Goal: Information Seeking & Learning: Check status

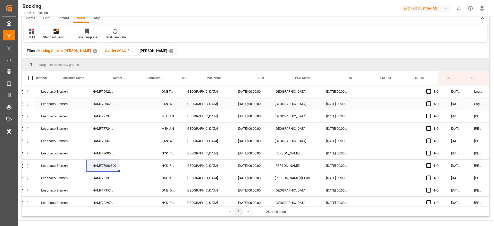
scroll to position [0, 20]
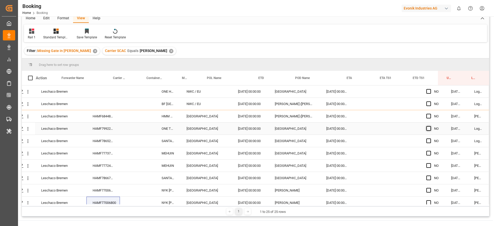
click at [427, 128] on span "Press SPACE to select this row." at bounding box center [428, 128] width 5 height 5
click at [430, 126] on input "Press SPACE to select this row." at bounding box center [430, 126] width 0 height 0
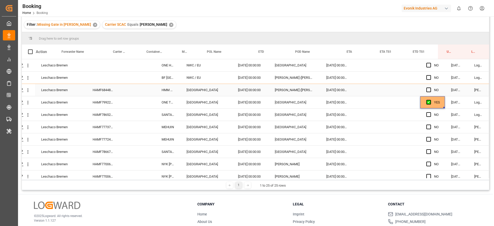
scroll to position [53, 0]
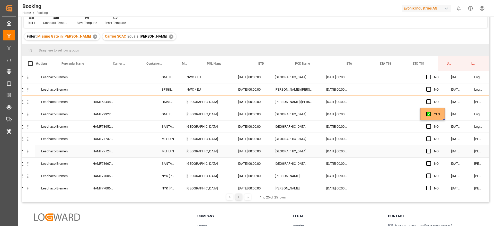
drag, startPoint x: 443, startPoint y: 120, endPoint x: 444, endPoint y: 125, distance: 4.7
click at [439, 135] on div "Leschaco Bremen ONE HUMEN NWC / EU 27.10.2025 00:00:00 Tokyo 18.12.2025 00:00:0…" at bounding box center [246, 225] width 485 height 309
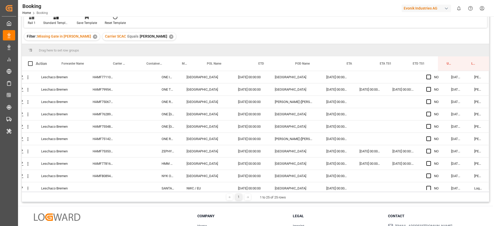
scroll to position [192, 20]
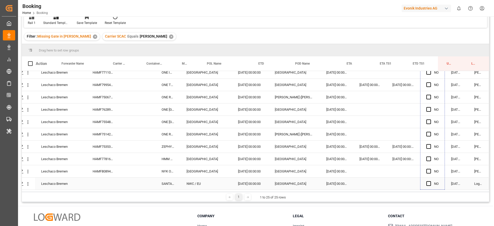
drag, startPoint x: 443, startPoint y: 120, endPoint x: 438, endPoint y: 184, distance: 65.0
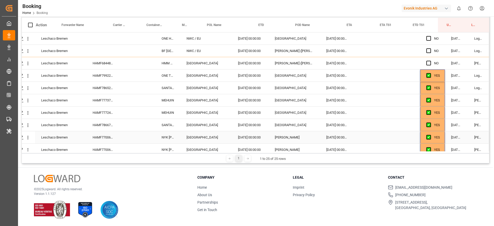
scroll to position [0, 0]
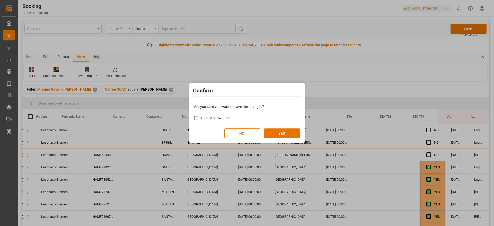
click at [301, 134] on div "Are you sure you want to save the changes? Do not show again NO YES" at bounding box center [246, 120] width 113 height 41
click at [297, 133] on button "YES" at bounding box center [282, 133] width 36 height 10
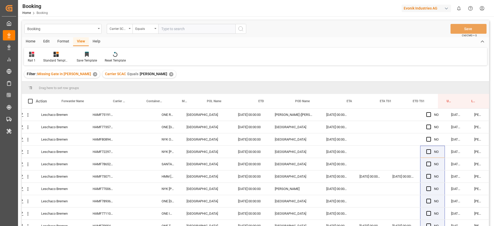
click at [169, 74] on div "✕" at bounding box center [171, 74] width 4 height 4
click at [175, 28] on input "text" at bounding box center [196, 29] width 77 height 10
type input "hdmu"
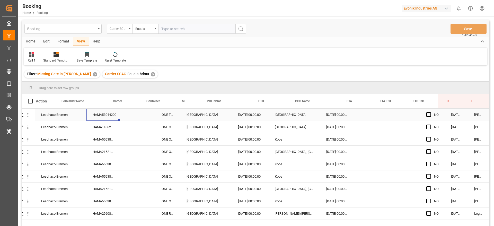
click at [117, 116] on div "HAMA53044200" at bounding box center [102, 115] width 33 height 12
click at [105, 125] on div "HAMA11862000" at bounding box center [102, 127] width 33 height 12
click at [107, 141] on div "HAMA55638000" at bounding box center [102, 139] width 33 height 12
click at [429, 116] on div "Press SPACE to select this row." at bounding box center [430, 115] width 8 height 12
click at [426, 116] on span "Press SPACE to select this row." at bounding box center [428, 114] width 5 height 5
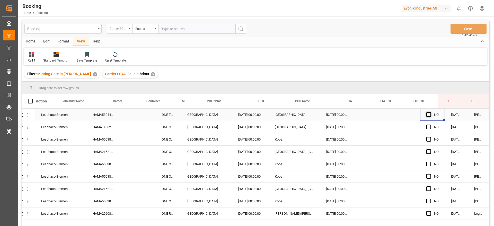
click at [430, 112] on input "Press SPACE to select this row." at bounding box center [430, 112] width 0 height 0
drag, startPoint x: 443, startPoint y: 120, endPoint x: 441, endPoint y: 244, distance: 123.8
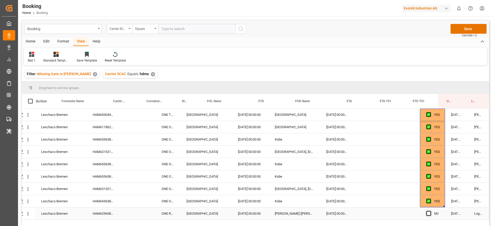
click at [427, 214] on span "Press SPACE to select this row." at bounding box center [428, 213] width 5 height 5
click at [430, 211] on input "Press SPACE to select this row." at bounding box center [430, 211] width 0 height 0
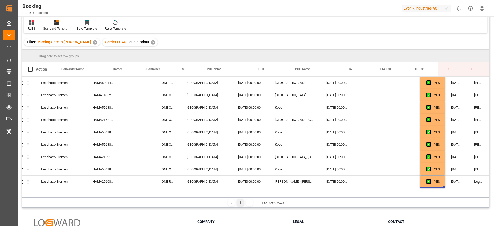
scroll to position [76, 0]
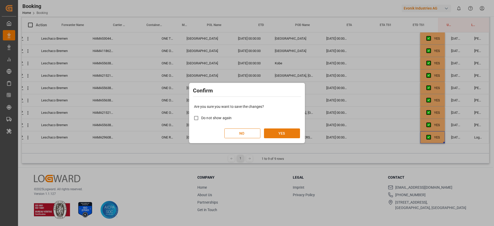
click at [281, 133] on button "YES" at bounding box center [282, 133] width 36 height 10
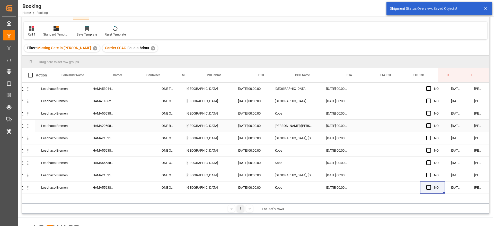
scroll to position [0, 0]
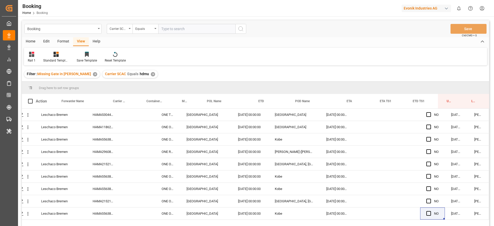
click at [151, 73] on div "✕" at bounding box center [153, 74] width 4 height 4
click at [173, 82] on div "Drag here to set row groups" at bounding box center [255, 88] width 467 height 12
click at [184, 29] on input "text" at bounding box center [196, 29] width 77 height 10
type input "iilu"
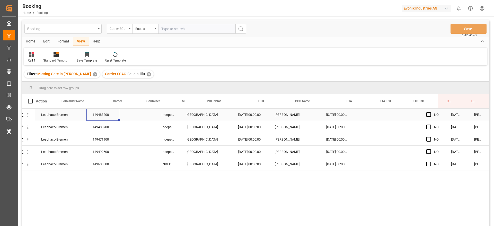
click at [97, 114] on div "149483200" at bounding box center [102, 115] width 33 height 12
click at [108, 126] on div "149483700" at bounding box center [102, 127] width 33 height 12
click at [99, 139] on div "149471900" at bounding box center [102, 139] width 33 height 12
click at [97, 148] on div "149499600" at bounding box center [102, 152] width 33 height 12
click at [106, 167] on div "149500500" at bounding box center [102, 164] width 33 height 12
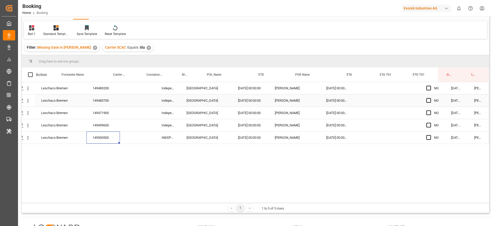
scroll to position [39, 0]
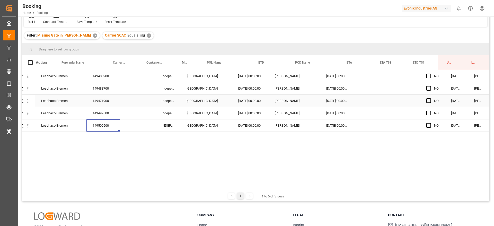
click at [170, 112] on div "Independent Horizon" at bounding box center [167, 113] width 25 height 12
drag, startPoint x: 177, startPoint y: 118, endPoint x: 175, endPoint y: 143, distance: 25.3
click at [428, 76] on span "Press SPACE to select this row." at bounding box center [428, 76] width 5 height 5
click at [430, 74] on input "Press SPACE to select this row." at bounding box center [430, 74] width 0 height 0
drag, startPoint x: 443, startPoint y: 81, endPoint x: 444, endPoint y: 141, distance: 60.0
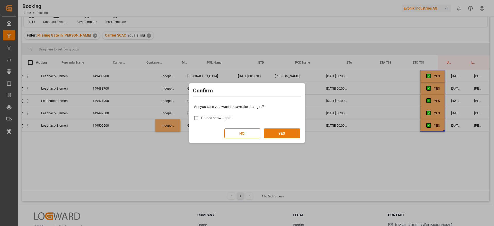
click at [278, 135] on button "YES" at bounding box center [282, 133] width 36 height 10
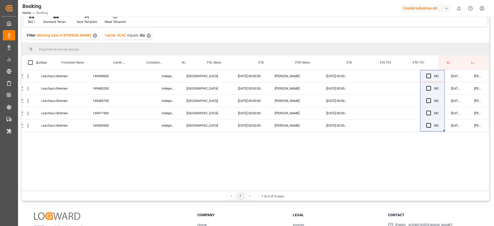
click at [147, 33] on div "✕" at bounding box center [149, 35] width 4 height 4
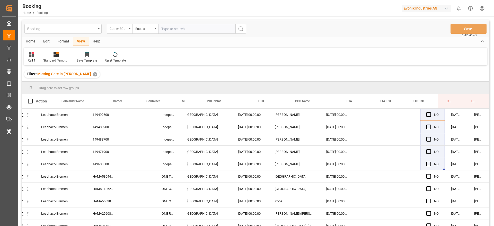
click at [190, 27] on input "text" at bounding box center [196, 29] width 77 height 10
type input "maeu"
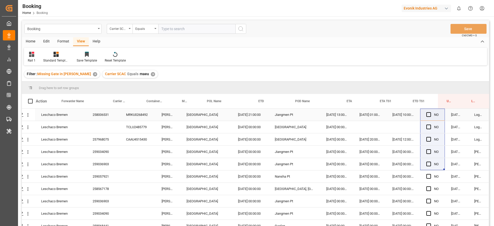
click at [104, 112] on div "258006531" at bounding box center [102, 115] width 33 height 12
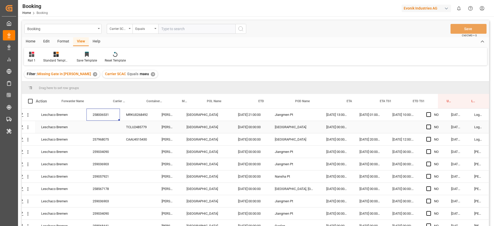
click at [29, 128] on icon "open menu" at bounding box center [27, 127] width 5 height 5
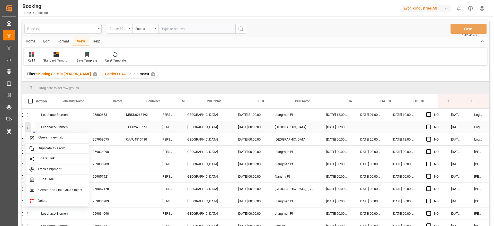
click at [25, 128] on icon "close menu" at bounding box center [27, 127] width 5 height 5
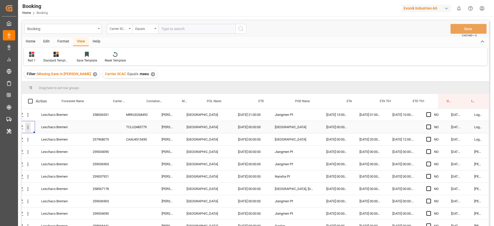
click at [28, 129] on icon "open menu" at bounding box center [27, 127] width 5 height 5
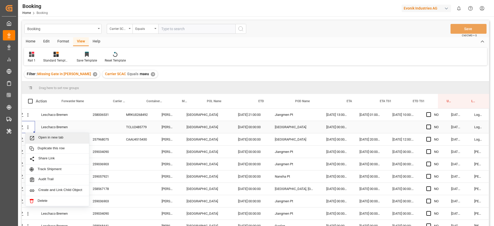
click at [38, 139] on span "Open in new tab" at bounding box center [61, 137] width 47 height 5
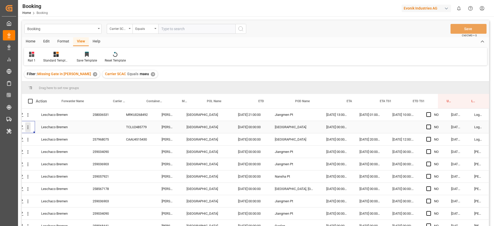
click at [27, 126] on icon "open menu" at bounding box center [27, 127] width 5 height 5
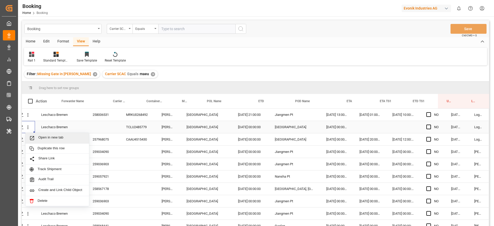
click at [44, 135] on span "Open in new tab" at bounding box center [61, 137] width 47 height 5
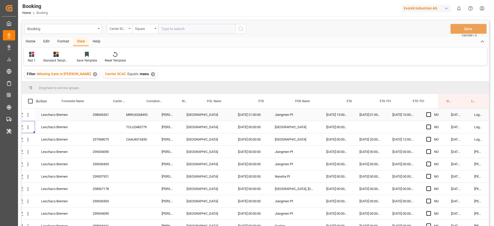
click at [94, 118] on div "258006531" at bounding box center [102, 115] width 33 height 12
click at [428, 116] on span "Press SPACE to select this row." at bounding box center [428, 114] width 5 height 5
click at [430, 112] on input "Press SPACE to select this row." at bounding box center [430, 112] width 0 height 0
click at [426, 140] on span "Press SPACE to select this row." at bounding box center [428, 139] width 5 height 5
click at [430, 137] on input "Press SPACE to select this row." at bounding box center [430, 137] width 0 height 0
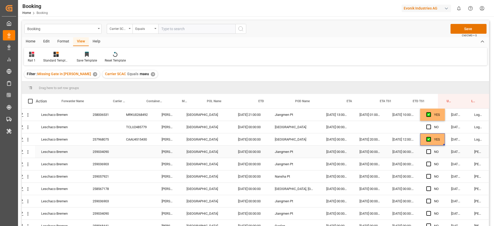
drag, startPoint x: 426, startPoint y: 151, endPoint x: 426, endPoint y: 154, distance: 3.4
click at [426, 151] on span "Press SPACE to select this row." at bounding box center [428, 151] width 5 height 5
click at [430, 149] on input "Press SPACE to select this row." at bounding box center [430, 149] width 0 height 0
click at [427, 165] on span "Press SPACE to select this row." at bounding box center [428, 164] width 5 height 5
click at [430, 162] on input "Press SPACE to select this row." at bounding box center [430, 162] width 0 height 0
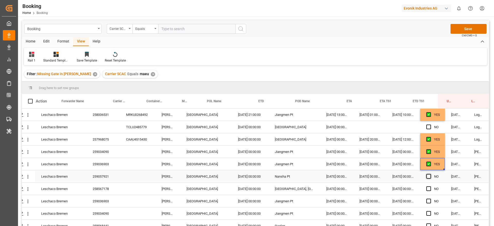
click at [428, 177] on span "Press SPACE to select this row." at bounding box center [428, 176] width 5 height 5
click at [430, 174] on input "Press SPACE to select this row." at bounding box center [430, 174] width 0 height 0
click at [427, 189] on span "Press SPACE to select this row." at bounding box center [428, 188] width 5 height 5
click at [430, 186] on input "Press SPACE to select this row." at bounding box center [430, 186] width 0 height 0
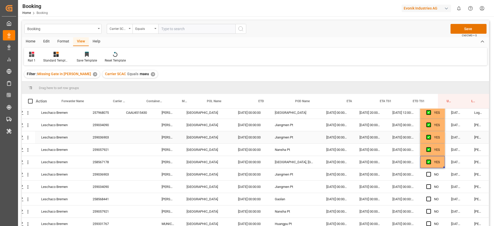
scroll to position [39, 20]
click at [427, 162] on span "Press SPACE to select this row." at bounding box center [428, 162] width 5 height 5
click at [430, 160] on input "Press SPACE to select this row." at bounding box center [430, 160] width 0 height 0
click at [427, 176] on span "Press SPACE to select this row." at bounding box center [428, 174] width 5 height 5
click at [430, 172] on input "Press SPACE to select this row." at bounding box center [430, 172] width 0 height 0
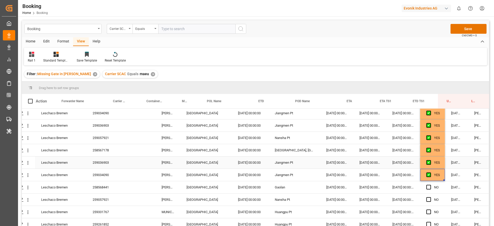
click at [95, 163] on div "259036903" at bounding box center [102, 162] width 33 height 12
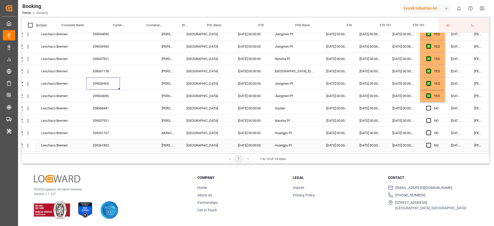
scroll to position [76, 0]
click at [101, 92] on div "259034090" at bounding box center [102, 96] width 33 height 12
click at [123, 105] on div "Press SPACE to select this row." at bounding box center [138, 108] width 36 height 12
click at [114, 105] on div "258568441" at bounding box center [102, 108] width 33 height 12
click at [427, 107] on span "Press SPACE to select this row." at bounding box center [428, 107] width 5 height 5
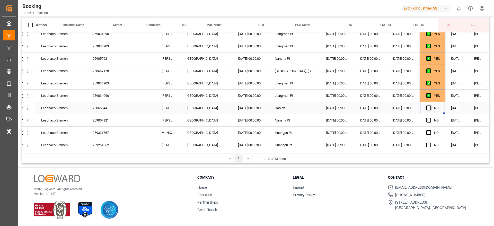
click at [430, 105] on input "Press SPACE to select this row." at bounding box center [430, 105] width 0 height 0
click at [427, 118] on span "Press SPACE to select this row." at bounding box center [428, 120] width 5 height 5
click at [430, 118] on input "Press SPACE to select this row." at bounding box center [430, 118] width 0 height 0
click at [426, 131] on span "Press SPACE to select this row." at bounding box center [428, 132] width 5 height 5
click at [430, 130] on input "Press SPACE to select this row." at bounding box center [430, 130] width 0 height 0
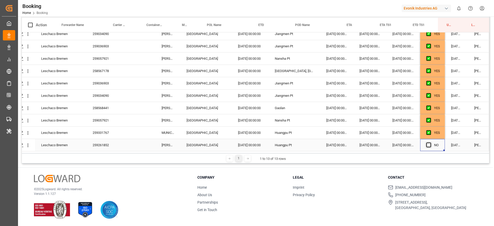
click at [426, 143] on span "Press SPACE to select this row." at bounding box center [428, 145] width 5 height 5
click at [430, 143] on input "Press SPACE to select this row." at bounding box center [430, 143] width 0 height 0
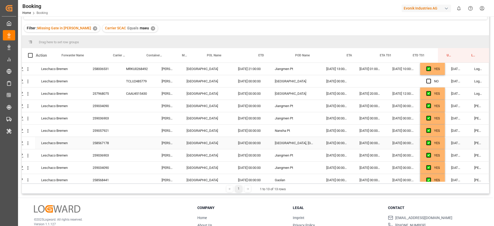
scroll to position [45, 0]
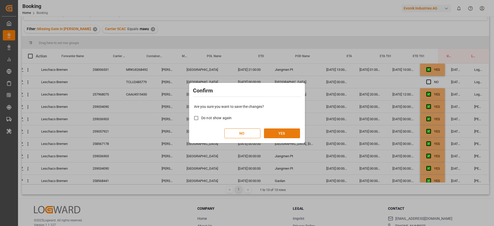
click at [287, 129] on button "YES" at bounding box center [282, 133] width 36 height 10
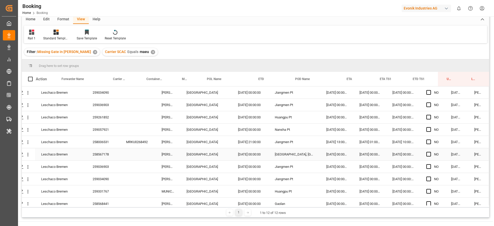
scroll to position [0, 0]
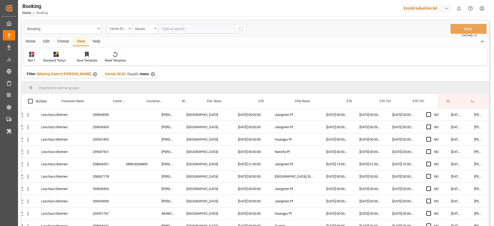
click at [151, 73] on div "✕" at bounding box center [153, 74] width 4 height 4
click at [194, 26] on input "text" at bounding box center [196, 29] width 77 height 10
type input "MSC"
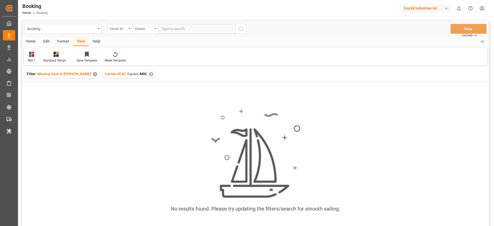
drag, startPoint x: 144, startPoint y: 73, endPoint x: 139, endPoint y: 74, distance: 4.9
click at [139, 74] on div "Carrier SCAC Equals MSC ✕" at bounding box center [129, 74] width 54 height 8
click at [149, 74] on div "✕" at bounding box center [151, 74] width 4 height 4
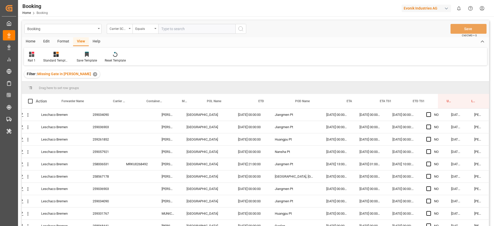
click at [174, 27] on input "text" at bounding box center [196, 29] width 77 height 10
type input "MSCU"
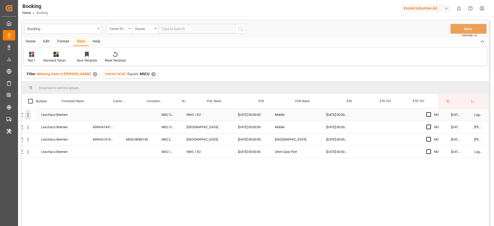
click at [27, 115] on icon "open menu" at bounding box center [27, 114] width 5 height 5
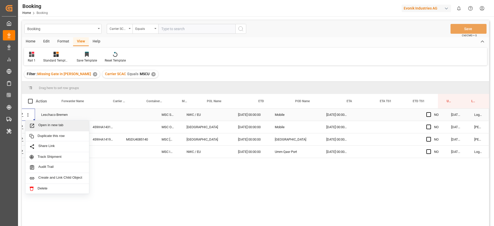
click at [46, 128] on span "Open in new tab" at bounding box center [61, 125] width 47 height 5
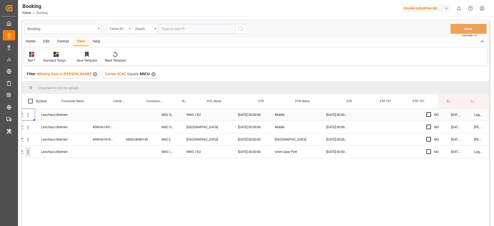
click at [26, 152] on icon "open menu" at bounding box center [27, 151] width 5 height 5
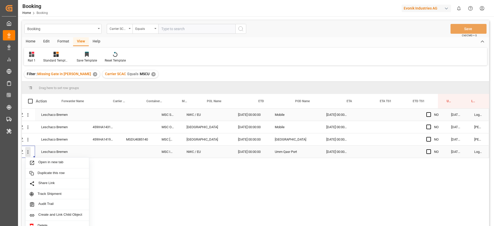
click at [26, 152] on icon "close menu" at bounding box center [27, 151] width 5 height 5
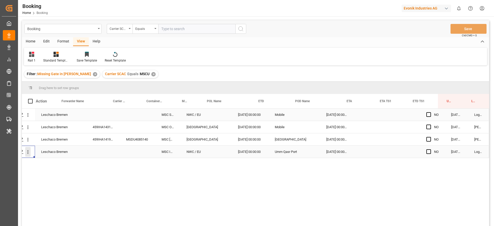
click at [27, 153] on icon "open menu" at bounding box center [27, 151] width 5 height 5
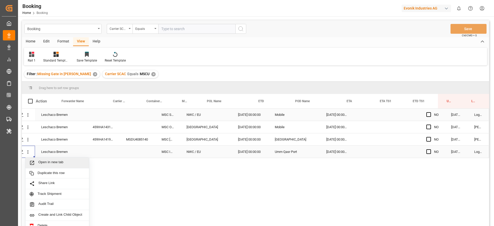
click at [39, 159] on div "Open in new tab" at bounding box center [57, 162] width 64 height 11
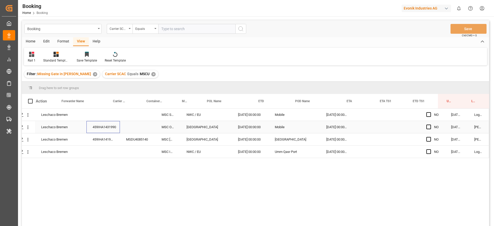
click at [107, 129] on div "459IHA1431990" at bounding box center [102, 127] width 33 height 12
click at [100, 140] on div "459IHA1419693" at bounding box center [102, 139] width 33 height 12
click at [428, 138] on span "Press SPACE to select this row." at bounding box center [428, 139] width 5 height 5
click at [430, 137] on input "Press SPACE to select this row." at bounding box center [430, 137] width 0 height 0
click at [426, 125] on span "Press SPACE to select this row." at bounding box center [428, 127] width 5 height 5
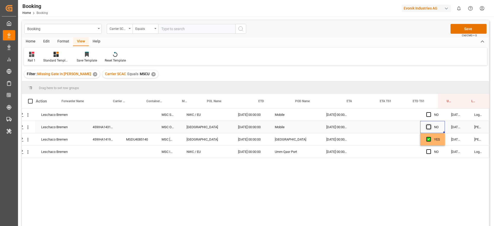
click at [430, 125] on input "Press SPACE to select this row." at bounding box center [430, 125] width 0 height 0
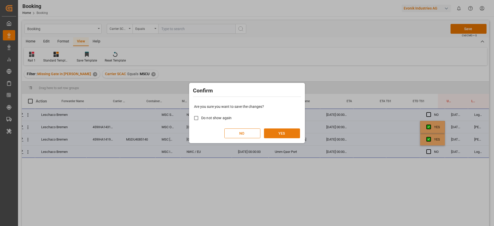
click at [292, 132] on button "YES" at bounding box center [282, 133] width 36 height 10
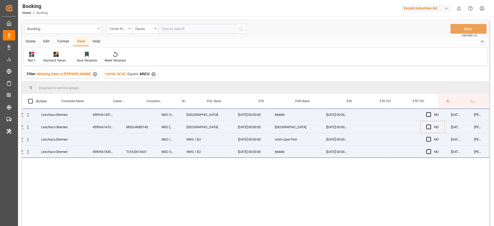
click at [108, 170] on div "Leschaco Bremen 459IHA1431990 MSC ORNELLA Rotterdam 27.09.2025 00:00:00 Mobile …" at bounding box center [255, 168] width 467 height 119
click at [270, 88] on div "Drag here to set row groups" at bounding box center [255, 88] width 467 height 12
click at [225, 64] on div "Rail 1 Standard Templates Save Template Reset Template" at bounding box center [255, 57] width 463 height 18
click at [216, 73] on div "Filter : Missing Gate in POL Barge ✕ Carrier SCAC Equals MSCU ✕" at bounding box center [255, 74] width 467 height 14
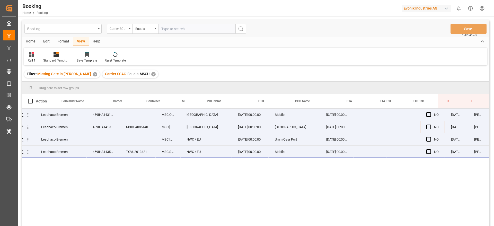
click at [143, 84] on div "Drag here to set row groups" at bounding box center [255, 88] width 467 height 12
click at [143, 70] on div "Carrier SCAC Equals MSCU ✕" at bounding box center [130, 74] width 56 height 8
click at [151, 74] on div "✕" at bounding box center [153, 74] width 4 height 4
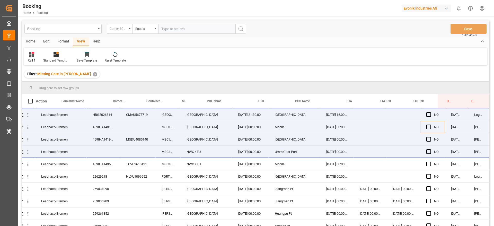
click at [170, 32] on input "text" at bounding box center [196, 29] width 77 height 10
type input "oolu"
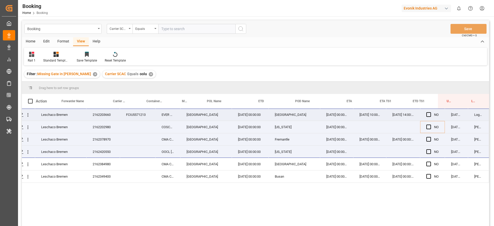
click at [98, 110] on div "2162203660" at bounding box center [102, 115] width 33 height 12
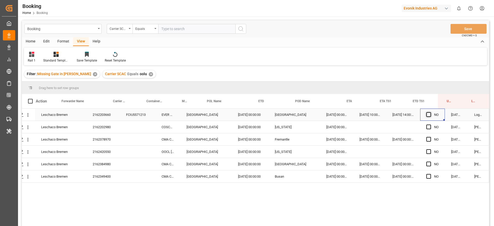
click at [428, 115] on span "Press SPACE to select this row." at bounding box center [428, 114] width 5 height 5
click at [430, 112] on input "Press SPACE to select this row." at bounding box center [430, 112] width 0 height 0
click at [426, 128] on span "Press SPACE to select this row." at bounding box center [428, 127] width 5 height 5
click at [430, 125] on input "Press SPACE to select this row." at bounding box center [430, 125] width 0 height 0
click at [427, 138] on span "Press SPACE to select this row." at bounding box center [428, 139] width 5 height 5
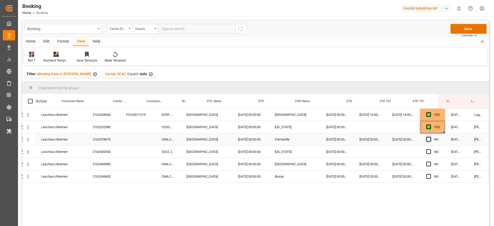
click at [430, 137] on input "Press SPACE to select this row." at bounding box center [430, 137] width 0 height 0
click at [427, 151] on span "Press SPACE to select this row." at bounding box center [428, 151] width 5 height 5
click at [430, 149] on input "Press SPACE to select this row." at bounding box center [430, 149] width 0 height 0
click at [427, 165] on span "Press SPACE to select this row." at bounding box center [428, 164] width 5 height 5
click at [430, 162] on input "Press SPACE to select this row." at bounding box center [430, 162] width 0 height 0
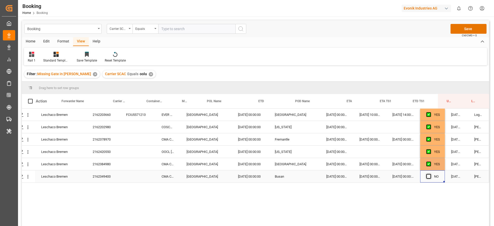
click at [426, 178] on span "Press SPACE to select this row." at bounding box center [428, 176] width 5 height 5
click at [430, 174] on input "Press SPACE to select this row." at bounding box center [430, 174] width 0 height 0
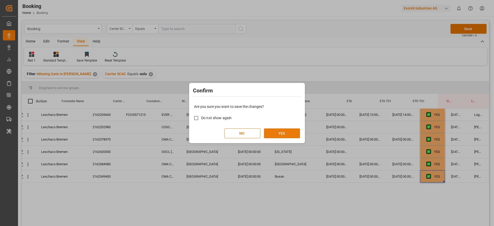
click at [289, 132] on button "YES" at bounding box center [282, 133] width 36 height 10
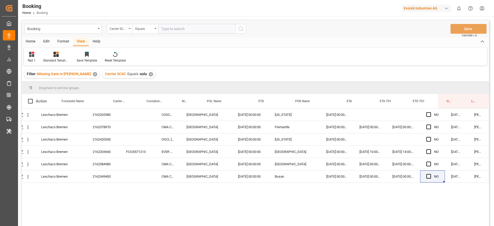
click at [149, 74] on div "✕" at bounding box center [151, 74] width 4 height 4
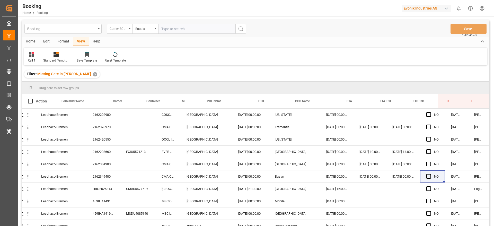
click at [169, 26] on input "text" at bounding box center [196, 29] width 77 height 10
type input "ymlu"
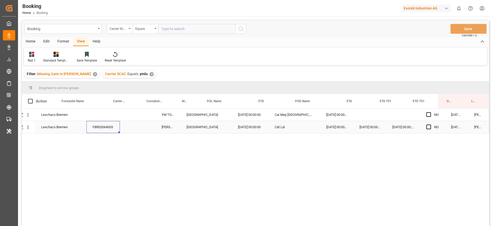
click at [106, 127] on div "FBRE0064003" at bounding box center [102, 127] width 33 height 12
click at [28, 116] on icon "open menu" at bounding box center [28, 115] width 1 height 4
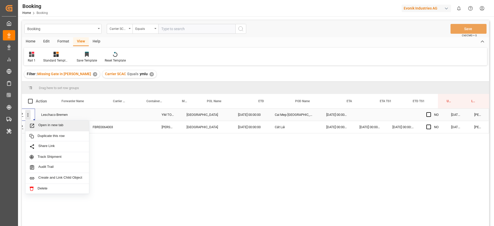
click at [34, 124] on span "Press SPACE to select this row." at bounding box center [33, 125] width 9 height 5
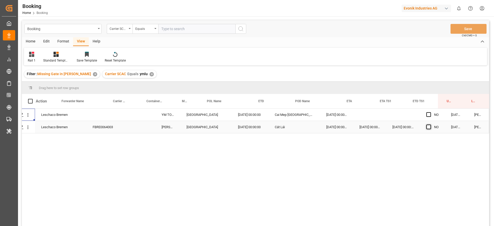
click at [427, 127] on span "Press SPACE to select this row." at bounding box center [428, 127] width 5 height 5
click at [430, 125] on input "Press SPACE to select this row." at bounding box center [430, 125] width 0 height 0
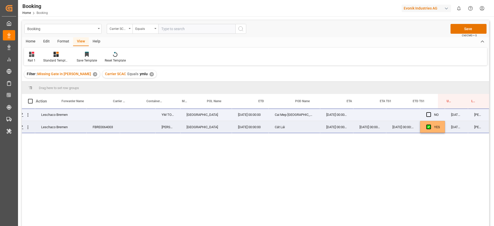
click at [326, 150] on div "Leschaco Bremen YM TOPMOST Antwerp 05.10.2025 00:00:00 Cai Mep International Te…" at bounding box center [255, 168] width 467 height 119
click at [328, 150] on div "Leschaco Bremen YM TOPMOST Antwerp 05.10.2025 00:00:00 Cai Mep International Te…" at bounding box center [255, 168] width 467 height 119
click at [277, 146] on div "Leschaco Bremen YM TOPMOST Antwerp 05.10.2025 00:00:00 Cai Mep International Te…" at bounding box center [255, 168] width 467 height 119
click at [288, 87] on div "Drag here to set row groups" at bounding box center [255, 88] width 467 height 12
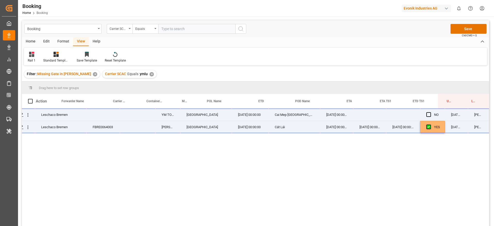
click at [288, 87] on div "Drag here to set row groups" at bounding box center [255, 88] width 467 height 12
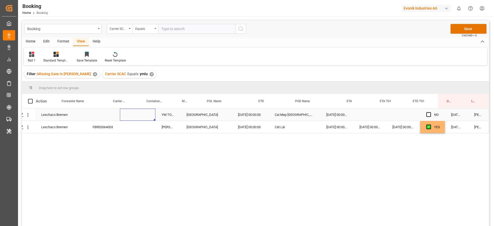
click at [137, 110] on div "Press SPACE to select this row." at bounding box center [138, 115] width 36 height 12
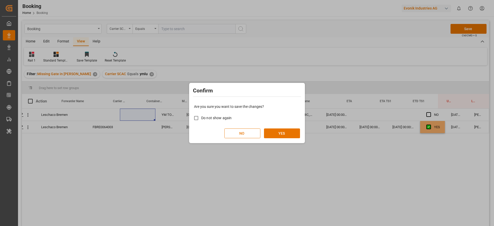
click at [275, 88] on h2 "Confirm" at bounding box center [247, 91] width 108 height 8
click at [286, 134] on button "YES" at bounding box center [282, 133] width 36 height 10
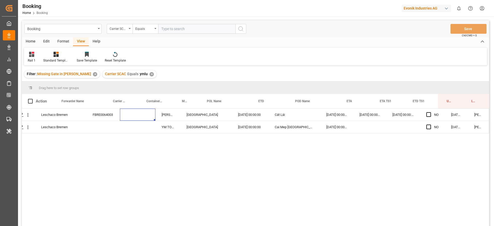
click at [142, 76] on div "Carrier SCAC Equals ymlu ✕" at bounding box center [129, 74] width 54 height 8
click at [149, 74] on div "✕" at bounding box center [151, 74] width 4 height 4
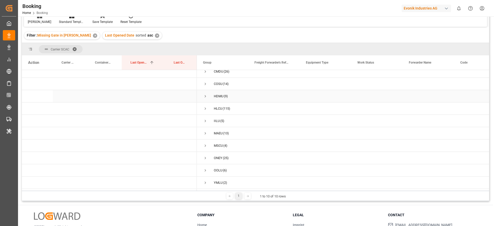
scroll to position [76, 0]
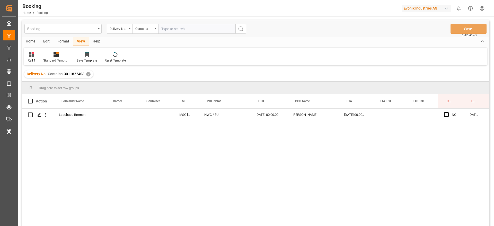
scroll to position [0, 20]
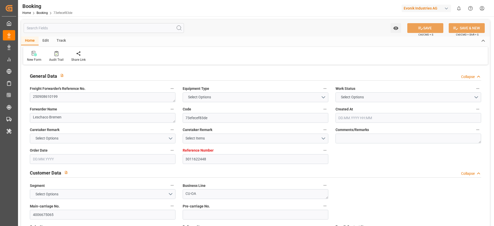
type input "3011622448"
type input "9321495"
type input "Maersk"
type input "Maersk Line AS"
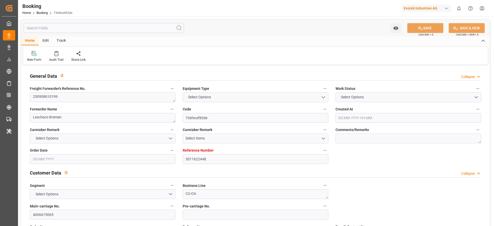
type input "NLRTM"
type input "CNSGH"
type input "11.08.2025 05:37"
type input "11.08.2025"
type input "07.11.2025"
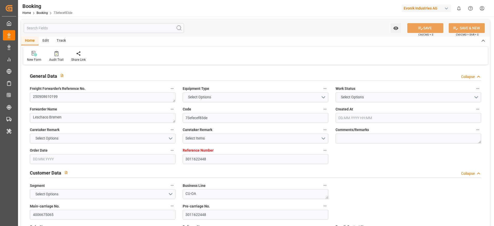
type input "10.09.2025"
type input "10.09.2025 00:00"
type input "02.09.2025"
type input "18.09.2025 00:00"
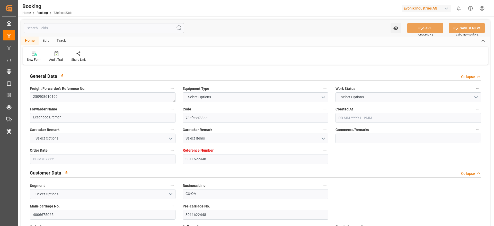
type input "01.11.2025 00:00"
type input "11.09.2025 06:53"
click at [107, 97] on textarea "250908610199" at bounding box center [103, 97] width 146 height 10
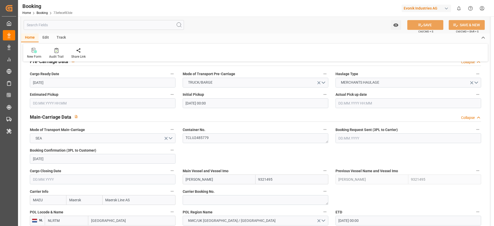
scroll to position [309, 0]
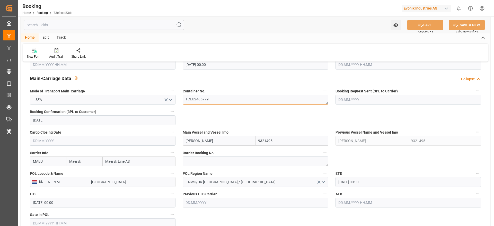
click at [215, 99] on textarea "TCLU2485779" at bounding box center [256, 100] width 146 height 10
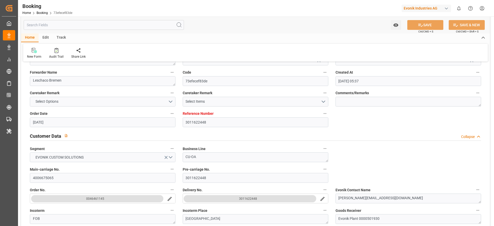
scroll to position [0, 0]
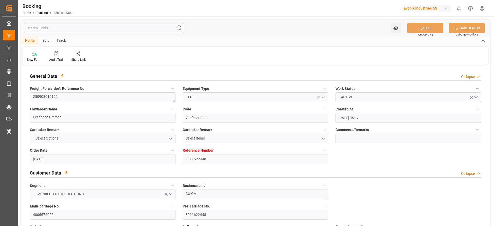
click at [87, 106] on label "Forwarder Name" at bounding box center [103, 109] width 146 height 7
click at [169, 106] on button "Forwarder Name" at bounding box center [172, 109] width 7 height 7
click at [89, 100] on div "Description Audits" at bounding box center [247, 113] width 494 height 226
click at [87, 98] on textarea "250908610199" at bounding box center [103, 97] width 146 height 10
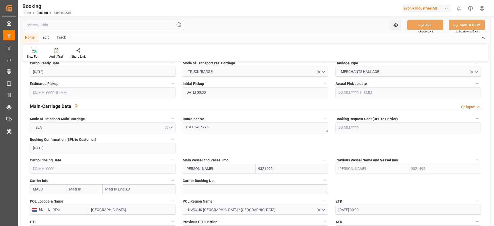
scroll to position [270, 0]
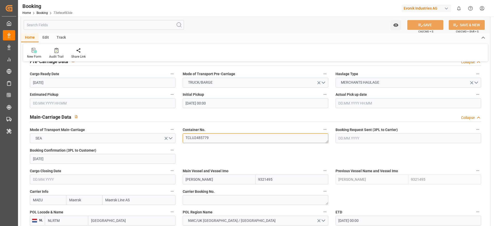
click at [217, 137] on textarea "TCLU2485779" at bounding box center [256, 138] width 146 height 10
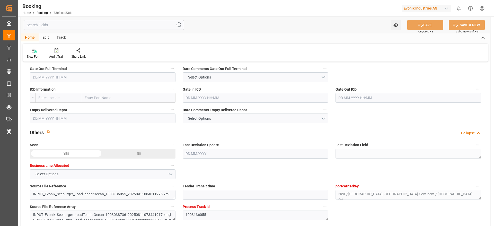
scroll to position [1003, 0]
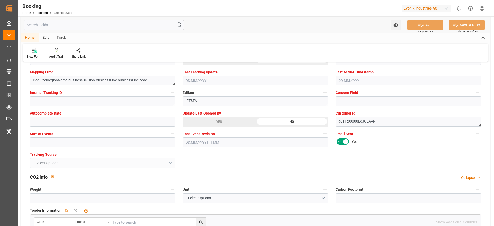
click at [209, 125] on div "YES" at bounding box center [219, 122] width 73 height 10
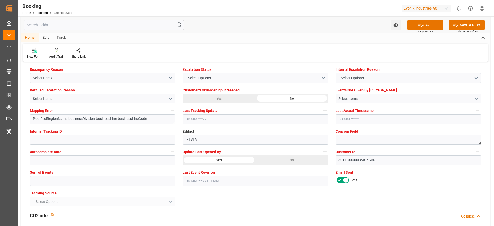
scroll to position [926, 0]
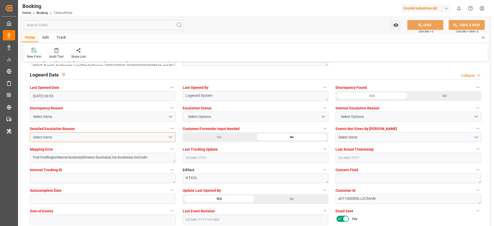
click at [46, 138] on div "Select Items" at bounding box center [100, 137] width 135 height 5
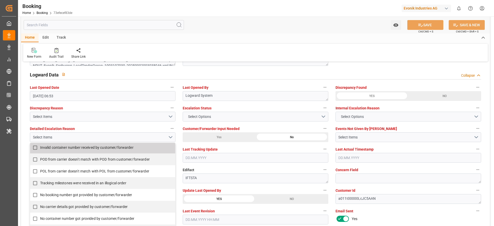
scroll to position [77, 0]
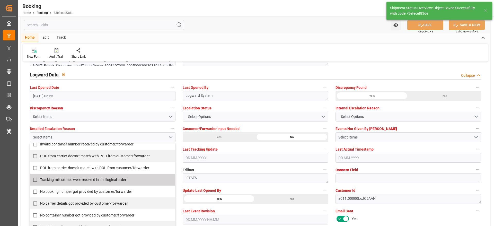
type textarea "[PERSON_NAME]"
type textarea "Pod-PodRegionName-businessDivision-businessLine-"
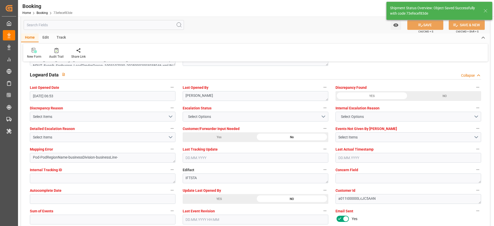
type input "11.09.2025 10:22"
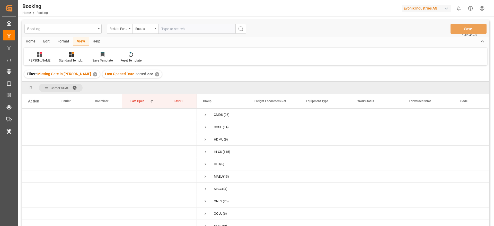
click at [83, 85] on div "Carrier SCAC" at bounding box center [61, 88] width 44 height 8
click at [73, 87] on span "Carrier SCAC" at bounding box center [61, 88] width 44 height 8
click at [76, 89] on span at bounding box center [76, 87] width 8 height 5
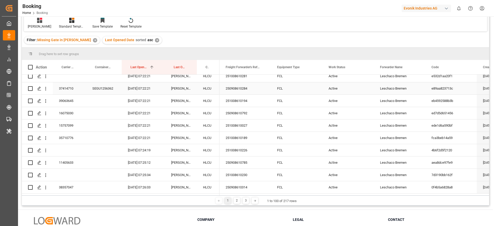
scroll to position [76, 0]
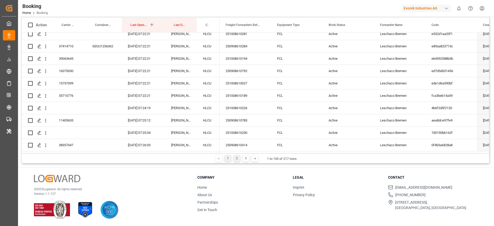
click at [235, 157] on div "2" at bounding box center [237, 158] width 6 height 6
click at [241, 158] on div "3" at bounding box center [244, 158] width 6 height 6
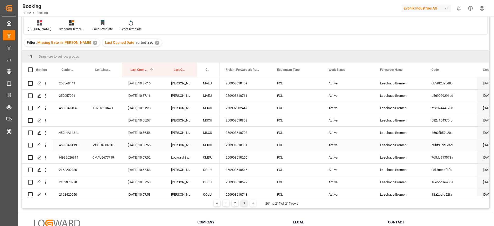
scroll to position [0, 0]
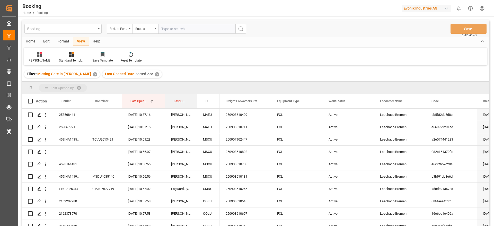
drag, startPoint x: 178, startPoint y: 96, endPoint x: 185, endPoint y: 84, distance: 13.8
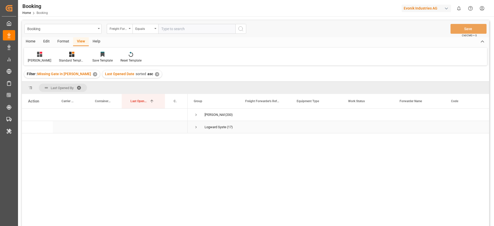
click at [195, 125] on span "Press SPACE to select this row." at bounding box center [196, 127] width 5 height 5
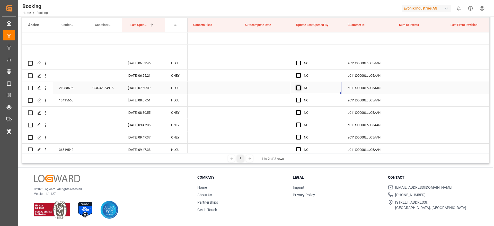
click at [298, 86] on span "Press SPACE to select this row." at bounding box center [298, 87] width 5 height 5
click at [300, 85] on input "Press SPACE to select this row." at bounding box center [300, 85] width 0 height 0
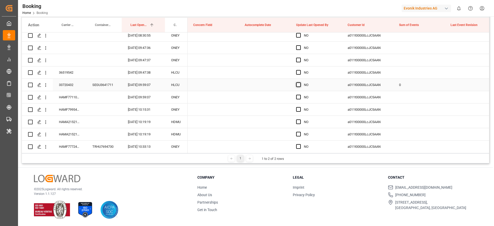
click at [297, 84] on span "Press SPACE to select this row." at bounding box center [298, 84] width 5 height 5
click at [300, 82] on input "Press SPACE to select this row." at bounding box center [300, 82] width 0 height 0
click at [299, 71] on span "Press SPACE to select this row." at bounding box center [298, 72] width 5 height 5
click at [300, 70] on input "Press SPACE to select this row." at bounding box center [300, 70] width 0 height 0
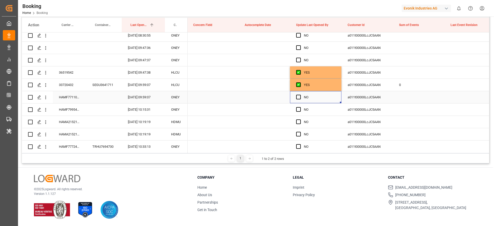
click at [295, 97] on div "NO" at bounding box center [315, 97] width 51 height 12
click at [297, 96] on span "Press SPACE to select this row." at bounding box center [298, 97] width 5 height 5
click at [300, 95] on input "Press SPACE to select this row." at bounding box center [300, 95] width 0 height 0
click at [299, 109] on span "Press SPACE to select this row." at bounding box center [298, 109] width 5 height 5
click at [300, 107] on input "Press SPACE to select this row." at bounding box center [300, 107] width 0 height 0
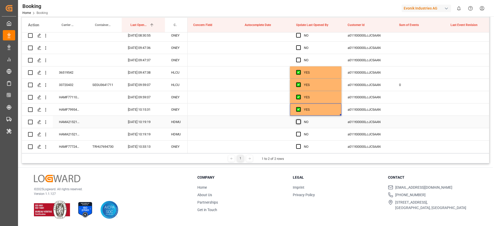
click at [299, 121] on span "Press SPACE to select this row." at bounding box center [298, 121] width 5 height 5
click at [300, 119] on input "Press SPACE to select this row." at bounding box center [300, 119] width 0 height 0
click at [297, 132] on span "Press SPACE to select this row." at bounding box center [298, 134] width 5 height 5
click at [300, 132] on input "Press SPACE to select this row." at bounding box center [300, 132] width 0 height 0
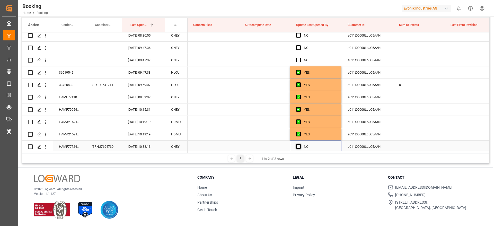
click at [299, 146] on span "Press SPACE to select this row." at bounding box center [298, 146] width 5 height 5
click at [300, 144] on input "Press SPACE to select this row." at bounding box center [300, 144] width 0 height 0
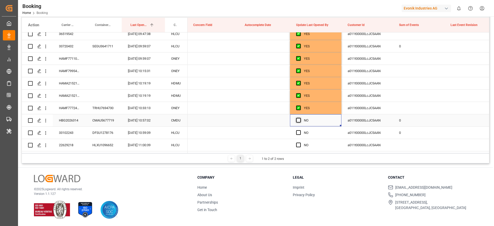
click at [298, 119] on span "Press SPACE to select this row." at bounding box center [298, 120] width 5 height 5
click at [300, 118] on input "Press SPACE to select this row." at bounding box center [300, 118] width 0 height 0
click at [300, 130] on span "Press SPACE to select this row." at bounding box center [298, 132] width 5 height 5
click at [300, 130] on input "Press SPACE to select this row." at bounding box center [300, 130] width 0 height 0
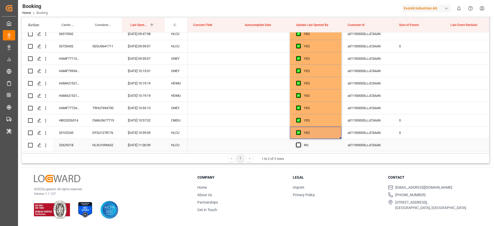
click at [299, 144] on span "Press SPACE to select this row." at bounding box center [298, 145] width 5 height 5
click at [300, 143] on input "Press SPACE to select this row." at bounding box center [300, 143] width 0 height 0
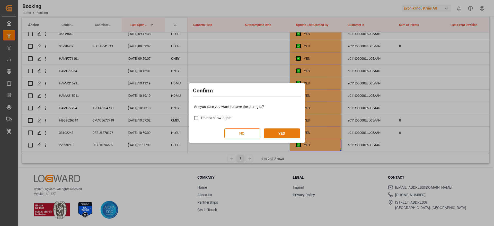
click at [273, 137] on button "YES" at bounding box center [282, 133] width 36 height 10
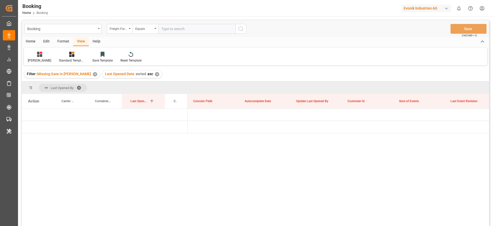
click at [81, 88] on span at bounding box center [81, 87] width 8 height 5
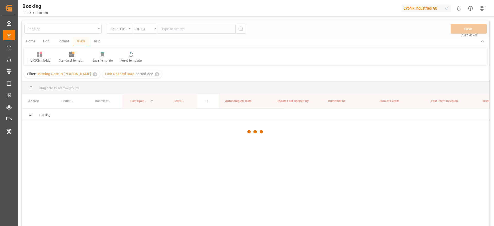
click at [79, 87] on div at bounding box center [255, 131] width 467 height 223
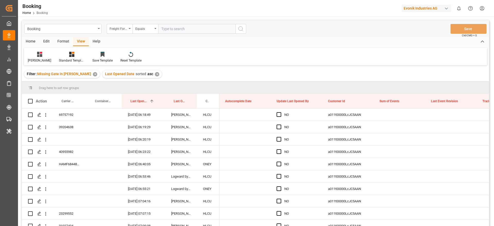
click at [62, 42] on div "Format" at bounding box center [64, 41] width 20 height 9
click at [32, 57] on div at bounding box center [35, 53] width 15 height 5
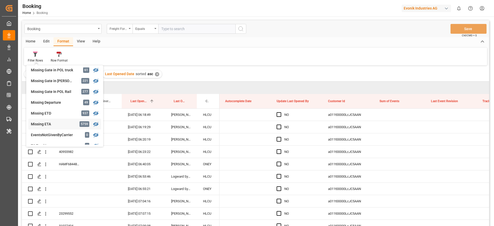
scroll to position [77, 0]
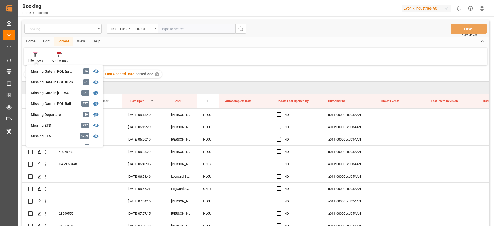
click at [120, 85] on div "Drag here to set row groups" at bounding box center [255, 88] width 467 height 12
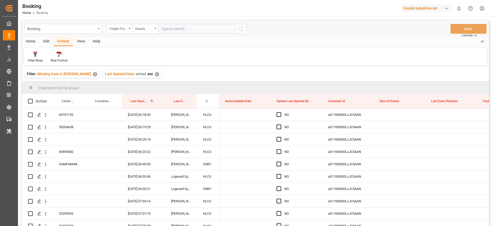
click at [37, 55] on icon at bounding box center [35, 54] width 5 height 5
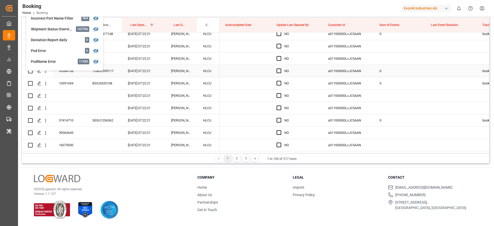
scroll to position [1079, 0]
click at [137, 199] on div "© 2025 Logward. All rights reserved. Version 1.1.127" at bounding box center [109, 197] width 151 height 44
click at [138, 198] on div "© 2025 Logward. All rights reserved. Version 1.1.127" at bounding box center [109, 197] width 151 height 44
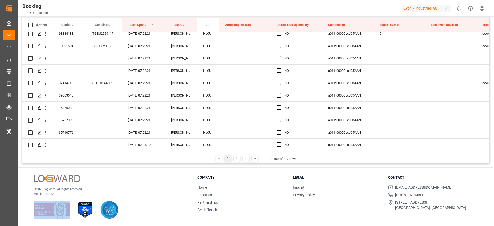
click at [138, 198] on div "© 2025 Logward. All rights reserved. Version 1.1.127" at bounding box center [109, 197] width 151 height 44
drag, startPoint x: 138, startPoint y: 196, endPoint x: 137, endPoint y: 191, distance: 4.9
click at [138, 195] on p "Version 1.1.127" at bounding box center [109, 193] width 151 height 5
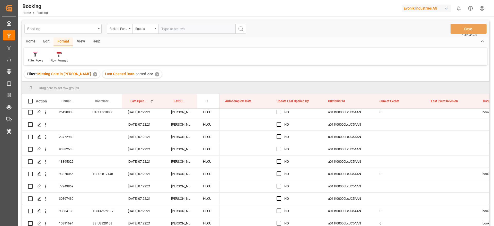
scroll to position [964, 0]
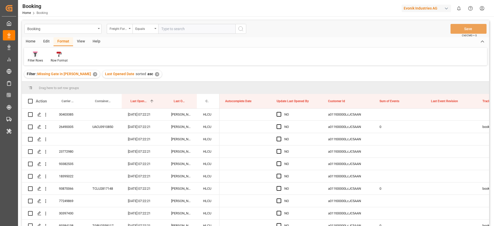
click at [38, 57] on div "Filter Rows" at bounding box center [35, 56] width 23 height 11
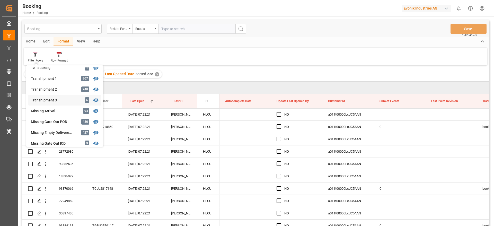
scroll to position [195, 0]
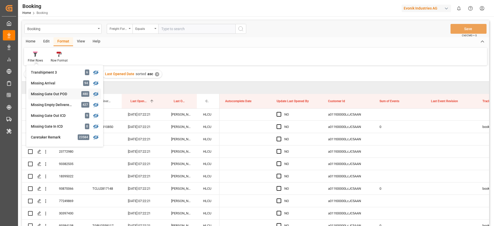
click at [65, 96] on div "Missing Gate Out POD" at bounding box center [53, 93] width 45 height 5
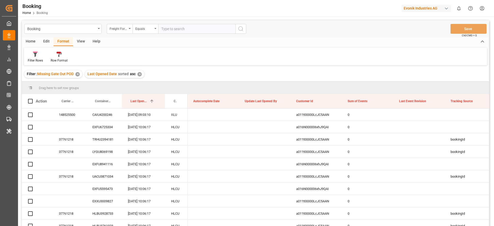
click at [34, 54] on icon at bounding box center [35, 54] width 5 height 5
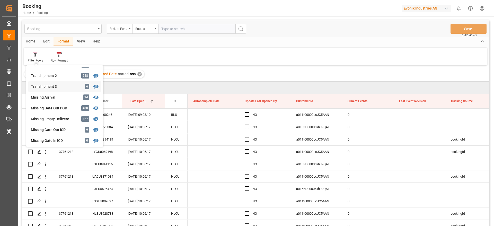
scroll to position [193, 0]
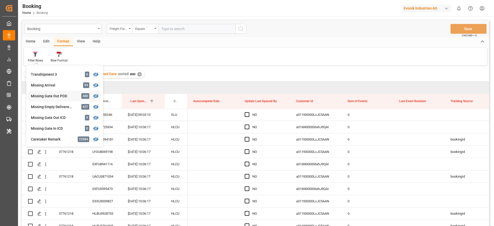
click at [62, 95] on div "Missing Gate Out POD" at bounding box center [53, 95] width 45 height 5
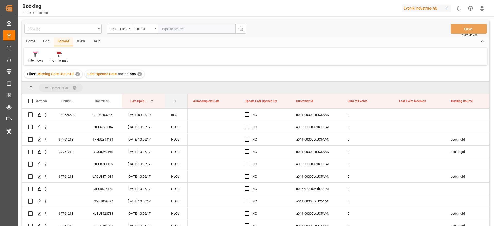
drag, startPoint x: 176, startPoint y: 98, endPoint x: 184, endPoint y: 90, distance: 11.5
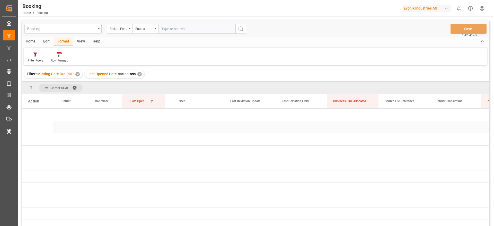
scroll to position [0, 2875]
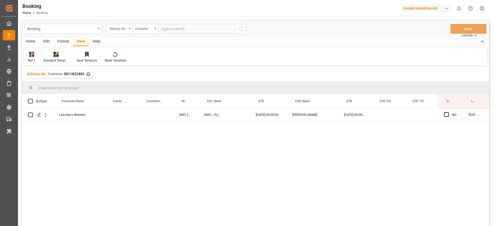
scroll to position [0, 20]
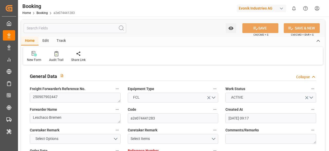
click at [77, 109] on label "Forwarder Name" at bounding box center [75, 109] width 91 height 7
click at [114, 109] on button "Forwarder Name" at bounding box center [117, 109] width 7 height 7
click at [77, 109] on div at bounding box center [164, 75] width 329 height 151
click at [75, 96] on div "Description Audits" at bounding box center [164, 75] width 329 height 151
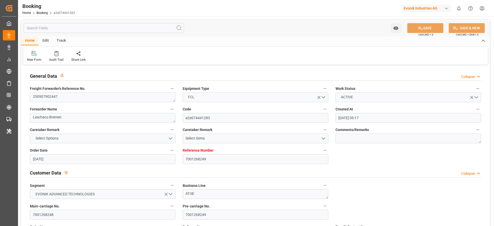
click at [75, 96] on div "Description Audits" at bounding box center [247, 113] width 494 height 226
click at [88, 94] on div "Description Audits" at bounding box center [247, 113] width 494 height 226
click at [87, 94] on textarea "250907902447" at bounding box center [103, 97] width 146 height 10
click at [74, 94] on textarea "250907902447" at bounding box center [103, 97] width 146 height 10
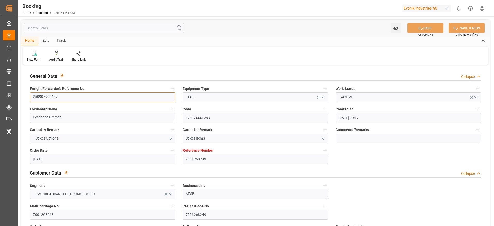
click at [74, 94] on textarea "250907902447" at bounding box center [103, 97] width 146 height 10
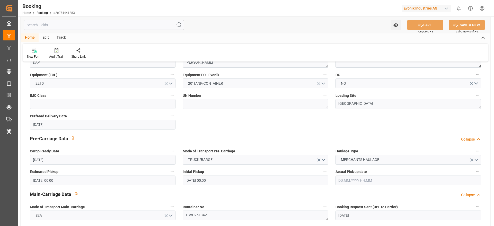
scroll to position [347, 0]
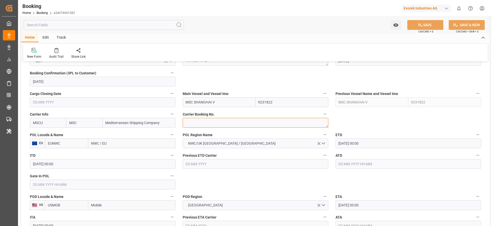
click at [213, 122] on textarea at bounding box center [256, 123] width 146 height 10
paste textarea "459IHA1435335"
type textarea "459IHA1435335"
click at [218, 118] on textarea "459IHA1435335" at bounding box center [256, 123] width 146 height 10
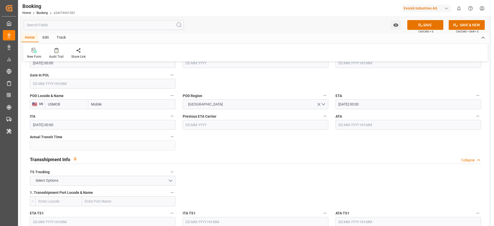
scroll to position [502, 0]
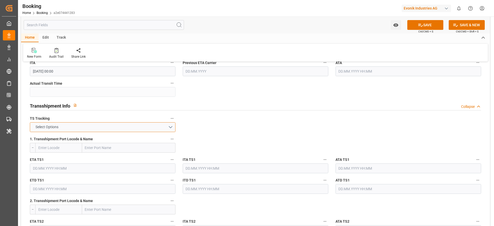
click at [64, 129] on button "Select Options" at bounding box center [103, 127] width 146 height 10
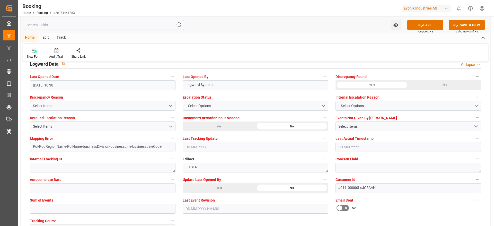
scroll to position [1003, 0]
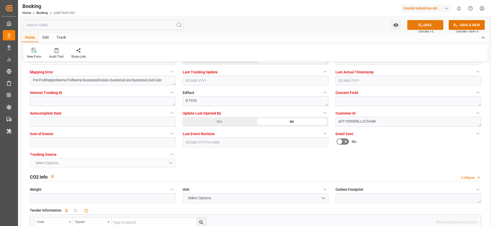
click at [329, 21] on button "SAVE" at bounding box center [425, 25] width 36 height 10
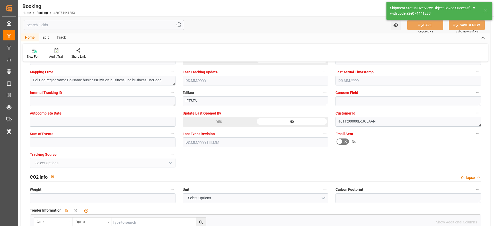
type textarea "[PERSON_NAME]"
type textarea "Pol-PodRegionName-businessDivision-businessLine-"
type input "11.09.2025 10:51"
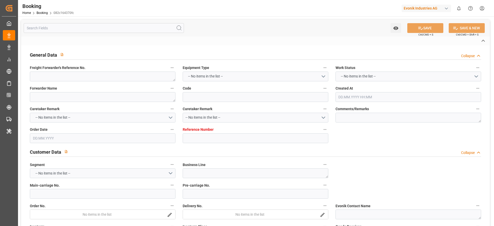
type textarea "250908610808"
type textarea "Leschaco Bremen"
type input "082c164370fc"
type input "7001270277"
type textarea "CU-CAD"
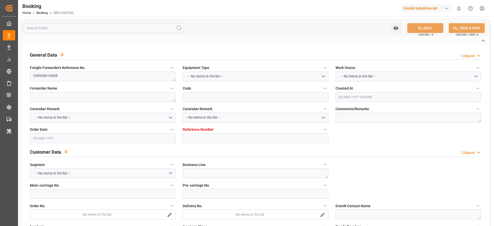
type input "7001270276"
type textarea "kristin.winter@evonik.com"
type textarea "CIF"
type textarea "UMM QASR NORTH PORT"
type textarea "Bonn"
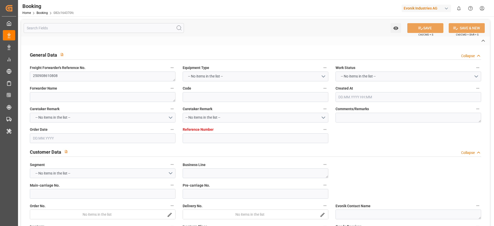
type input "MSC ILENIA"
type input "MSCU"
type input "NWC / EU"
type input "Umm Qasr Port"
type textarea "INPUT_Evonik_Seeburger_IFTSTA_1003133198_20250910114703440.edi"
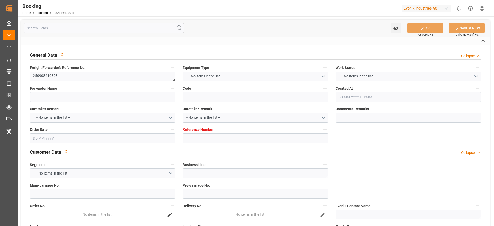
type textarea "NWC/UK North West Continent / UK_IQUQR_MSCU_CU-CAD"
type textarea "INPUT_Evonik_Seeburger_IFTMIN_1003127762_20250909090043552.edi,INPUT_Evonik_See…"
type textarea "1003133198"
type textarea "Logward System"
type textarea "Pod-Pol-PodRegionName-PolName-businessDivision-businessLine-"
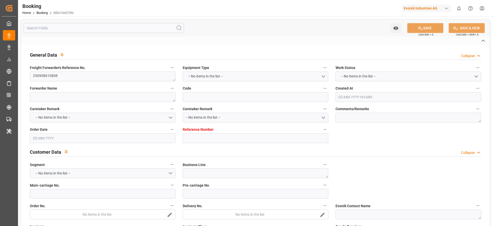
type textarea "IFTSTA"
type textarea "a011t00000LcJC5AAN"
type textarea "No"
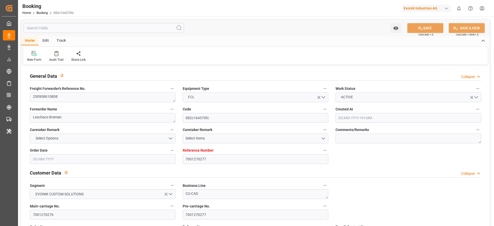
type input "7001270277"
type input "MSC"
type input "Mediterranean Shipping Company"
type input "EUNWC"
type input "IQUQR"
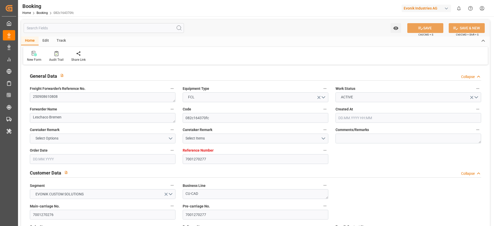
type input "09.09.2025 07:02"
type input "09.09.2025"
type input "24.11.2025"
type input "22.09.2025"
type input "22.09.2025 00:00"
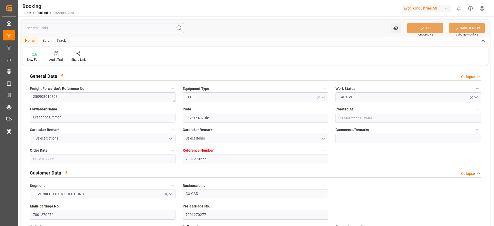
type input "22.09.2025 00:00"
type input "09.09.2025"
type input "10.09.2025"
type input "04.10.2025 00:00"
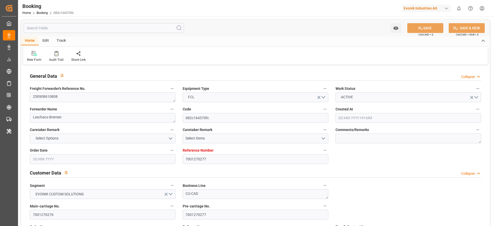
type input "06.11.2025 00:00"
type input "24.11.2025 00:00"
type input "10.09.2025 09:48"
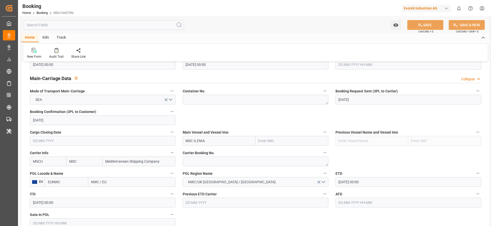
scroll to position [148, 0]
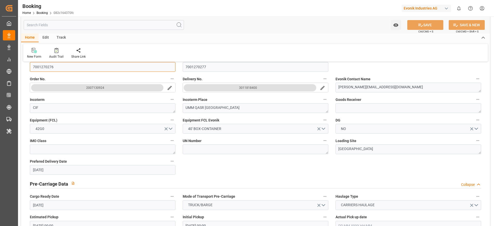
click at [76, 72] on input "7001270276" at bounding box center [103, 67] width 146 height 10
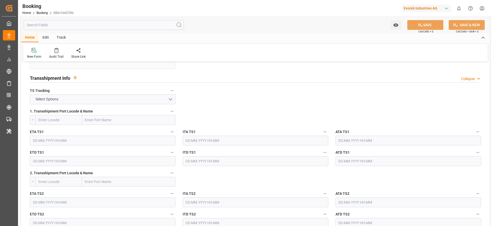
scroll to position [502, 0]
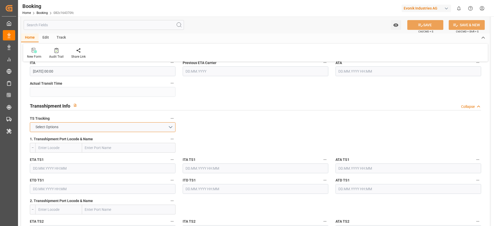
click at [89, 129] on button "Select Options" at bounding box center [103, 127] width 146 height 10
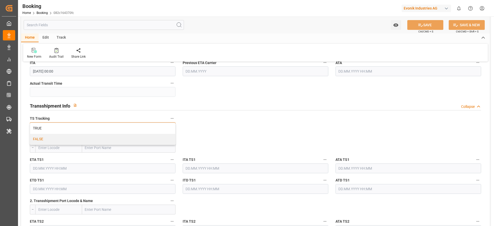
click at [92, 137] on div "FALSE" at bounding box center [102, 139] width 145 height 11
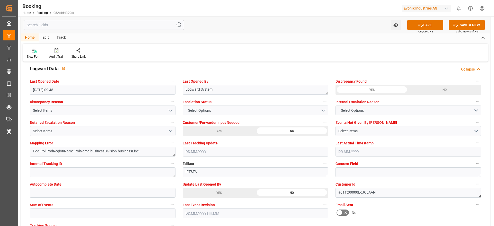
scroll to position [888, 0]
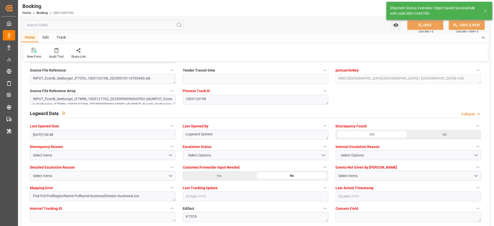
type textarea "Likitha devaraj"
type textarea "Pod-Pol-PodRegionName-businessDivision-businessLine-"
type input "11.09.2025 10:56"
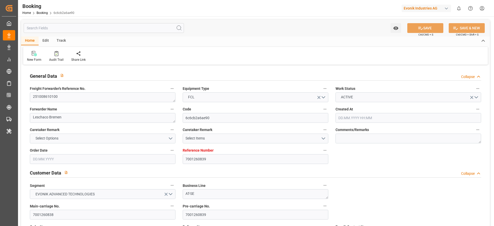
type input "[DATE] 08:21"
type input "[DATE]"
type input "[DATE] 00:00"
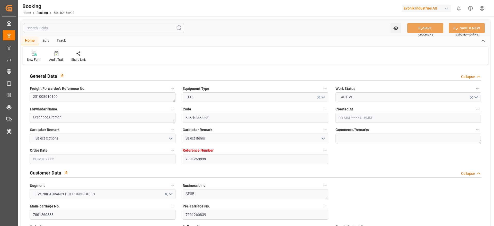
type input "[DATE] 00:00"
type input "[DATE]"
type input "[DATE] 00:00"
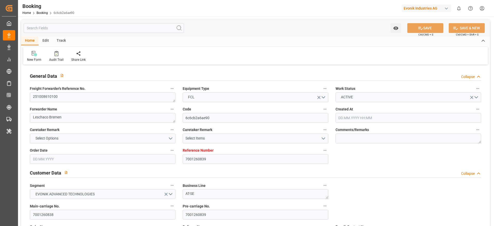
type input "[DATE] 00:00"
type input "[DATE] 12:01"
click at [71, 96] on textarea "251008610100" at bounding box center [103, 97] width 146 height 10
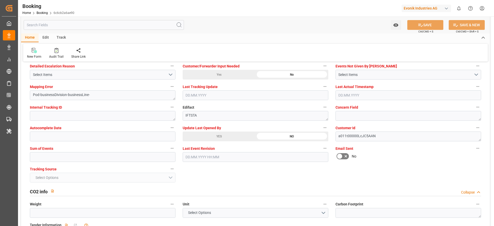
scroll to position [1003, 0]
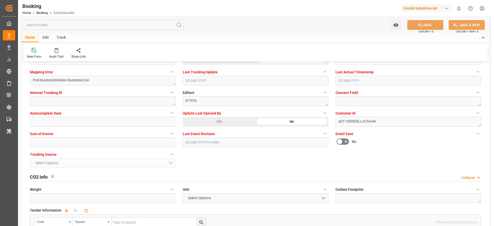
click at [221, 114] on label "Update Last Opened By" at bounding box center [256, 113] width 146 height 7
click at [322, 114] on button "Update Last Opened By" at bounding box center [325, 113] width 7 height 7
click at [217, 120] on div "YES" at bounding box center [219, 122] width 73 height 10
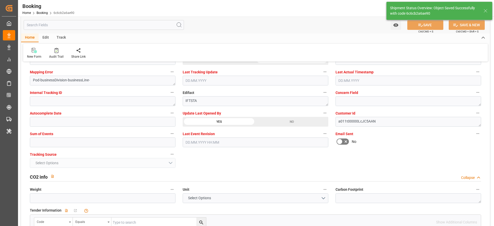
type textarea "[PERSON_NAME]"
type input "[DATE] 10:58"
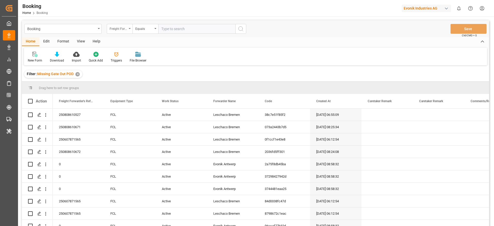
click at [124, 29] on div "Freight Forwarder's Reference No." at bounding box center [118, 28] width 17 height 6
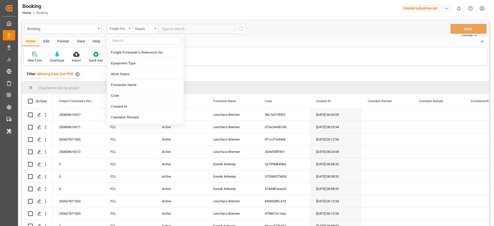
click at [121, 39] on input "text" at bounding box center [145, 41] width 73 height 8
type input "[PERSON_NAME]"
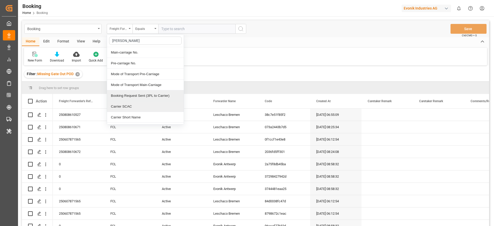
click at [120, 104] on div "Carrier SCAC" at bounding box center [145, 106] width 77 height 11
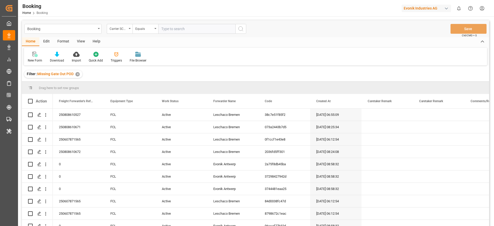
click at [178, 30] on input "text" at bounding box center [196, 29] width 77 height 10
type input "hlcu"
click at [85, 43] on div "View" at bounding box center [81, 41] width 16 height 9
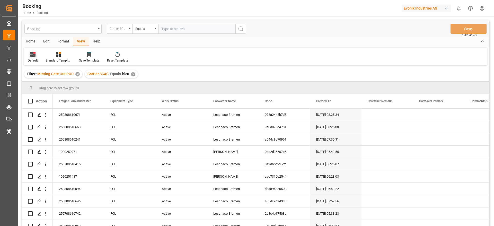
click at [24, 62] on div "Default" at bounding box center [33, 56] width 18 height 11
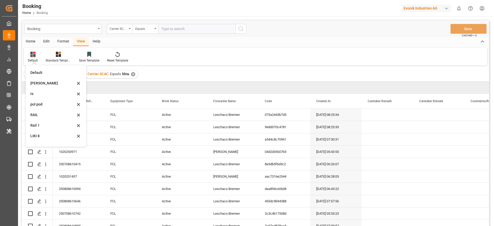
click at [28, 61] on div "Default" at bounding box center [33, 60] width 10 height 5
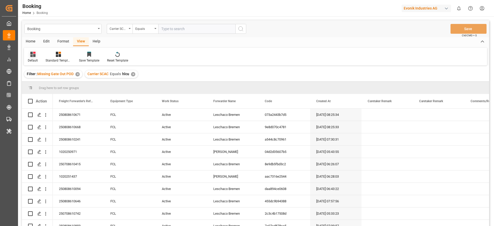
click at [30, 59] on div "Default" at bounding box center [33, 60] width 10 height 5
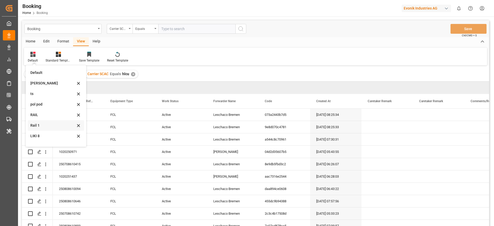
click at [36, 124] on div "Rail 1" at bounding box center [52, 125] width 45 height 5
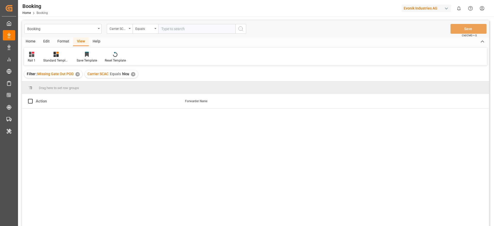
click at [36, 124] on div "Loading" at bounding box center [36, 127] width 29 height 12
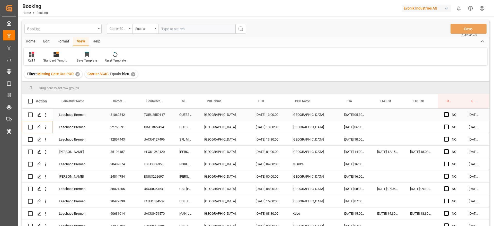
click at [125, 115] on div "31062842" at bounding box center [120, 115] width 33 height 12
click at [128, 129] on div "92765591" at bounding box center [120, 127] width 33 height 12
click at [147, 134] on div "UACU4127496" at bounding box center [156, 139] width 36 height 12
click at [149, 151] on div "HLXU1062420" at bounding box center [156, 152] width 36 height 12
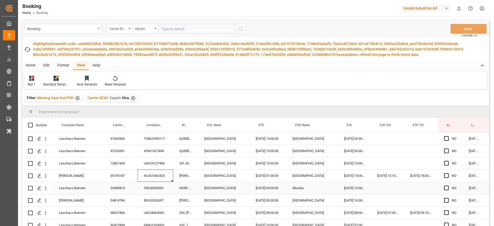
click at [163, 192] on div "FBIU0505963" at bounding box center [156, 188] width 36 height 12
click at [144, 197] on div "BSIU3262697" at bounding box center [156, 200] width 36 height 12
click at [151, 211] on div "UACU8364541" at bounding box center [156, 213] width 36 height 12
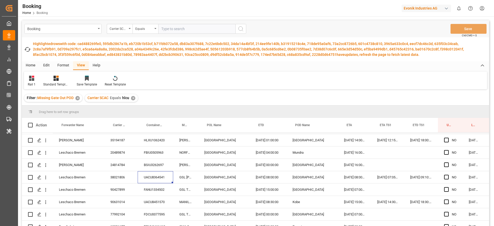
scroll to position [77, 0]
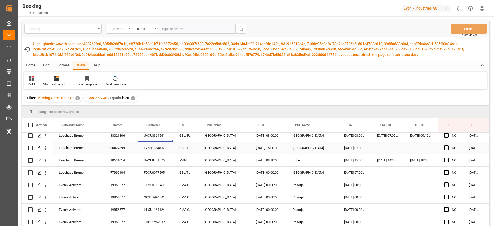
click at [154, 151] on div "FANU1334502" at bounding box center [156, 148] width 36 height 12
click at [145, 159] on div "UACU8451570" at bounding box center [156, 160] width 36 height 12
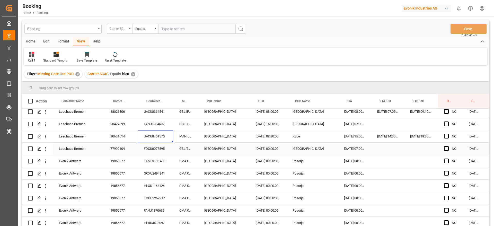
click at [153, 140] on div "UACU8451570" at bounding box center [156, 136] width 36 height 12
click at [152, 146] on div "FDCU0077595" at bounding box center [156, 149] width 36 height 12
click at [137, 158] on div "19856677" at bounding box center [120, 161] width 33 height 12
click at [152, 161] on div "TEMU1611463" at bounding box center [156, 161] width 36 height 12
click at [150, 174] on div "GCXU2494841" at bounding box center [156, 173] width 36 height 12
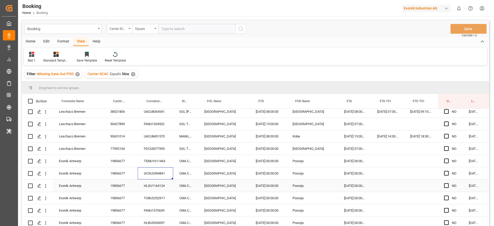
click at [155, 191] on div "HLXU1164124" at bounding box center [156, 186] width 36 height 12
click at [163, 210] on div "FANU1370639" at bounding box center [156, 210] width 36 height 12
click at [163, 199] on div "TGBU2252917" at bounding box center [156, 198] width 36 height 12
click at [151, 216] on div "FANU1370639" at bounding box center [156, 210] width 36 height 12
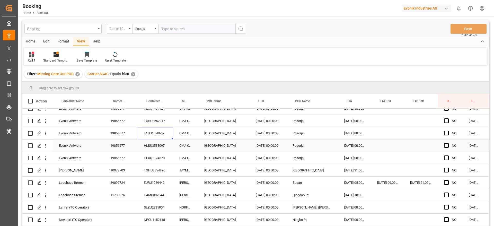
click at [155, 152] on div "HLXU1124570" at bounding box center [156, 158] width 36 height 12
click at [155, 146] on div "HLBU3533097" at bounding box center [156, 145] width 36 height 12
drag, startPoint x: 156, startPoint y: 158, endPoint x: 111, endPoint y: 4, distance: 160.1
click at [156, 158] on div "HLXU1124570" at bounding box center [156, 158] width 36 height 12
click at [148, 161] on div "HLXU1124570" at bounding box center [156, 158] width 36 height 12
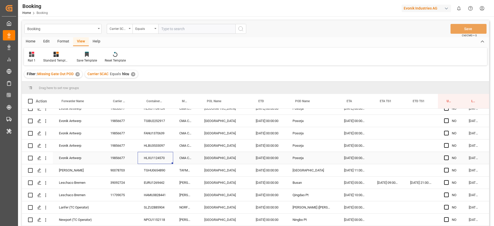
click at [146, 169] on div "TGHU0654890" at bounding box center [156, 170] width 36 height 12
click at [159, 182] on div "EURU1269442" at bounding box center [156, 182] width 36 height 12
click at [152, 193] on div "HAMU3828441" at bounding box center [156, 195] width 36 height 12
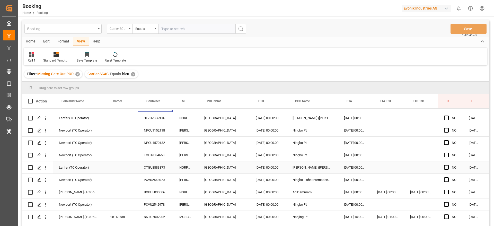
scroll to position [232, 0]
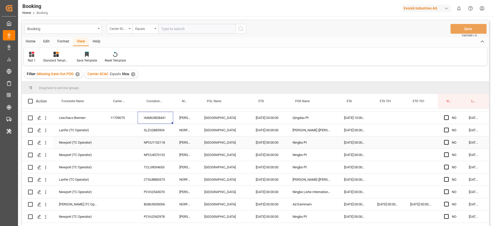
click at [160, 144] on div "NPCU1152118" at bounding box center [156, 142] width 36 height 12
click at [161, 134] on div "SLZU2885904" at bounding box center [156, 130] width 36 height 12
click at [160, 147] on div "NPCU1152118" at bounding box center [156, 142] width 36 height 12
click at [147, 151] on div "NPCU4570132" at bounding box center [156, 155] width 36 height 12
click at [148, 167] on div "TCLU9034653" at bounding box center [156, 167] width 36 height 12
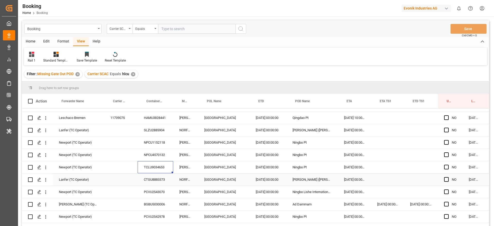
click at [155, 182] on div "CTGU8883373" at bounding box center [156, 179] width 36 height 12
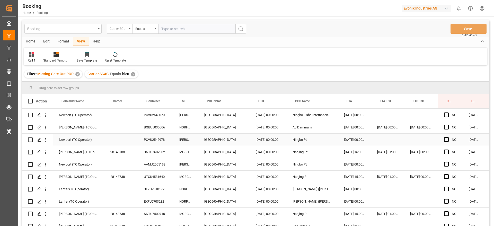
scroll to position [309, 0]
click at [160, 113] on div "PCVU2543070" at bounding box center [156, 115] width 36 height 12
click at [155, 133] on div "PCVU2542978" at bounding box center [156, 139] width 36 height 12
click at [156, 131] on div "BGBU5030006" at bounding box center [156, 127] width 36 height 12
click at [151, 141] on div "PCVU2542978" at bounding box center [156, 139] width 36 height 12
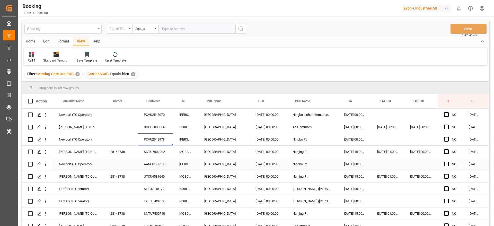
click at [150, 153] on div "SNTU7602902" at bounding box center [156, 152] width 36 height 12
click at [151, 164] on div "AAMU2505133" at bounding box center [156, 164] width 36 height 12
click at [153, 172] on div "UTCU4581640" at bounding box center [156, 176] width 36 height 12
click at [127, 179] on div "28143738" at bounding box center [120, 176] width 33 height 12
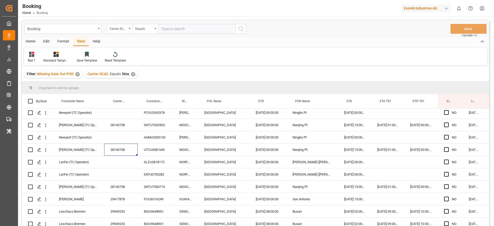
scroll to position [347, 0]
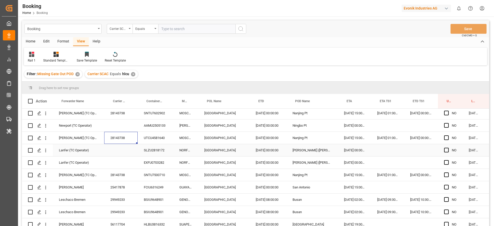
click at [150, 154] on div "SLZU2818172" at bounding box center [156, 150] width 36 height 12
click at [155, 157] on div "EXFU0703282" at bounding box center [156, 162] width 36 height 12
click at [155, 177] on div "SNTU7500710" at bounding box center [156, 175] width 36 height 12
click at [149, 183] on div "FCIU6316249" at bounding box center [156, 187] width 36 height 12
click at [152, 194] on div "BSIU9648901" at bounding box center [156, 199] width 36 height 12
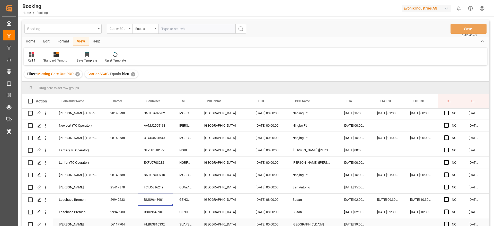
click at [152, 209] on div "BSIU9648901" at bounding box center [156, 212] width 36 height 12
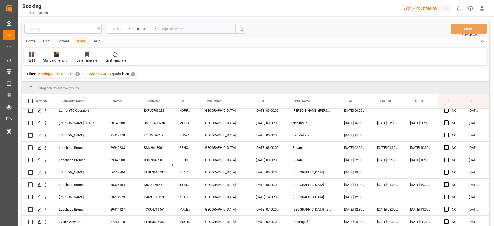
scroll to position [425, 0]
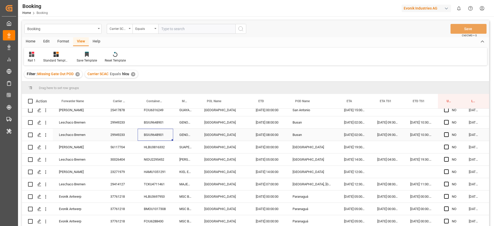
click at [148, 141] on div "Leschaco Bremen 29949233 BSIU9648901 GENOVA EXPRESS Wilhelmshaven 04.07.2025 08…" at bounding box center [264, 135] width 485 height 12
click at [149, 146] on div "HLBU3816332" at bounding box center [156, 147] width 36 height 12
click at [149, 161] on div "NIDU2295452" at bounding box center [156, 159] width 36 height 12
click at [150, 173] on div "HAMU1051291" at bounding box center [156, 172] width 36 height 12
click at [153, 180] on div "TCKU4711461" at bounding box center [156, 184] width 36 height 12
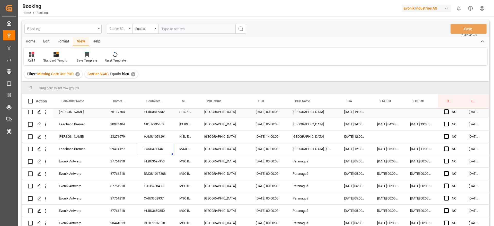
scroll to position [463, 0]
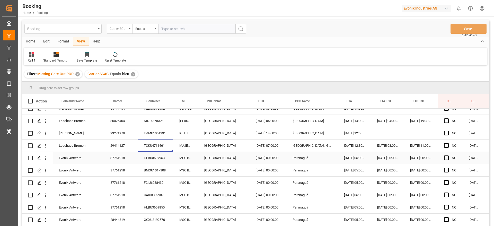
click at [151, 157] on div "HLBU3697953" at bounding box center [156, 158] width 36 height 12
click at [154, 174] on div "BMOU1017308" at bounding box center [156, 170] width 36 height 12
click at [149, 181] on div "FCIU6288430" at bounding box center [156, 182] width 36 height 12
click at [163, 186] on div "FCIU6288430" at bounding box center [156, 182] width 36 height 12
click at [157, 197] on div "CAIU3302937" at bounding box center [156, 195] width 36 height 12
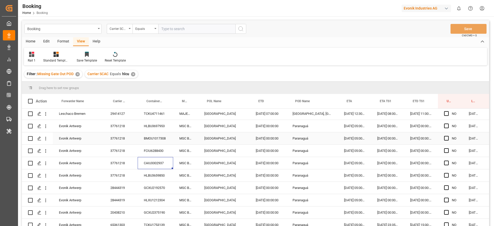
scroll to position [502, 0]
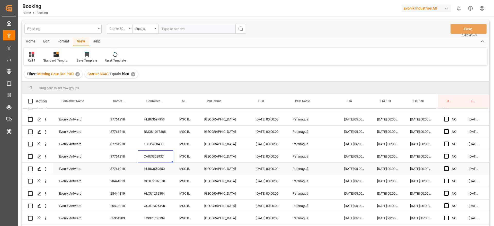
click at [147, 170] on div "HLBU3659850" at bounding box center [156, 169] width 36 height 12
click at [148, 175] on div "GCXU2192570" at bounding box center [156, 181] width 36 height 12
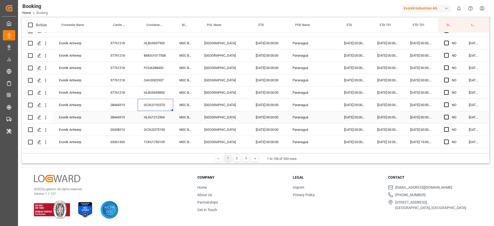
click at [154, 114] on div "HLXU1212304" at bounding box center [156, 117] width 36 height 12
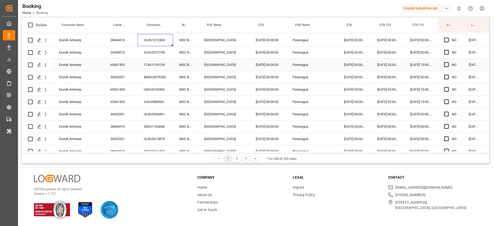
click at [156, 59] on div "TCKU1753139" at bounding box center [156, 65] width 36 height 12
click at [156, 51] on div "GCXU2375190" at bounding box center [156, 52] width 36 height 12
click at [152, 68] on div "TCKU1753139" at bounding box center [156, 65] width 36 height 12
click at [154, 87] on div "UACU4133396" at bounding box center [156, 89] width 36 height 12
click at [153, 77] on div "BMOU2919230" at bounding box center [156, 77] width 36 height 12
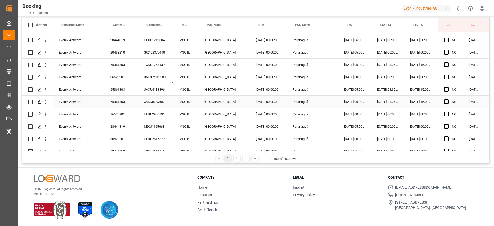
click at [158, 97] on div "CAIU3589365" at bounding box center [156, 102] width 36 height 12
click at [159, 93] on div "UACU4133396" at bounding box center [156, 89] width 36 height 12
click at [154, 101] on div "CAIU3589365" at bounding box center [156, 102] width 36 height 12
click at [146, 114] on div "HLBU2930891" at bounding box center [156, 114] width 36 height 12
click at [152, 127] on div "SEKU1165668" at bounding box center [156, 126] width 36 height 12
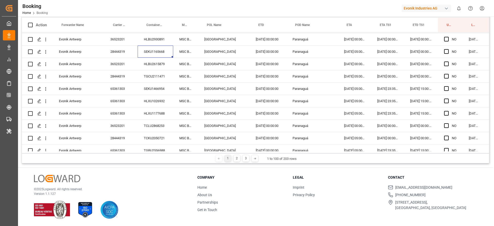
scroll to position [656, 0]
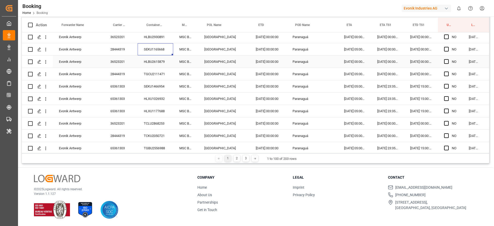
click at [156, 62] on div "HLBU2615879" at bounding box center [156, 62] width 36 height 12
click at [149, 78] on div "TGCU2111471" at bounding box center [156, 74] width 36 height 12
click at [169, 86] on div "SEKU1466954" at bounding box center [156, 86] width 36 height 12
click at [150, 95] on div "HLXU1026932" at bounding box center [156, 99] width 36 height 12
click at [153, 109] on div "HLXU1177688" at bounding box center [156, 111] width 36 height 12
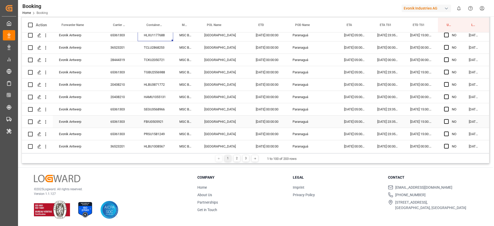
scroll to position [693, 0]
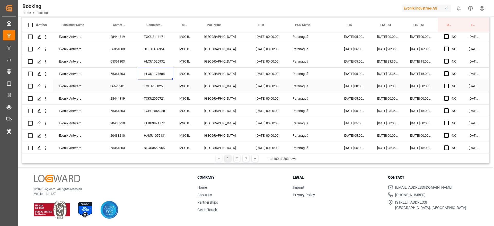
click at [157, 84] on div "TCLU2868253" at bounding box center [156, 86] width 36 height 12
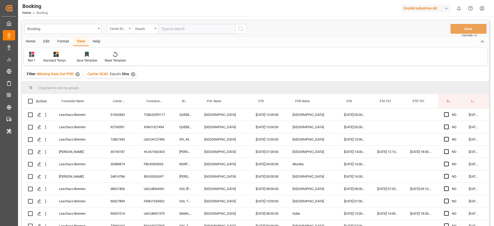
scroll to position [693, 0]
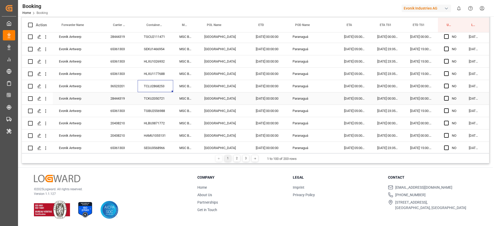
click at [153, 96] on div "TCKU2050721" at bounding box center [156, 98] width 36 height 12
click at [151, 109] on div "TGBU2556988" at bounding box center [156, 111] width 36 height 12
click at [168, 123] on div "HLBU3871772" at bounding box center [156, 123] width 36 height 12
click at [148, 140] on div "HAMU1055131" at bounding box center [156, 135] width 36 height 12
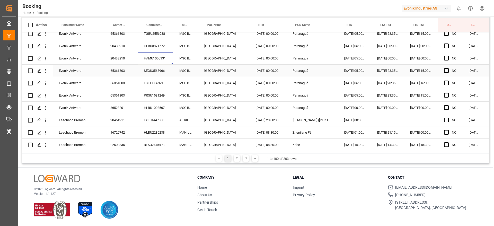
click at [150, 68] on div "SEGU3568966" at bounding box center [156, 71] width 36 height 12
click at [155, 84] on div "FBIU0505921" at bounding box center [156, 83] width 36 height 12
click at [152, 93] on div "PRSU1581249" at bounding box center [156, 95] width 36 height 12
click at [162, 101] on div "PRSU1581249" at bounding box center [156, 95] width 36 height 12
click at [161, 105] on div "HLBU1008567" at bounding box center [156, 108] width 36 height 12
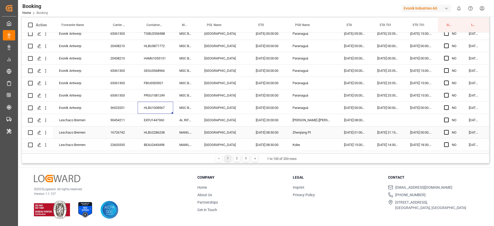
click at [155, 126] on div "HLBU2286238" at bounding box center [156, 132] width 36 height 12
click at [158, 124] on div "EXFU1447360" at bounding box center [156, 120] width 36 height 12
click at [157, 134] on div "HLBU2286238" at bounding box center [156, 132] width 36 height 12
click at [162, 141] on div "BEAU2445498" at bounding box center [156, 145] width 36 height 12
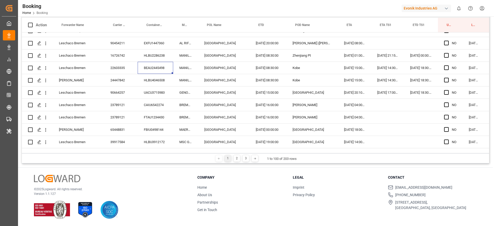
scroll to position [848, 0]
click at [154, 81] on div "HLBU4046508" at bounding box center [156, 80] width 36 height 12
click at [154, 92] on div "UACU3715983" at bounding box center [156, 92] width 36 height 12
click at [149, 104] on div "CAIU6542274" at bounding box center [156, 105] width 36 height 12
click at [44, 82] on icon "open menu" at bounding box center [45, 79] width 5 height 5
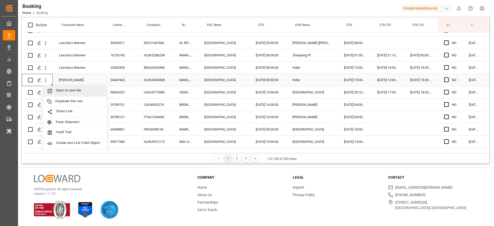
click at [59, 90] on span "Open in new tab" at bounding box center [79, 90] width 47 height 5
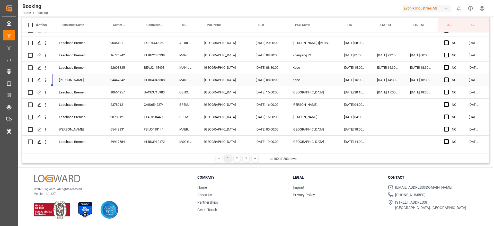
scroll to position [886, 0]
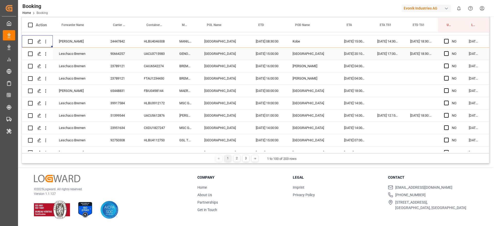
click at [159, 50] on div "UACU3715983" at bounding box center [156, 54] width 36 height 12
click at [164, 67] on div "CAIU6542274" at bounding box center [156, 66] width 36 height 12
click at [165, 76] on div "FTAU1234430" at bounding box center [156, 78] width 36 height 12
click at [152, 89] on div "FBIU0498144" at bounding box center [156, 91] width 36 height 12
click at [149, 104] on div "HLBU3912172" at bounding box center [156, 103] width 36 height 12
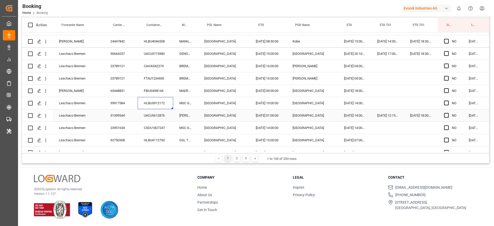
click at [144, 114] on div "UACU5612876" at bounding box center [156, 115] width 36 height 12
click at [156, 122] on div "CXDU1827247" at bounding box center [156, 128] width 36 height 12
click at [157, 127] on div "CXDU1827247" at bounding box center [156, 128] width 36 height 12
click at [146, 136] on div "HLBU4112750" at bounding box center [156, 140] width 36 height 12
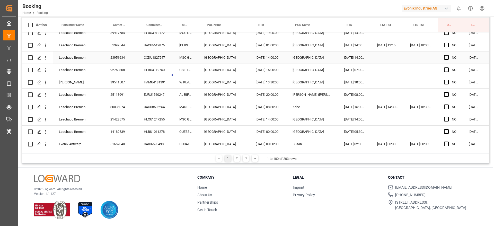
scroll to position [964, 0]
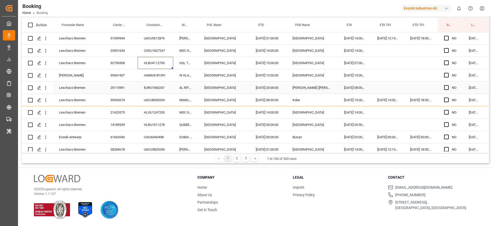
click at [159, 76] on div "HAMU4181391" at bounding box center [156, 75] width 36 height 12
click at [160, 90] on div "EURU1560247" at bounding box center [156, 88] width 36 height 12
click at [154, 102] on div "UACU8505254" at bounding box center [156, 100] width 36 height 12
click at [158, 113] on div "HLXU1247255" at bounding box center [156, 112] width 36 height 12
click at [152, 121] on div "HLBU1011278" at bounding box center [156, 125] width 36 height 12
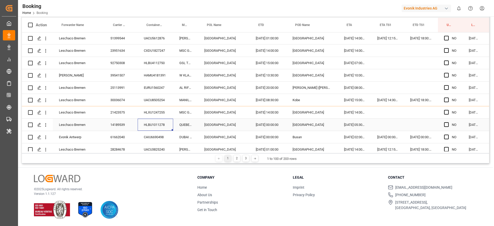
click at [154, 133] on div "CAIU6690498" at bounding box center [156, 137] width 36 height 12
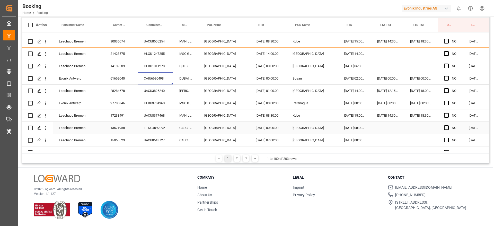
scroll to position [1041, 0]
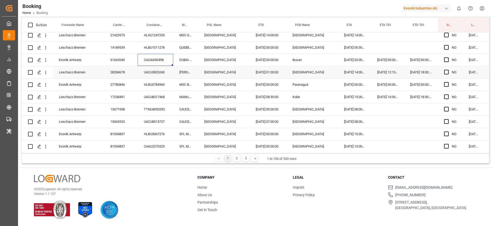
click at [155, 74] on div "UACU3825240" at bounding box center [156, 72] width 36 height 12
click at [143, 85] on div "HLBU3784960" at bounding box center [156, 84] width 36 height 12
click at [145, 97] on div "UACU8317468" at bounding box center [156, 97] width 36 height 12
click at [153, 105] on div "TTNU4092092" at bounding box center [156, 109] width 36 height 12
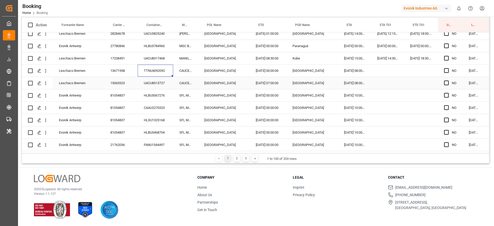
click at [157, 81] on div "UACU8513727" at bounding box center [156, 83] width 36 height 12
click at [161, 90] on div "HLBU3067276" at bounding box center [156, 95] width 36 height 12
click at [147, 104] on div "CAAU2270323" at bounding box center [156, 108] width 36 height 12
click at [153, 121] on div "HLXU1325168" at bounding box center [156, 120] width 36 height 12
click at [164, 137] on div "HLBU3468704" at bounding box center [156, 132] width 36 height 12
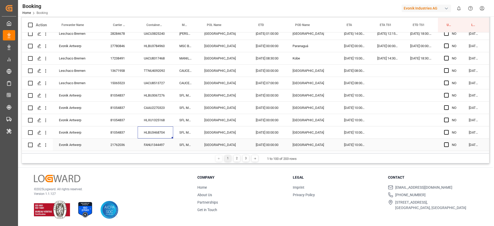
click at [149, 141] on div "FANU1344497" at bounding box center [156, 145] width 36 height 12
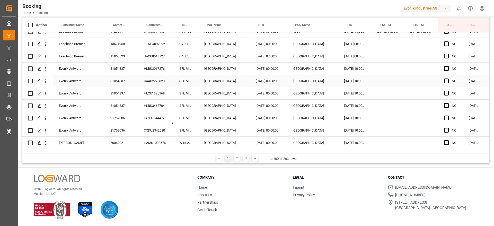
scroll to position [1118, 0]
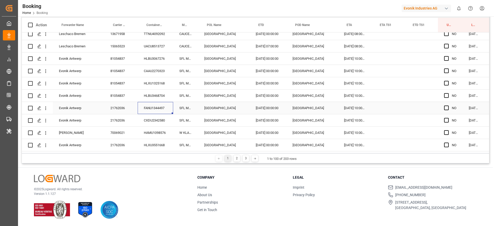
click at [151, 114] on div "CXDU2342580" at bounding box center [156, 120] width 36 height 12
click at [143, 130] on div "HAMU1098576" at bounding box center [156, 133] width 36 height 12
click at [156, 143] on div "HLXU3551668" at bounding box center [156, 145] width 36 height 12
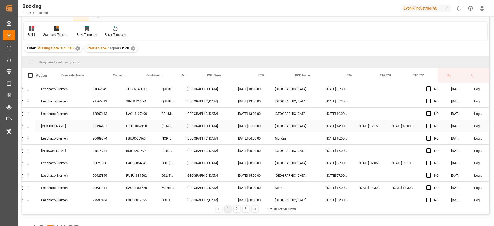
scroll to position [0, 0]
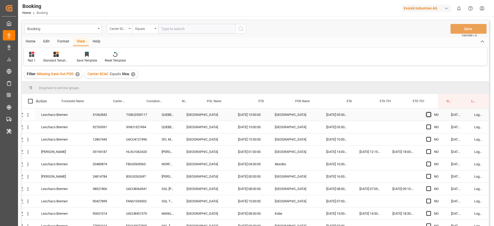
click at [426, 116] on span "Press SPACE to select this row." at bounding box center [428, 114] width 5 height 5
click at [430, 112] on input "Press SPACE to select this row." at bounding box center [430, 112] width 0 height 0
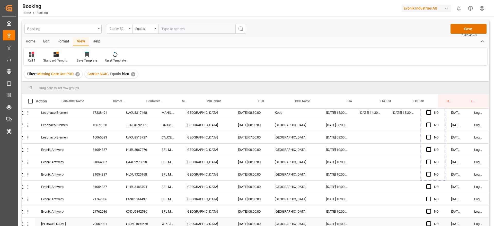
scroll to position [1118, 20]
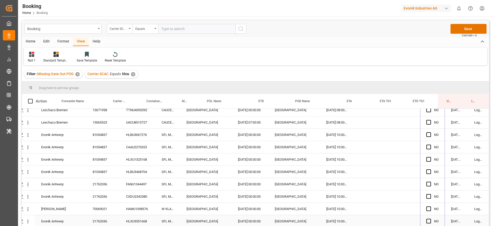
drag, startPoint x: 442, startPoint y: 120, endPoint x: 432, endPoint y: 215, distance: 95.2
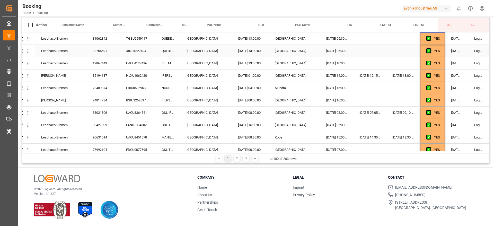
scroll to position [0, 0]
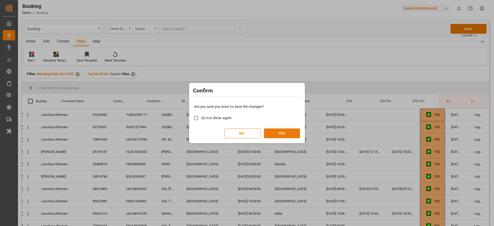
click at [294, 133] on button "YES" at bounding box center [282, 133] width 36 height 10
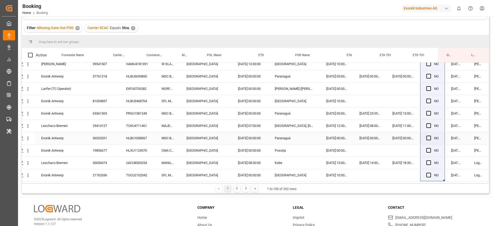
scroll to position [76, 0]
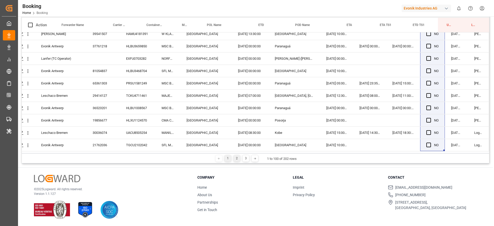
click at [235, 160] on div "2" at bounding box center [237, 158] width 6 height 6
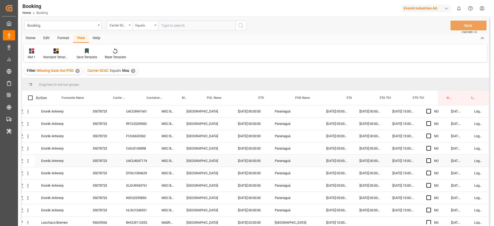
scroll to position [0, 0]
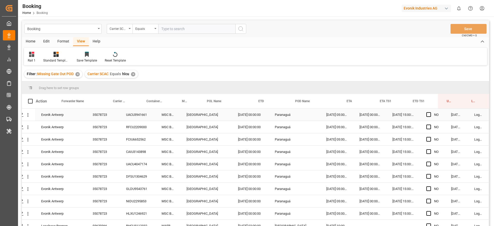
click at [148, 117] on div "UACU3941661" at bounding box center [138, 115] width 36 height 12
click at [127, 127] on div "RFCU2209000" at bounding box center [138, 127] width 36 height 12
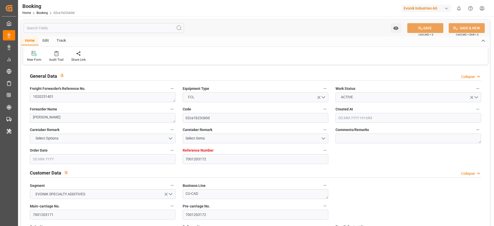
type input "7001203172"
type input "9780469"
type input "Hapag [PERSON_NAME]"
type input "Hapag Lloyd Aktiengesellschaft"
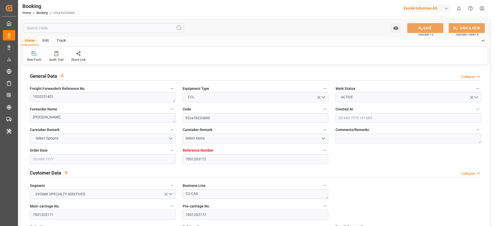
type input "NLRTM"
type input "JPUKB"
type input "58"
type input "CNSHG"
type input "0"
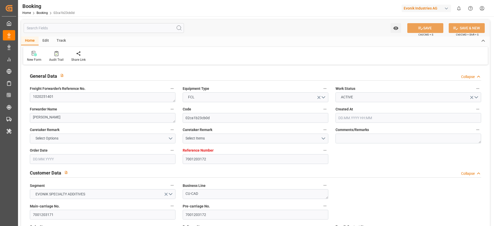
type input "NLRTM"
type input "JPUKB"
type input "9235531"
type input "[DATE] 11:11"
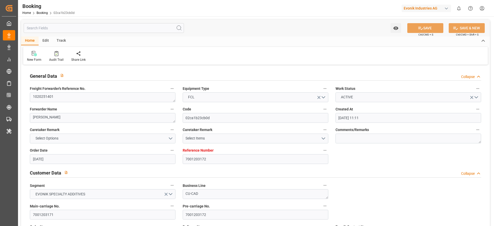
type input "[DATE]"
type input "[DATE] 08:30"
type input "[DATE] 00:00"
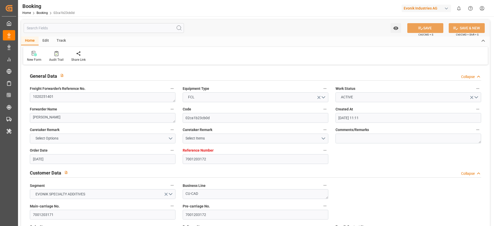
type input "[DATE] 07:30"
type input "[DATE] 18:53"
type input "[DATE] 15:00"
type input "[DATE] 00:00"
type input "[DATE] 15:05"
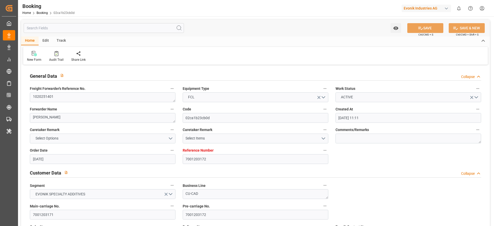
type input "[DATE] 14:30"
type input "[DATE] 00:00"
type input "[DATE] 12:53"
type input "[DATE] 18:30"
type input "[DATE] 00:00"
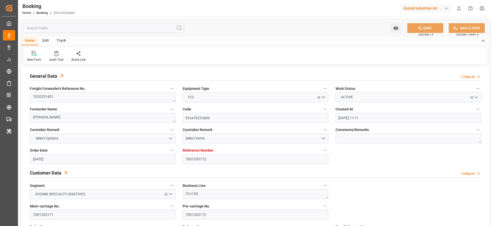
type input "[DATE] 18:48"
type input "[DATE]"
type input "[DATE] 18:48"
type input "[DATE]"
type input "[DATE] 06:19"
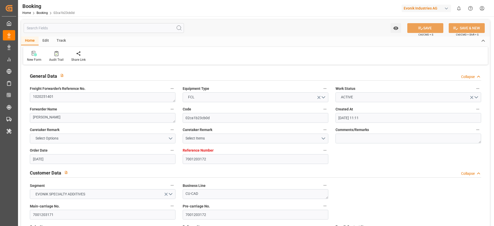
type input "[DATE] 07:51"
type input "[DATE] 12:00"
type input "[DATE] 11:08"
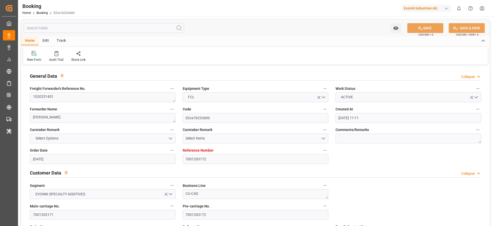
type input "[DATE] 07:00"
type input "[DATE] 09:03"
type input "[DATE] 14:30"
type input "[DATE] 11:55"
type input "[DATE] 12:53"
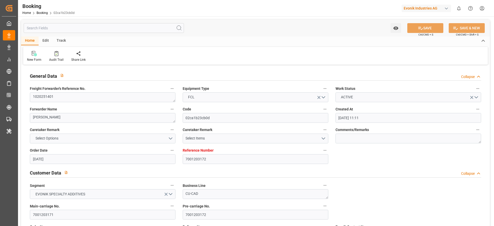
type input "[DATE] 12:53"
type input "[DATE] 21:35"
type input "[DATE] 18:37"
type input "[DATE] 18:48"
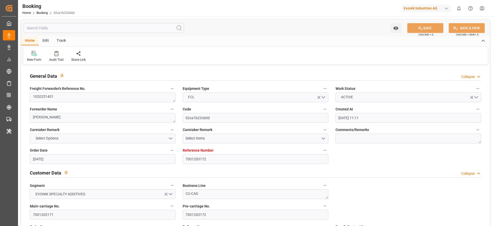
type input "[DATE] 15:53"
type input "[DATE] 18:30"
type input "[DATE] 19:06"
type input "[DATE] 15:00"
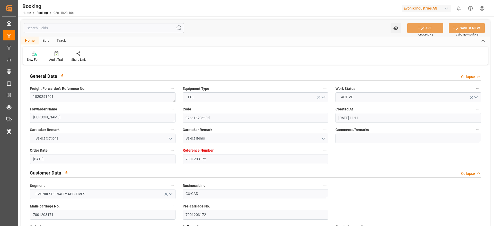
type input "[DATE] 22:13"
type input "[DATE] 15:05"
type input "[DATE] 14:45"
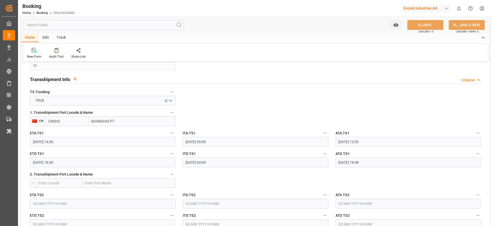
scroll to position [540, 0]
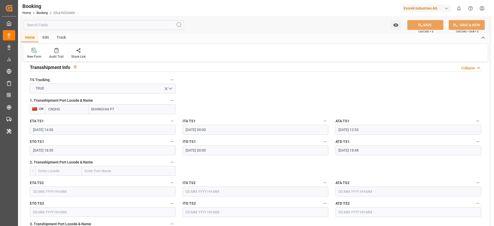
drag, startPoint x: 111, startPoint y: 105, endPoint x: 138, endPoint y: 109, distance: 27.4
click at [138, 109] on input "SHANGHAI PT" at bounding box center [132, 109] width 87 height 10
type input "[GEOGRAPHIC_DATA]"
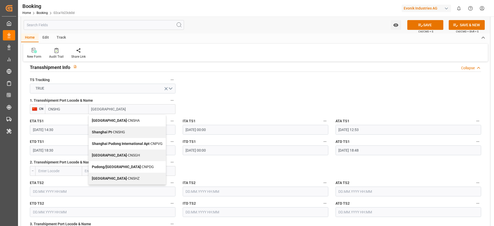
click at [117, 152] on div "Shanghai - CNSGH" at bounding box center [127, 155] width 77 height 12
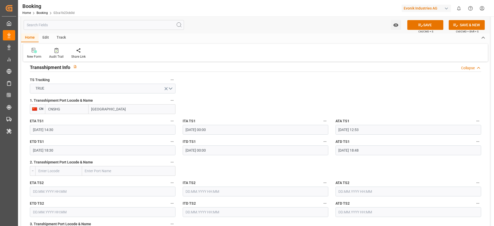
type input "CNSGH"
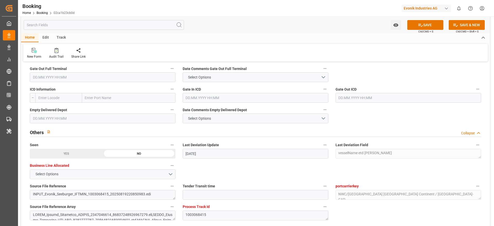
scroll to position [733, 0]
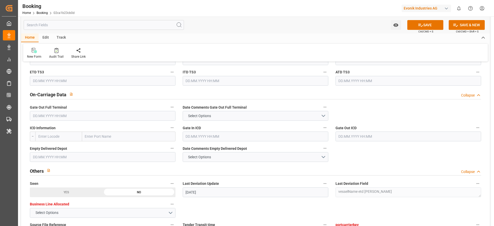
type input "[GEOGRAPHIC_DATA]"
click at [58, 117] on input "text" at bounding box center [103, 116] width 146 height 10
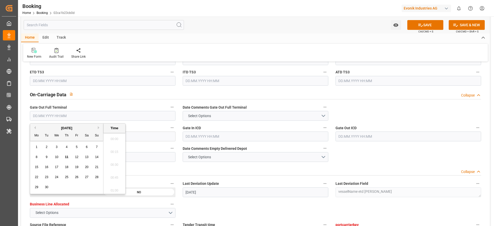
scroll to position [838, 0]
click at [68, 158] on span "11" at bounding box center [66, 157] width 3 height 4
type input "[DATE] 00:00"
click at [180, 52] on div "New Form Audit Trail Share Link" at bounding box center [255, 53] width 465 height 18
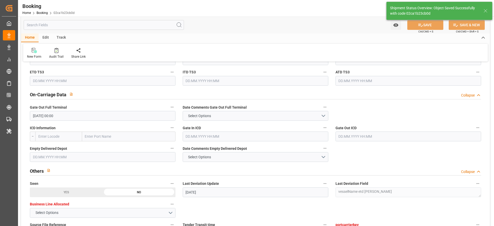
type textarea "[PERSON_NAME]"
type input "[DATE] 11:19"
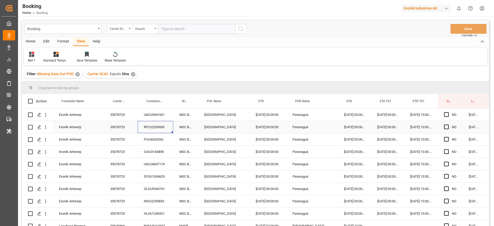
click at [138, 138] on div "FCIU6652562" at bounding box center [156, 139] width 36 height 12
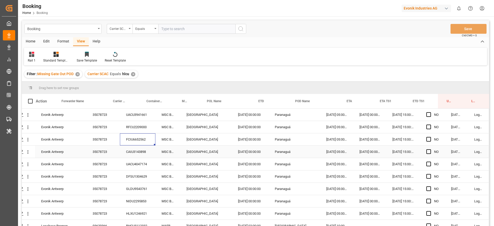
click at [141, 149] on div "CAIU3143898" at bounding box center [138, 152] width 36 height 12
click at [133, 165] on div "UACU4047174" at bounding box center [138, 164] width 36 height 12
click at [155, 160] on div "MSC BRUNELLA" at bounding box center [167, 164] width 25 height 12
click at [145, 172] on div "DFSU1304629" at bounding box center [138, 176] width 36 height 12
click at [145, 177] on div "DFSU1304629" at bounding box center [138, 176] width 36 height 12
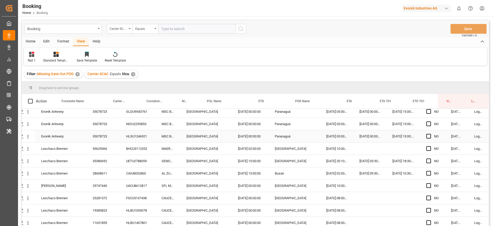
scroll to position [39, 20]
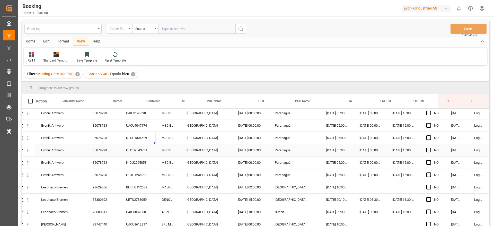
click at [135, 150] on div "GLDU9543761" at bounding box center [138, 150] width 36 height 12
click at [150, 166] on div "NIDU2295853" at bounding box center [138, 162] width 36 height 12
click at [140, 176] on div "HLXU1246921" at bounding box center [138, 175] width 36 height 12
click at [134, 193] on div "UETU2788059" at bounding box center [138, 199] width 36 height 12
click at [138, 188] on div "BHCU3112332" at bounding box center [138, 187] width 36 height 12
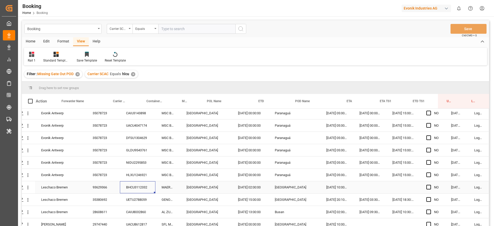
click at [129, 202] on div "UETU2788059" at bounding box center [138, 199] width 36 height 12
click at [140, 211] on div "CAIU8032860" at bounding box center [138, 212] width 36 height 12
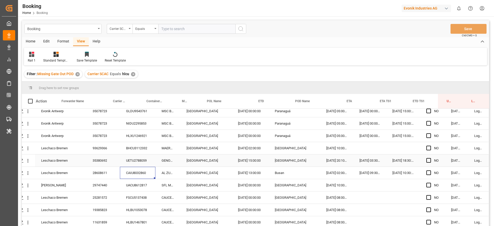
scroll to position [116, 20]
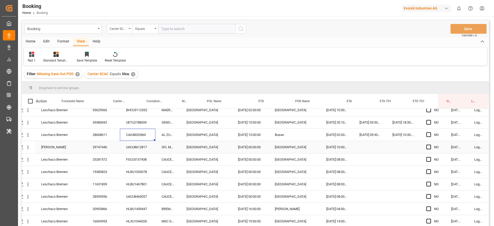
click at [133, 144] on div "UACU8612817" at bounding box center [138, 147] width 36 height 12
click at [133, 154] on div "FSCU5137438" at bounding box center [138, 159] width 36 height 12
click at [25, 136] on icon "open menu" at bounding box center [27, 134] width 5 height 5
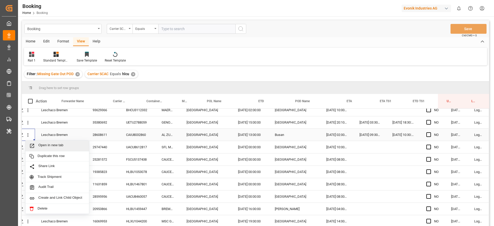
click at [42, 143] on span "Open in new tab" at bounding box center [61, 145] width 47 height 5
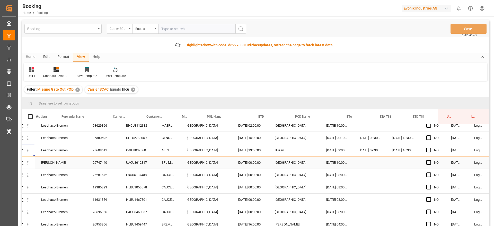
click at [126, 163] on div "UACU8612817" at bounding box center [138, 162] width 36 height 12
click at [140, 169] on div "FSCU5137438" at bounding box center [138, 175] width 36 height 12
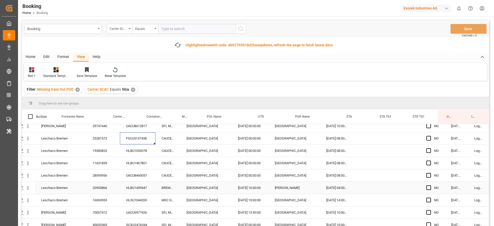
scroll to position [154, 20]
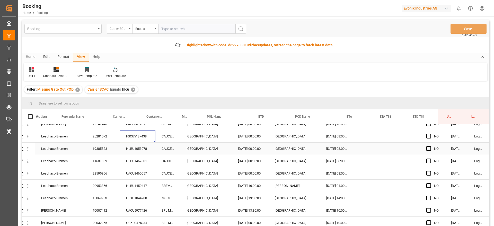
click at [136, 142] on div "FSCU5137438" at bounding box center [138, 136] width 36 height 12
click at [137, 149] on div "HLBU1053078" at bounding box center [138, 149] width 36 height 12
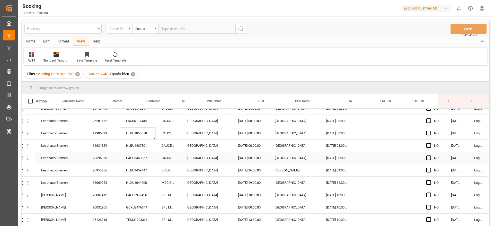
click at [140, 144] on div "HLBU1467801" at bounding box center [138, 145] width 36 height 12
click at [138, 157] on div "UACU8460057" at bounding box center [138, 158] width 36 height 12
click at [147, 166] on div "HLBU1459447" at bounding box center [138, 170] width 36 height 12
click at [138, 179] on div "HLXU1044200" at bounding box center [138, 182] width 36 height 12
click at [132, 196] on div "UACU5977426" at bounding box center [138, 195] width 36 height 12
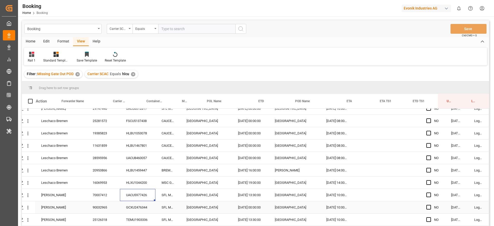
click at [132, 209] on div "GCXU2476344" at bounding box center [138, 207] width 36 height 12
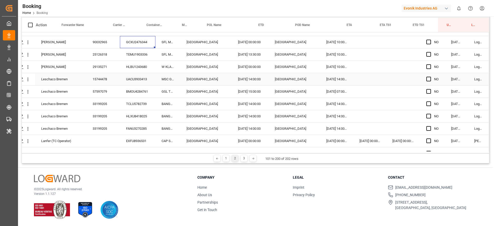
scroll to position [232, 20]
click at [150, 62] on div "TEMU1903336" at bounding box center [138, 66] width 36 height 12
click at [138, 78] on div "HLBU1243680" at bounding box center [138, 79] width 36 height 12
click at [137, 93] on div "UACU3933413" at bounding box center [138, 91] width 36 height 12
click at [141, 97] on div "Leschaco Bremen 15744478 UACU3933413 MSC GISELLE Antwerp 01.08.2025 14:00:00 Bu…" at bounding box center [246, 91] width 485 height 12
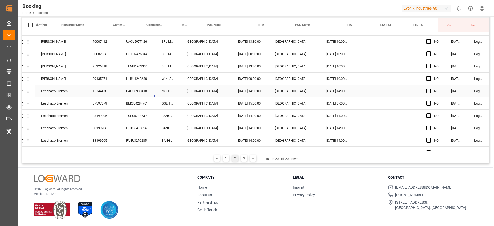
click at [140, 102] on div "BMOU4284761" at bounding box center [138, 103] width 36 height 12
click at [137, 115] on div "TCLU5782739" at bounding box center [138, 116] width 36 height 12
click at [135, 126] on div "HLXU8418025" at bounding box center [138, 128] width 36 height 12
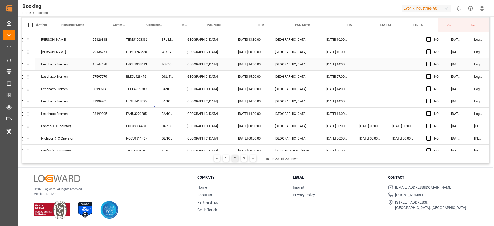
scroll to position [270, 20]
click at [130, 99] on div "FANU3270285" at bounding box center [138, 102] width 36 height 12
click at [124, 119] on div "EXFU8936531" at bounding box center [138, 114] width 36 height 12
click at [138, 128] on div "NCCU1311467" at bounding box center [138, 126] width 36 height 12
click at [137, 133] on div "TIFU3243034" at bounding box center [138, 139] width 36 height 12
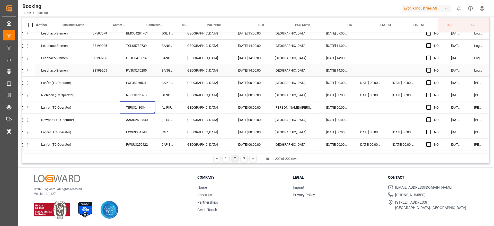
scroll to position [309, 20]
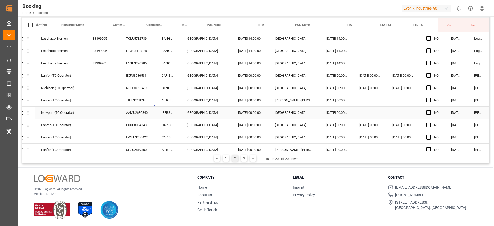
click at [134, 110] on div "AAMU2630840" at bounding box center [138, 113] width 36 height 12
click at [147, 126] on div "EXXU3004743" at bounding box center [138, 125] width 36 height 12
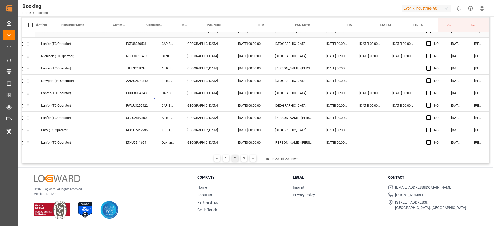
scroll to position [386, 20]
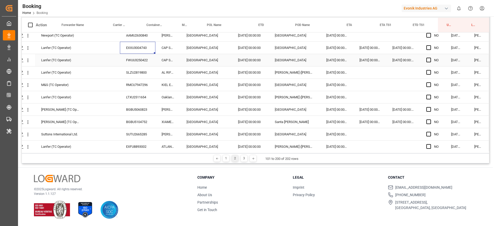
click at [132, 61] on div "FWUU3250422" at bounding box center [138, 60] width 36 height 12
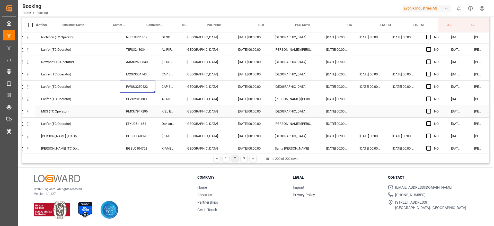
scroll to position [347, 20]
click at [28, 74] on icon "open menu" at bounding box center [27, 74] width 5 height 5
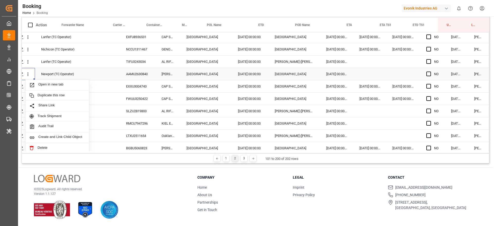
click at [46, 82] on span "Open in new tab" at bounding box center [61, 84] width 47 height 5
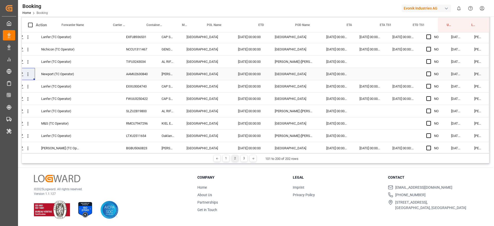
click at [130, 85] on div "EXXU3004743" at bounding box center [138, 86] width 36 height 12
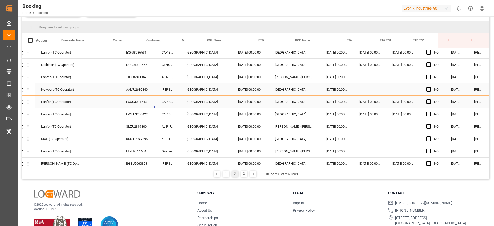
scroll to position [92, 0]
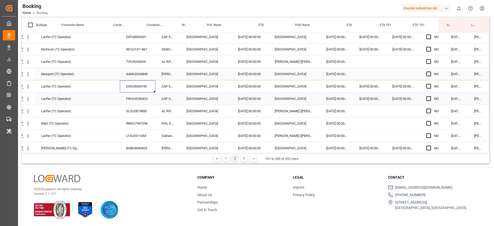
click at [148, 100] on div "FWUU3250422" at bounding box center [138, 99] width 36 height 12
click at [135, 115] on div "SLZU2819800" at bounding box center [138, 111] width 36 height 12
click at [145, 118] on div "RMCU7947296" at bounding box center [138, 123] width 36 height 12
click at [132, 129] on div "RMCU7947296" at bounding box center [138, 123] width 36 height 12
click at [132, 131] on div "LTXU2511654" at bounding box center [138, 136] width 36 height 12
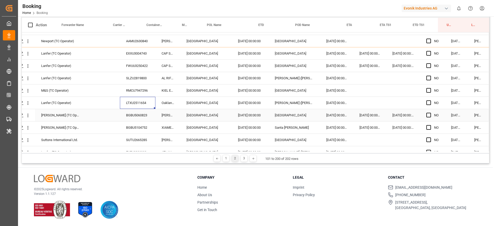
scroll to position [386, 20]
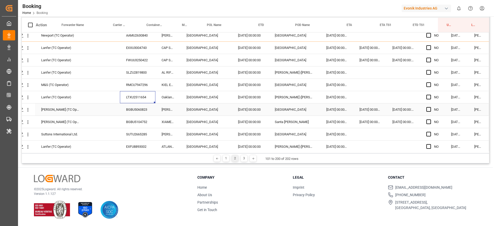
click at [131, 111] on div "BGBU5060823" at bounding box center [138, 109] width 36 height 12
click at [25, 85] on icon "open menu" at bounding box center [27, 84] width 5 height 5
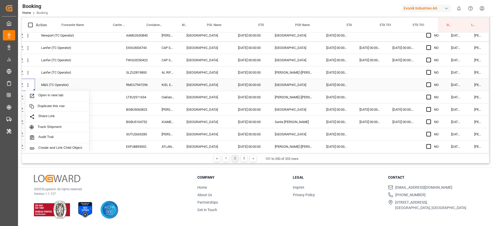
click at [45, 93] on span "Open in new tab" at bounding box center [61, 95] width 47 height 5
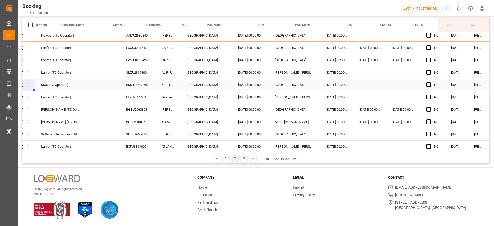
click at [133, 94] on div "LTXU2511654" at bounding box center [138, 97] width 36 height 12
click at [136, 113] on div "BGBU5060823" at bounding box center [138, 109] width 36 height 12
click at [133, 121] on div "BGBU5104752" at bounding box center [138, 122] width 36 height 12
click at [139, 133] on div "SUTU2665285" at bounding box center [138, 134] width 36 height 12
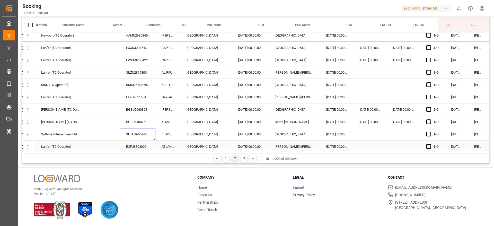
click at [135, 146] on div "EXFU8893002" at bounding box center [138, 146] width 36 height 12
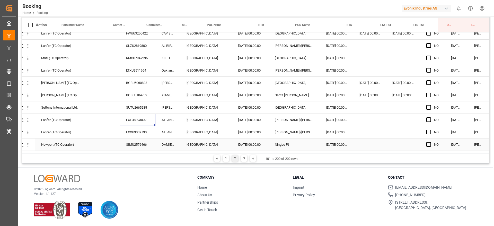
scroll to position [463, 20]
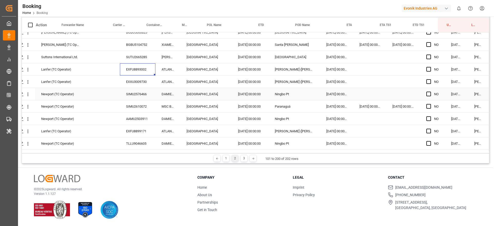
click at [137, 82] on div "EXXU3009730" at bounding box center [138, 82] width 36 height 12
click at [131, 95] on div "SIMU2576466" at bounding box center [138, 94] width 36 height 12
click at [138, 105] on div "SIMU2610072" at bounding box center [138, 106] width 36 height 12
drag, startPoint x: 150, startPoint y: 116, endPoint x: 145, endPoint y: 117, distance: 5.5
click at [150, 116] on div "AAMU2503911" at bounding box center [138, 119] width 36 height 12
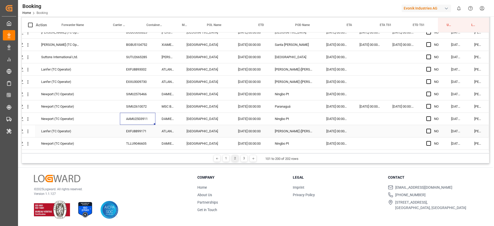
click at [137, 126] on div "EXFU8899171" at bounding box center [138, 131] width 36 height 12
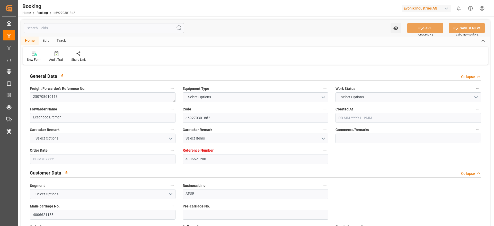
type input "4006621200"
type input "9708875"
type input "Hapag [PERSON_NAME]"
type input "Hapag Lloyd Aktiengesellschaft"
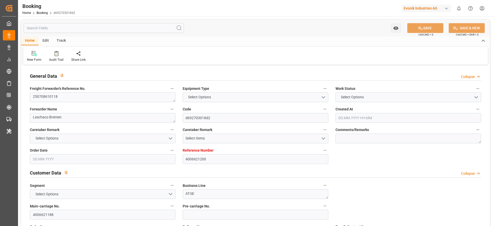
type input "DEHAM"
type input "KRPUS"
type input "56"
type input "CNSHG"
type input "0"
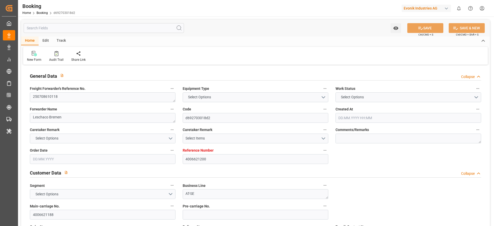
type input "DEHAM"
type input "KRPUS"
type input "9408877"
type input "[DATE] 08:59"
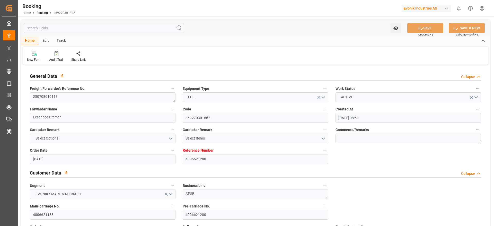
type input "[DATE]"
type input "[DATE] 13:00"
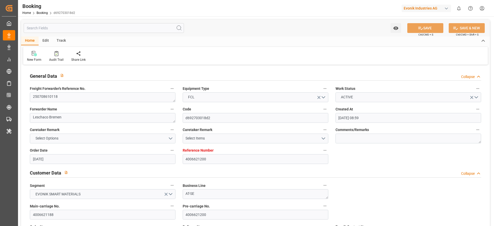
type input "[DATE] 00:00"
type input "[DATE] 07:48"
type input "[DATE] 13:33"
type input "[DATE] 02:00"
type input "[DATE] 00:00"
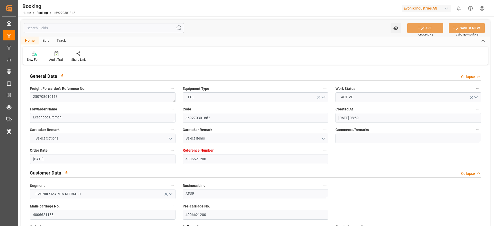
type input "[DATE] 00:36"
type input "[DATE] 09:30"
type input "[DATE] 00:00"
type input "[DATE] 10:30"
type input "05.09.2025 10:30"
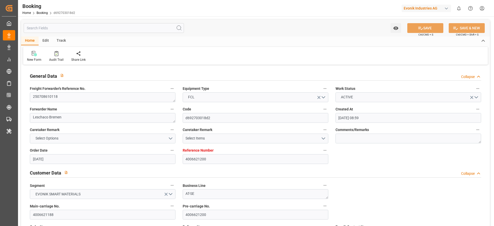
type input "19.08.2025 00:00"
type input "05.09.2025 08:06"
type input "07.07.2025"
type input "10.09.2025 14:38"
type input "10.09.2025"
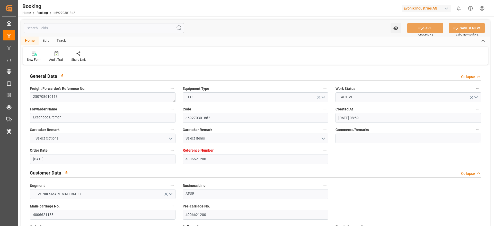
type input "03.07.2025 12:15"
type input "11.07.2025 12:26"
type input "13.07.2025 13:00"
type input "13.07.2025 08:11"
type input "28.08.2025 09:30"
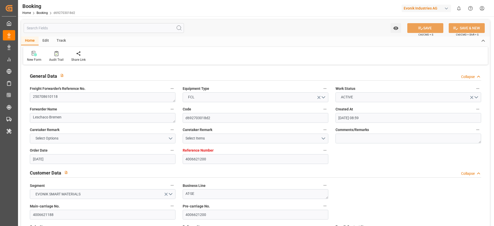
type input "28.08.2025 09:17"
type input "28.08.2025 10:12"
type input "28.08.2025 17:59"
type input "28.08.2025 18:23"
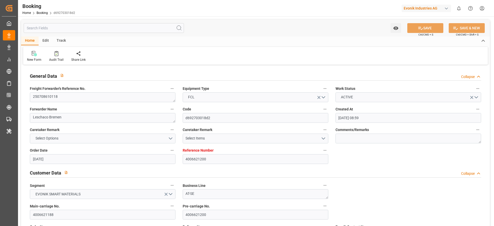
type input "04.09.2025 15:34"
type input "05.09.2025 07:30"
type input "05.09.2025 08:27"
type input "07.09.2025 02:00"
type input "07.09.2025 00:34"
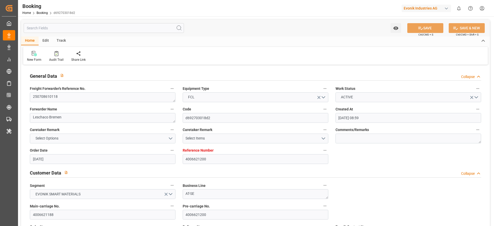
type input "07.09.2025 14:07"
type input "07.09.2025 00:36"
type input "08.09.2025 13:41"
type input "12.09.2025 13:41"
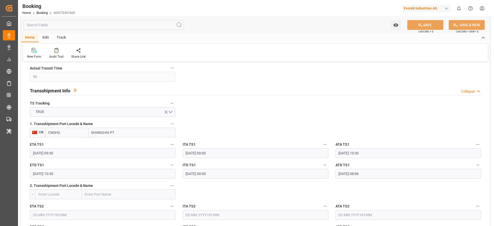
scroll to position [540, 0]
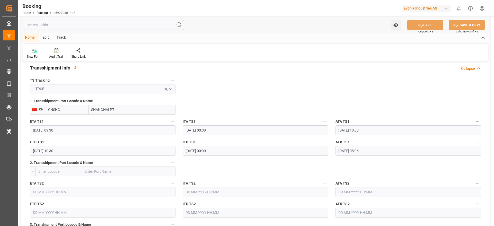
drag, startPoint x: 110, startPoint y: 110, endPoint x: 128, endPoint y: 109, distance: 18.5
click at [128, 109] on input "SHANGHAI PT" at bounding box center [132, 110] width 87 height 10
type input "SHANGHAI"
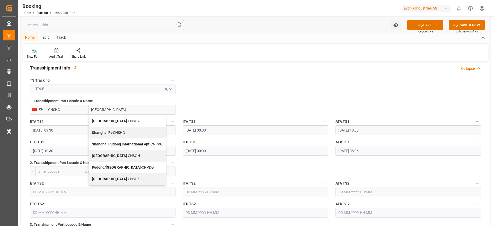
click at [124, 157] on div "Shanghai - CNSGH" at bounding box center [127, 156] width 77 height 12
type input "CNSGH"
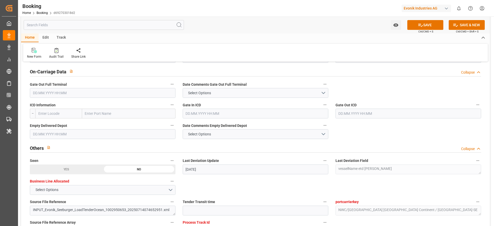
scroll to position [733, 0]
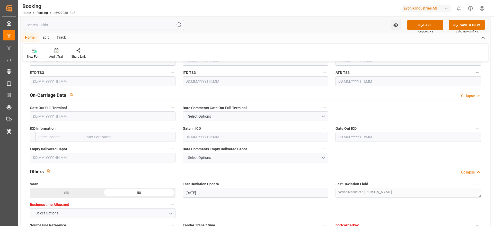
type input "[GEOGRAPHIC_DATA]"
click at [76, 113] on input "text" at bounding box center [103, 116] width 146 height 10
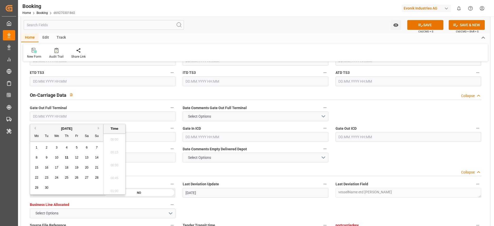
scroll to position [838, 0]
click at [67, 158] on span "11" at bounding box center [66, 158] width 3 height 4
type input "11.09.2025 00:00"
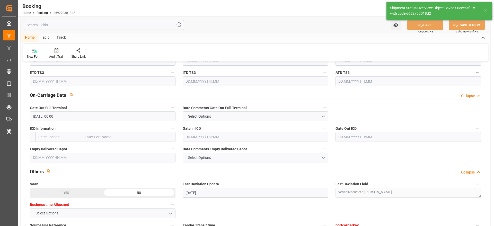
type textarea "Likitha devaraj"
type input "11.09.2025 11:29"
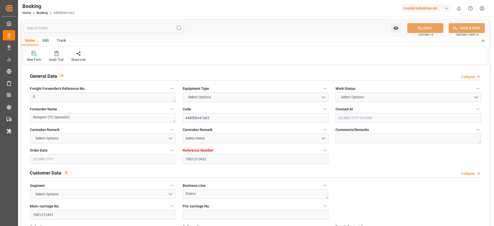
type textarea "0"
type textarea "Newport (TC Operator)"
type input "448f88447a65"
type input "7001212432"
type textarea "Oxeno"
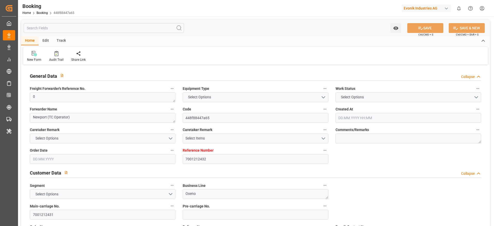
type input "7001212431"
type textarea "[PERSON_NAME][EMAIL_ADDRESS][PERSON_NAME][DOMAIN_NAME]"
type textarea "CIF"
type textarea "SHANGHAI PORT"
type textarea "9"
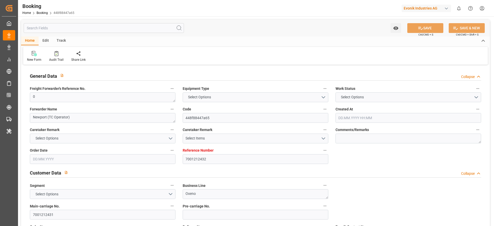
type textarea "Marl"
type textarea "AAMU2630840"
type input "[PERSON_NAME]"
type input "HLCU"
type input "[GEOGRAPHIC_DATA]"
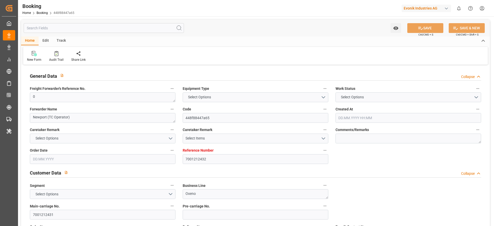
type input "[GEOGRAPHIC_DATA]"
type textarea "vesselName etd [PERSON_NAME]"
type textarea "INPUT_Evonik_Seeburger_IFTMIN_1002980139_20250722141429572.edi"
type textarea "NWC/[GEOGRAPHIC_DATA] [GEOGRAPHIC_DATA] Continent / [GEOGRAPHIC_DATA]"
type textarea "INPUT_Evonik_Seeburger_IFTMIN_1002919108_20250703121903349.edi,INPUT_Evonik_See…"
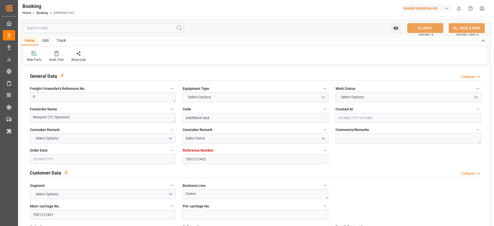
type textarea "1002980139"
type textarea "[PERSON_NAME]"
type textarea "Pod-PodRegionName-businessLine-"
type textarea "IFTMIN"
type textarea "a011t00000LcJC5AAN"
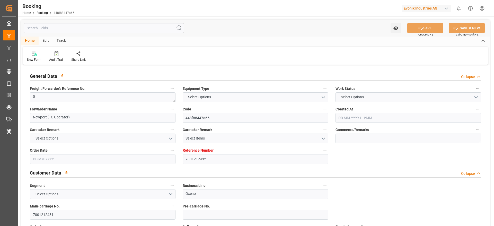
type textarea "No"
type input "7001212432"
type input "9632179"
type input "Hapag [PERSON_NAME]"
type input "Hapag Lloyd Aktiengesellschaft"
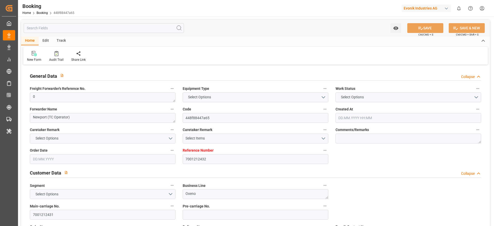
type input "NLRTM"
type input "CNSGH"
type input "43"
type input "0"
type input "[DATE] 10:26"
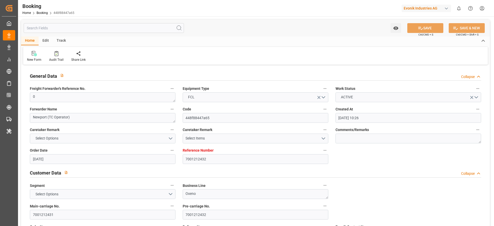
type input "[DATE]"
type input "[DATE] 00:00"
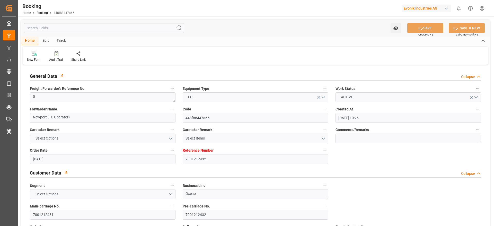
type input "[DATE] 00:00"
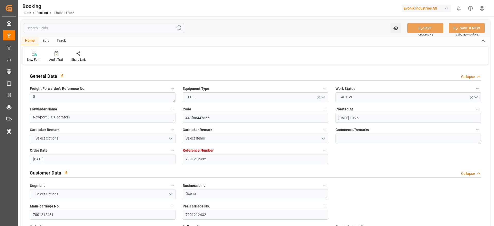
type input "[DATE]"
type input "[DATE] 10:41"
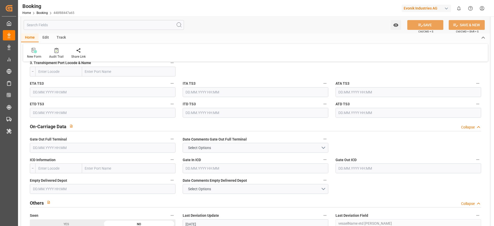
scroll to position [733, 0]
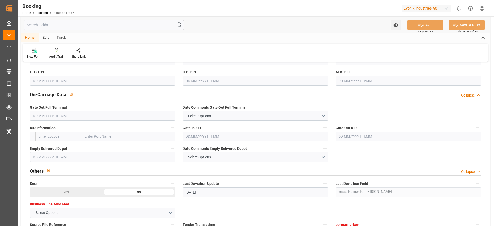
click at [77, 118] on input "text" at bounding box center [103, 116] width 146 height 10
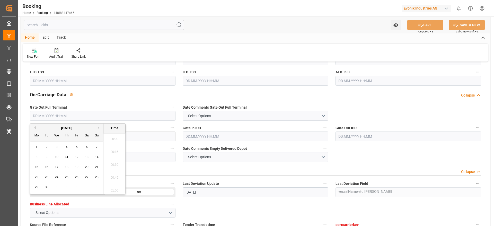
scroll to position [851, 0]
click at [67, 156] on span "11" at bounding box center [66, 157] width 3 height 4
type input "[DATE] 00:00"
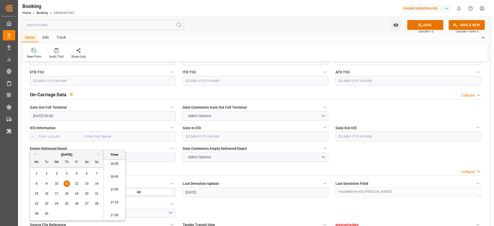
scroll to position [579, 0]
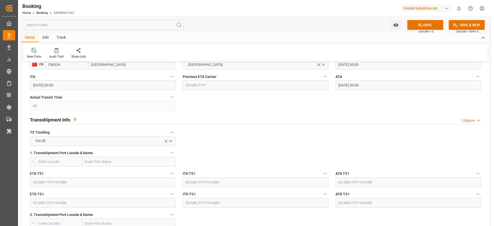
scroll to position [425, 0]
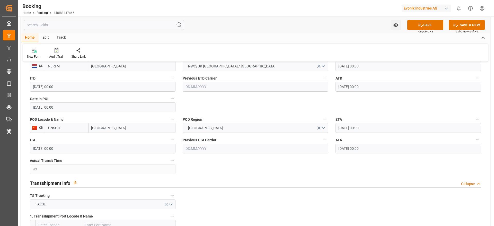
click at [78, 129] on input "CNSGH" at bounding box center [66, 128] width 43 height 10
click at [152, 129] on input "[GEOGRAPHIC_DATA]" at bounding box center [132, 128] width 87 height 10
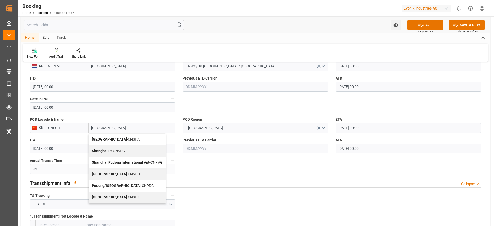
click at [126, 174] on div "Shanghai - CNSGH" at bounding box center [127, 174] width 77 height 12
type input "[GEOGRAPHIC_DATA]"
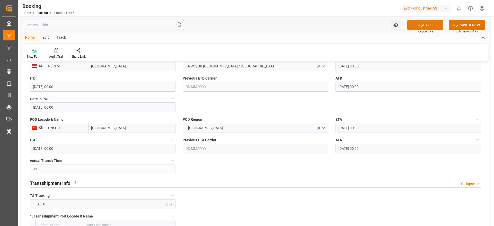
click at [424, 23] on button "SAVE" at bounding box center [425, 25] width 36 height 10
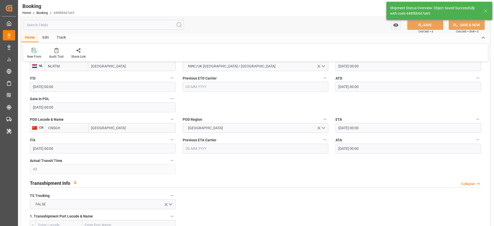
type textarea "[PERSON_NAME]"
type input "[DATE] 11:32"
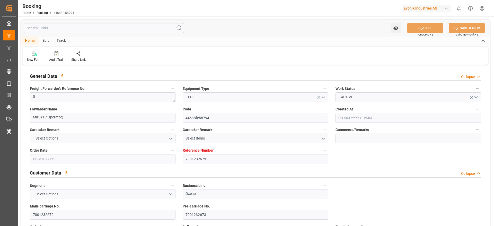
type input "7001232673"
type input "9229855"
type input "Hapag [PERSON_NAME]"
type input "Hapag Lloyd Aktiengesellschaft"
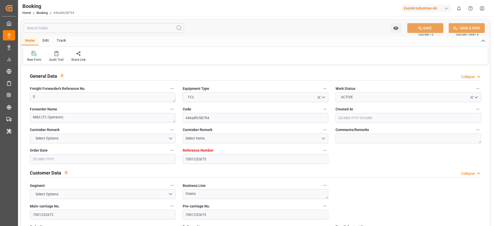
type input "NLRTM"
type input "USCHS"
type input "10"
type input "0"
type input "[DATE] 10:33"
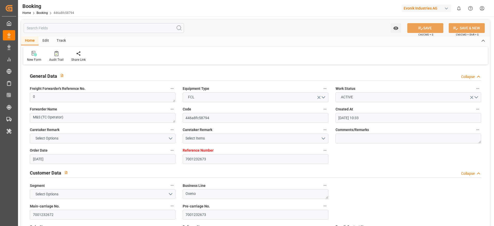
type input "[DATE]"
type input "[DATE] 00:00"
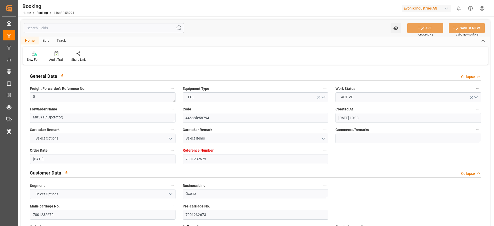
type input "[DATE] 00:00"
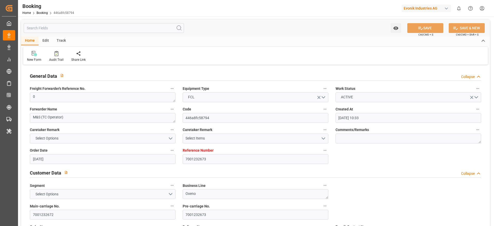
type input "[DATE] 00:00"
type input "[DATE]"
type input "[DATE] 10:37"
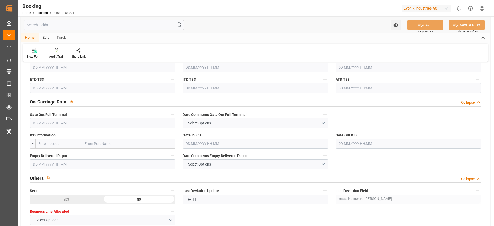
scroll to position [733, 0]
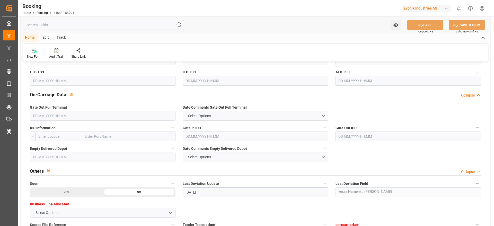
click at [86, 113] on input "text" at bounding box center [103, 116] width 146 height 10
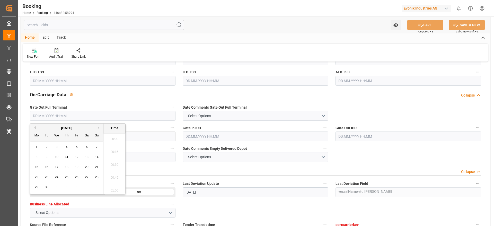
scroll to position [851, 0]
click at [60, 150] on div "10" at bounding box center [57, 157] width 6 height 6
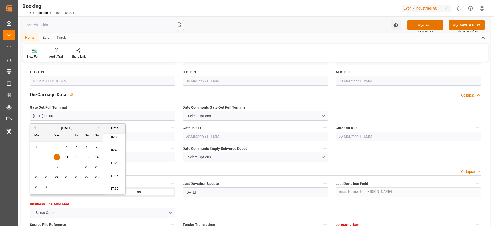
type input "[DATE] 00:00"
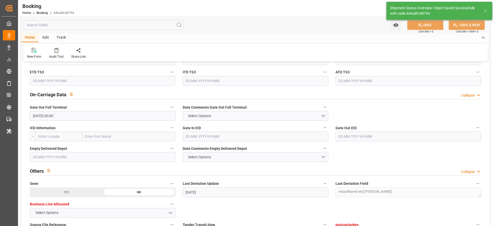
type textarea "[PERSON_NAME]"
type input "[DATE] 11:33"
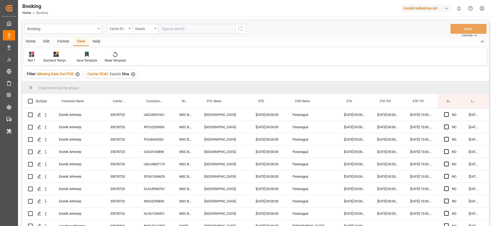
scroll to position [463, 20]
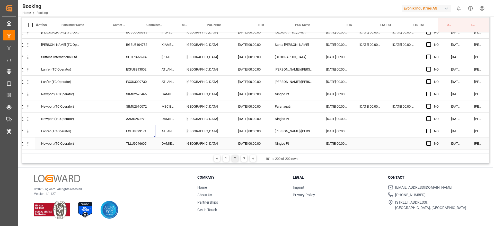
click at [129, 146] on div "TLLU9046605" at bounding box center [138, 143] width 36 height 12
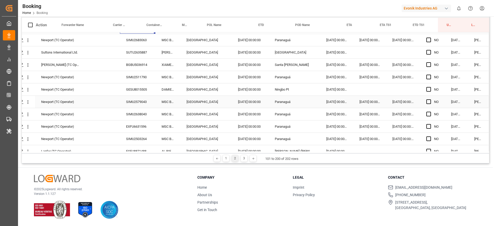
scroll to position [540, 20]
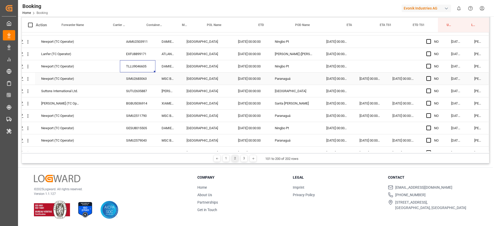
click at [148, 81] on div "SIMU2683063" at bounding box center [138, 79] width 36 height 12
click at [136, 91] on div "SUTU2635887" at bounding box center [138, 91] width 36 height 12
click at [28, 92] on icon "open menu" at bounding box center [27, 91] width 5 height 5
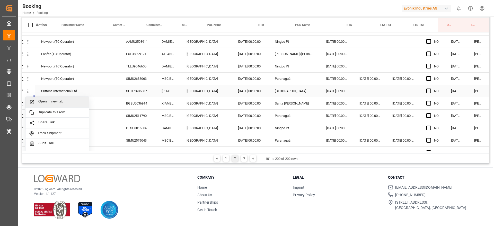
click at [38, 102] on span "Open in new tab" at bounding box center [61, 101] width 47 height 5
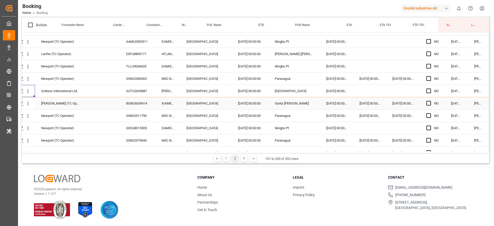
click at [129, 100] on div "BGBU5036914" at bounding box center [138, 103] width 36 height 12
click at [132, 118] on div "SIMU2511790" at bounding box center [138, 116] width 36 height 12
click at [126, 133] on div "GESU8015505" at bounding box center [138, 128] width 36 height 12
click at [132, 137] on div "SIMU2579043" at bounding box center [138, 140] width 36 height 12
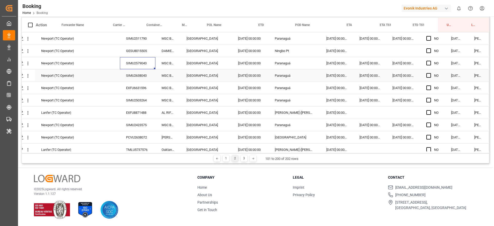
click at [135, 76] on div "SIMU2638043" at bounding box center [138, 75] width 36 height 12
click at [129, 89] on div "EXFU6631596" at bounding box center [138, 88] width 36 height 12
click at [127, 98] on div "SIMU2503264" at bounding box center [138, 100] width 36 height 12
click at [142, 111] on div "EXFU8871488" at bounding box center [138, 113] width 36 height 12
click at [139, 124] on div "SIMU2423575" at bounding box center [138, 125] width 36 height 12
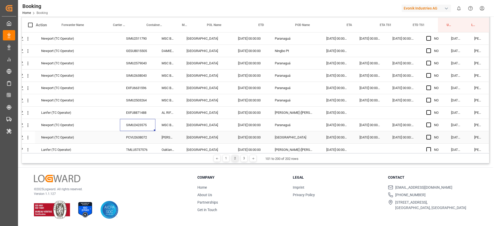
click at [129, 138] on div "PCVU2638072" at bounding box center [138, 137] width 36 height 12
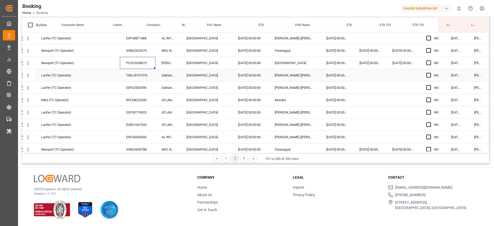
scroll to position [695, 20]
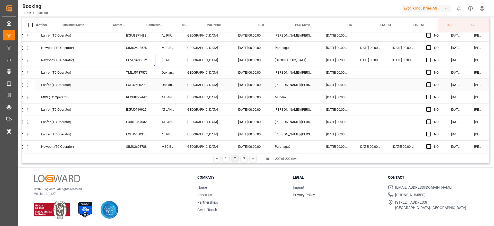
click at [137, 72] on div "TMLU5737576" at bounding box center [138, 72] width 36 height 12
click at [129, 84] on div "EXFU2500290" at bounding box center [138, 85] width 36 height 12
click at [128, 98] on div "RFCU8222442" at bounding box center [138, 97] width 36 height 12
click at [125, 106] on div "EXFU0719925" at bounding box center [138, 109] width 36 height 12
click at [141, 113] on div "EXFU0719925" at bounding box center [138, 109] width 36 height 12
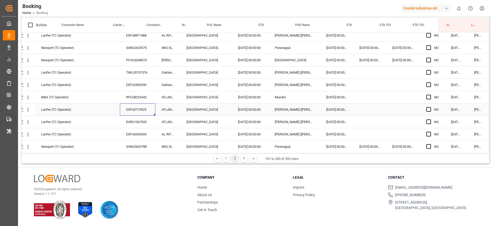
click at [133, 134] on div "EXFU6650343" at bounding box center [138, 134] width 36 height 12
click at [136, 123] on div "EURU1367032" at bounding box center [138, 122] width 36 height 12
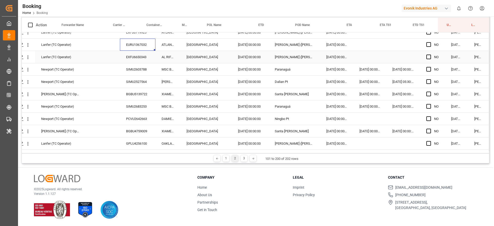
click at [143, 50] on div "EURU1367032" at bounding box center [138, 45] width 36 height 12
click at [143, 54] on div "EXFU6650343" at bounding box center [138, 57] width 36 height 12
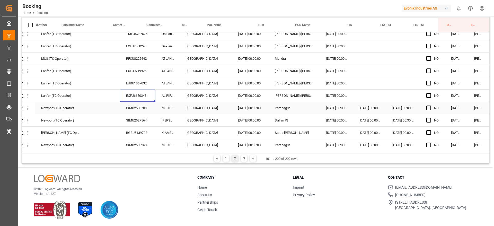
click at [143, 112] on div "SIMU2603788" at bounding box center [138, 108] width 36 height 12
click at [142, 121] on div "SIMU2527564" at bounding box center [138, 120] width 36 height 12
click at [138, 129] on div "BGBU5139722" at bounding box center [138, 133] width 36 height 12
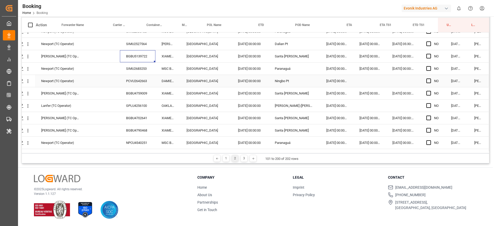
scroll to position [810, 20]
click at [137, 72] on div "SIMU2683253" at bounding box center [138, 68] width 36 height 12
click at [140, 79] on div "PCVU2642663" at bounding box center [138, 80] width 36 height 12
click at [134, 90] on div "BGBU4759009" at bounding box center [138, 92] width 36 height 12
click at [127, 107] on div "GPLU4256100" at bounding box center [138, 105] width 36 height 12
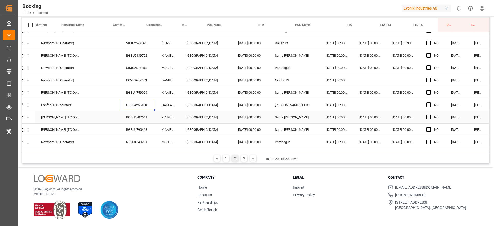
click at [131, 116] on div "BGBU4702641" at bounding box center [138, 117] width 36 height 12
click at [141, 128] on div "BGBU4790468" at bounding box center [138, 129] width 36 height 12
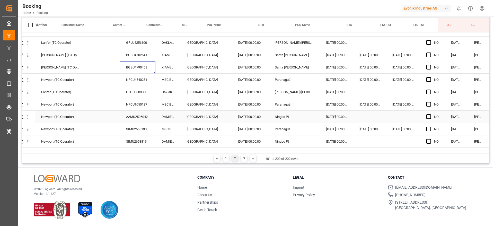
scroll to position [888, 20]
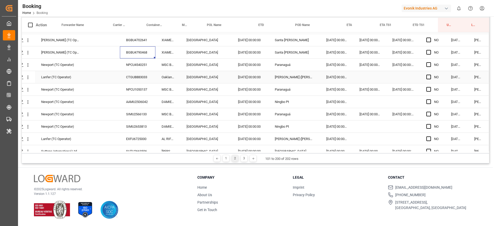
click at [137, 65] on div "NPCU4540251" at bounding box center [138, 65] width 36 height 12
click at [142, 78] on div "CTGU8883033" at bounding box center [138, 77] width 36 height 12
click at [129, 93] on div "NPCU1050137" at bounding box center [138, 89] width 36 height 12
click at [139, 98] on div "AAMU2506042" at bounding box center [138, 102] width 36 height 12
click at [124, 117] on div "SIMU2566133" at bounding box center [138, 114] width 36 height 12
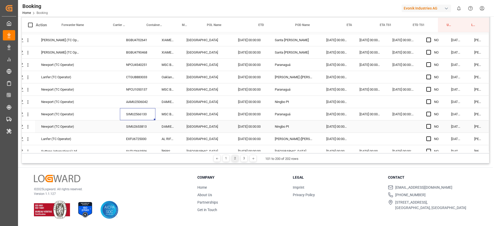
click at [140, 123] on div "SIMU2653813" at bounding box center [138, 126] width 36 height 12
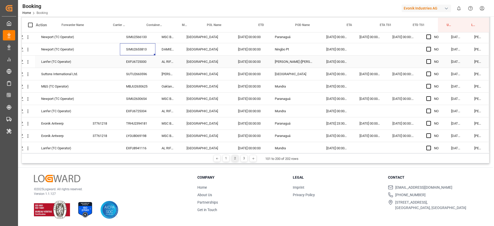
click at [138, 61] on div "EXFU6725000" at bounding box center [138, 62] width 36 height 12
click at [140, 74] on div "SUTU2663596" at bounding box center [138, 74] width 36 height 12
click at [128, 94] on div "SIMU2630654" at bounding box center [138, 99] width 36 height 12
click at [133, 81] on div "MBJU2630625" at bounding box center [138, 86] width 36 height 12
click at [150, 94] on div "SIMU2630654" at bounding box center [138, 99] width 36 height 12
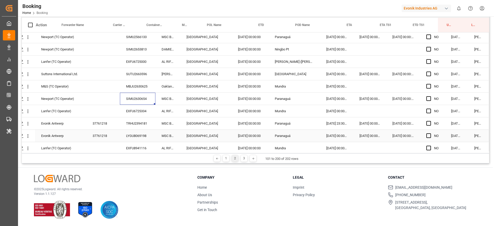
click at [143, 113] on div "EXFU6725334" at bounding box center [138, 111] width 36 height 12
click at [138, 122] on div "TRHU2394181" at bounding box center [138, 123] width 36 height 12
click at [131, 130] on div "LYGU8069198" at bounding box center [138, 136] width 36 height 12
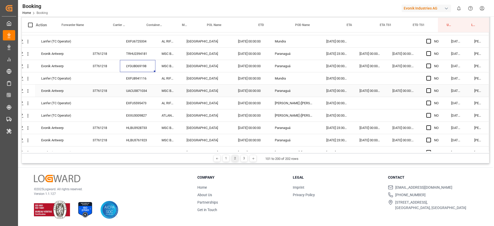
scroll to position [1042, 20]
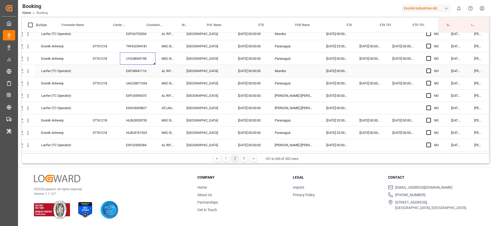
click at [138, 76] on div "EXFU8941116" at bounding box center [138, 71] width 36 height 12
click at [136, 85] on div "UACU3871034" at bounding box center [138, 83] width 36 height 12
click at [141, 94] on div "EXFU5595473" at bounding box center [138, 96] width 36 height 12
click at [131, 110] on div "EXXU3009827" at bounding box center [138, 108] width 36 height 12
click at [134, 119] on div "HLBU3928733" at bounding box center [138, 120] width 36 height 12
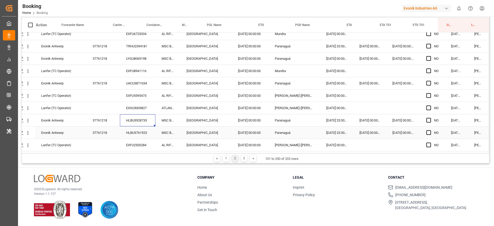
click at [131, 129] on div "HLBU3761923" at bounding box center [138, 133] width 36 height 12
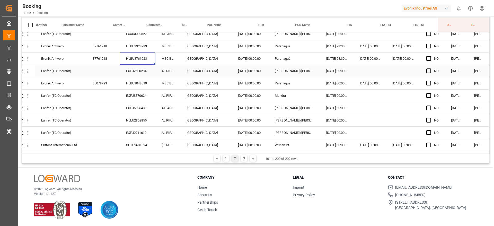
click at [134, 66] on div "EXFU2500284" at bounding box center [138, 71] width 36 height 12
click at [128, 77] on div "HLBU1048019" at bounding box center [138, 83] width 36 height 12
click at [135, 85] on div "HLBU1048019" at bounding box center [138, 83] width 36 height 12
click at [137, 93] on div "EXFU8870624" at bounding box center [138, 96] width 36 height 12
click at [122, 108] on div "EXFU5595489" at bounding box center [138, 108] width 36 height 12
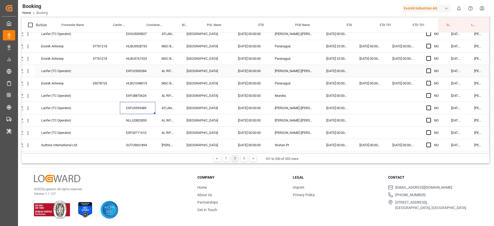
click at [156, 117] on div "AL RIFFA" at bounding box center [167, 120] width 25 height 12
click at [150, 119] on div "NLLU2802855" at bounding box center [138, 120] width 36 height 12
click at [140, 129] on div "EXFU0711610" at bounding box center [138, 133] width 36 height 12
click at [139, 143] on div "SUTU9601894" at bounding box center [138, 145] width 36 height 12
click at [25, 146] on button "open menu" at bounding box center [27, 145] width 5 height 10
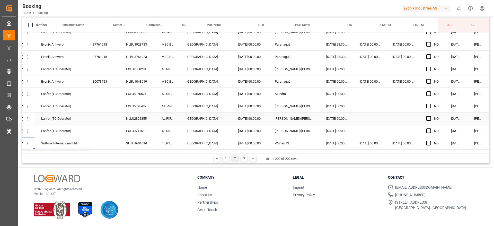
scroll to position [1156, 20]
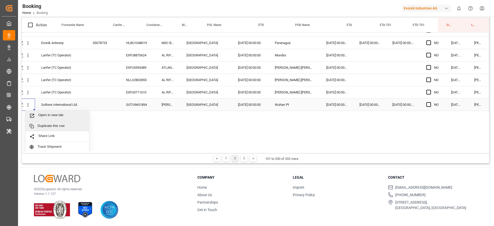
click at [52, 116] on span "Open in new tab" at bounding box center [61, 115] width 47 height 5
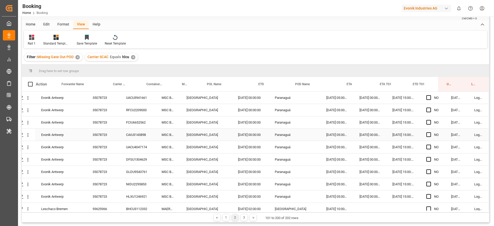
scroll to position [0, 0]
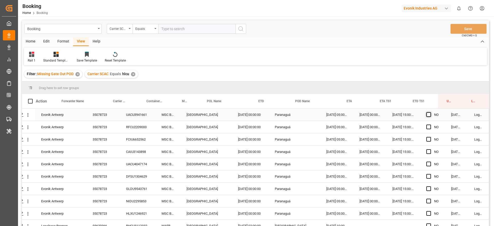
click at [428, 113] on span "Press SPACE to select this row." at bounding box center [428, 114] width 5 height 5
click at [430, 112] on input "Press SPACE to select this row." at bounding box center [430, 112] width 0 height 0
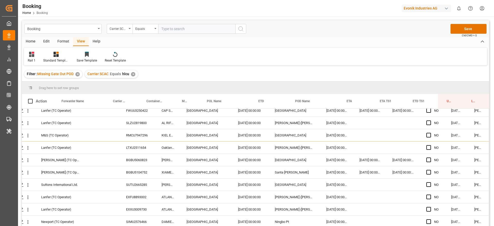
scroll to position [432, 20]
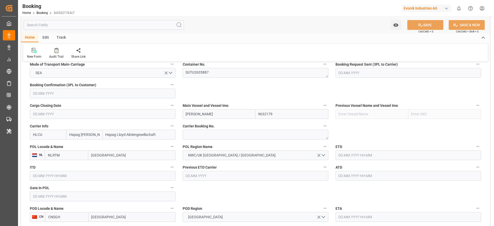
type input "7001204904"
type input "9632179"
type input "Hapag [PERSON_NAME]"
type input "Hapag Lloyd Aktiengesellschaft"
type input "NLRTM"
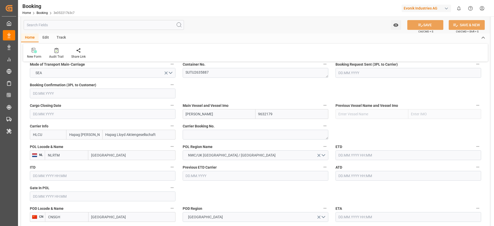
type input "CNSGH"
type input "43"
type input "0"
type input "[DATE] 14:26"
type input "[DATE]"
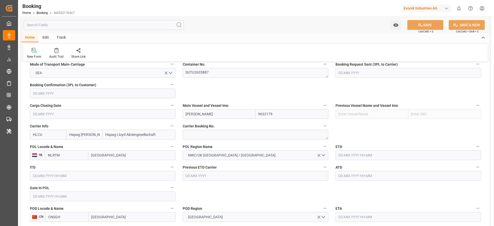
type input "[DATE]"
type input "[DATE] 00:00"
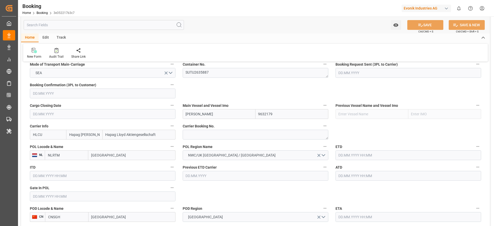
type input "[DATE] 00:00"
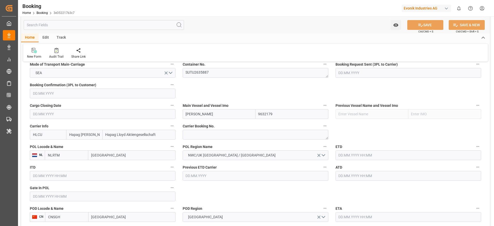
type input "[DATE]"
type input "[DATE] 10:30"
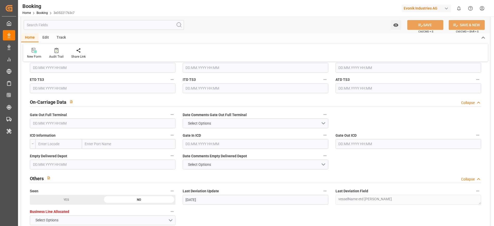
scroll to position [733, 0]
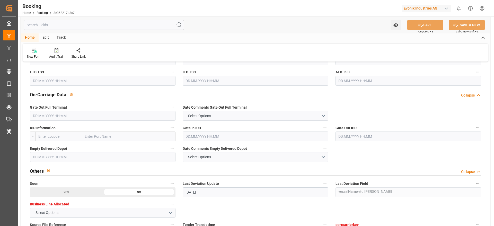
click at [59, 120] on input "text" at bounding box center [103, 116] width 146 height 10
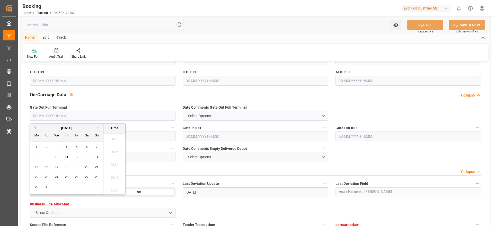
scroll to position [851, 0]
click at [55, 156] on div "10" at bounding box center [57, 157] width 6 height 6
type input "[DATE] 00:00"
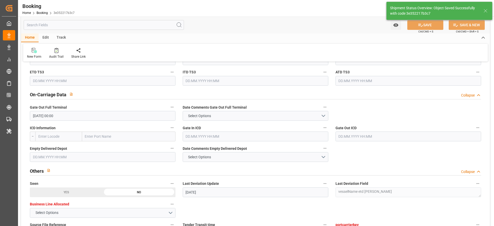
type textarea "[PERSON_NAME]"
type input "[DATE] 11:35"
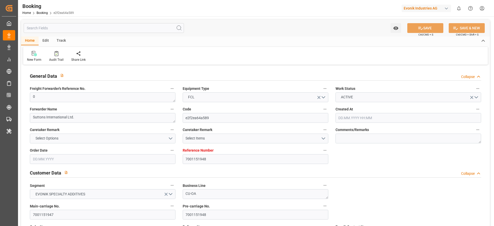
type input "7001151948"
type input "9275763"
type input "Hapag [PERSON_NAME]"
type input "Hapag Lloyd Aktiengesellschaft"
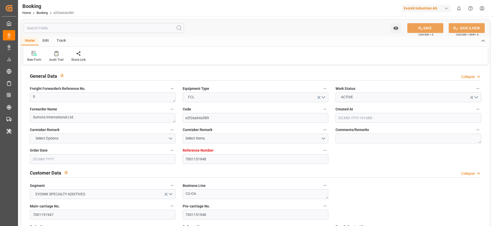
type input "BEANR"
type input "CNWHG"
type input "62"
type input "MAPTM"
type input "CNSGH"
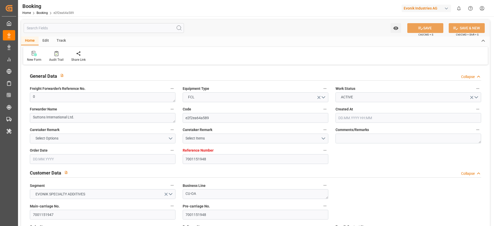
type input "0"
type input "-35"
type input "[DATE] 11:56"
type input "[DATE]"
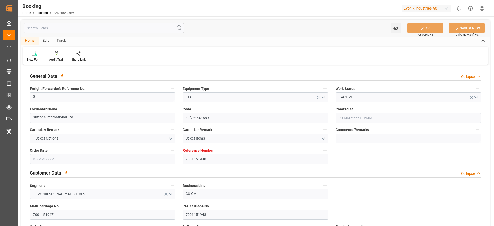
type input "[DATE]"
type input "[DATE] 00:00"
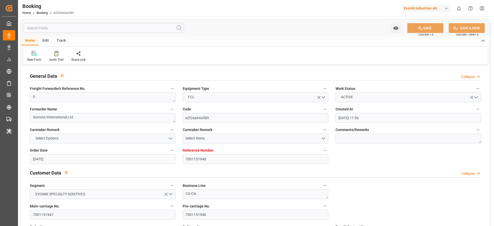
type input "[DATE] 17:30"
type input "[DATE] 00:00"
type input "[DATE]"
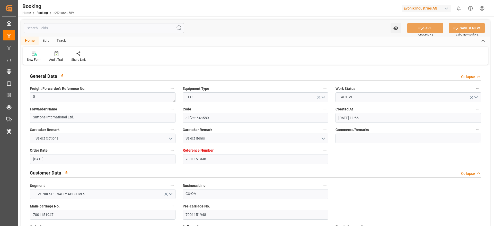
type input "[DATE] 00:00"
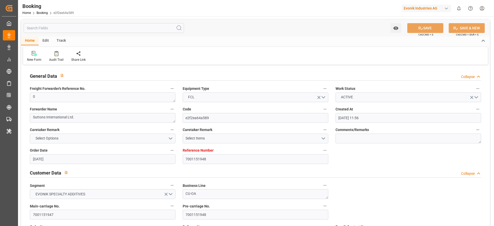
type input "[DATE] 00:00"
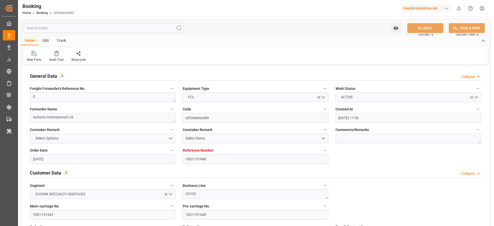
type input "[DATE] 00:00"
type input "[DATE]"
type input "[DATE] 10:06"
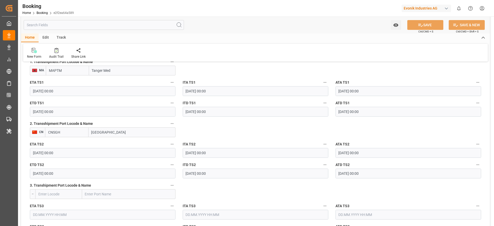
scroll to position [695, 0]
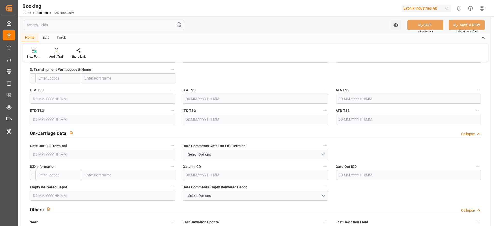
click at [49, 154] on input "text" at bounding box center [103, 154] width 146 height 10
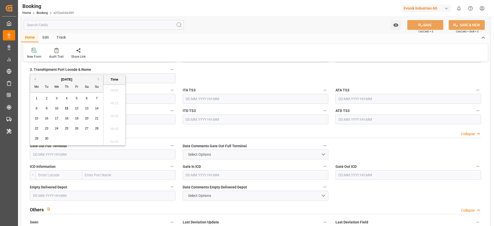
scroll to position [851, 0]
click at [44, 118] on div "16" at bounding box center [46, 119] width 6 height 6
type input "[DATE] 00:00"
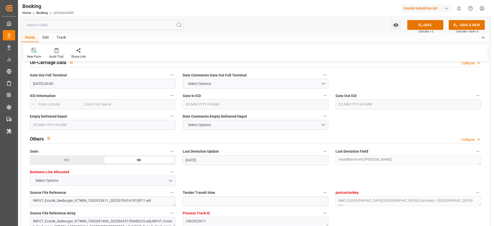
scroll to position [772, 0]
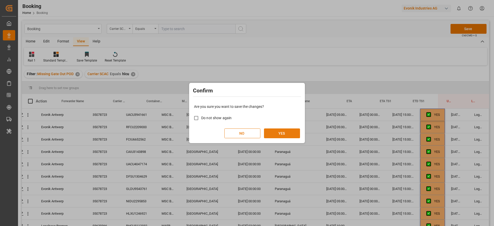
drag, startPoint x: 261, startPoint y: 132, endPoint x: 272, endPoint y: 133, distance: 11.4
click at [260, 132] on div "NO YES" at bounding box center [247, 133] width 106 height 10
click at [283, 134] on button "YES" at bounding box center [282, 133] width 36 height 10
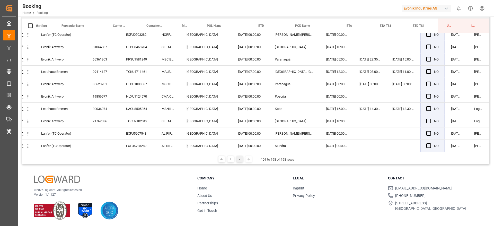
scroll to position [76, 0]
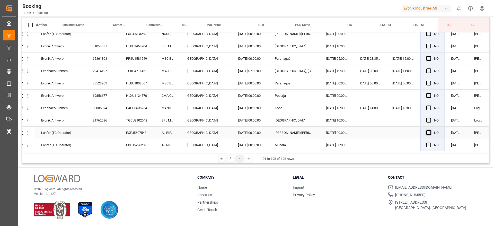
click at [426, 130] on span "Press SPACE to select this row." at bounding box center [428, 132] width 5 height 5
click at [430, 130] on input "Press SPACE to select this row." at bounding box center [430, 130] width 0 height 0
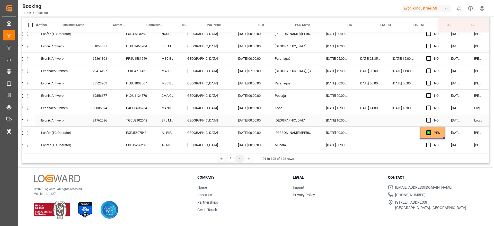
click at [426, 118] on span "Press SPACE to select this row." at bounding box center [428, 120] width 5 height 5
click at [430, 118] on input "Press SPACE to select this row." at bounding box center [430, 118] width 0 height 0
click at [428, 107] on span "Press SPACE to select this row." at bounding box center [428, 107] width 5 height 5
click at [430, 105] on input "Press SPACE to select this row." at bounding box center [430, 105] width 0 height 0
click at [427, 143] on span "Press SPACE to select this row." at bounding box center [428, 145] width 5 height 5
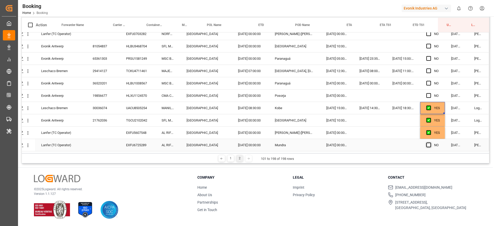
click at [430, 143] on input "Press SPACE to select this row." at bounding box center [430, 143] width 0 height 0
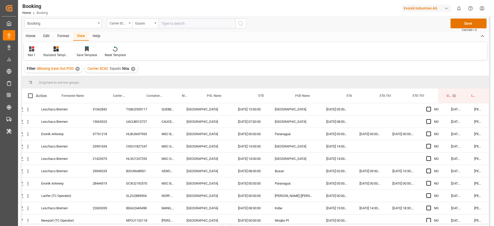
scroll to position [0, 0]
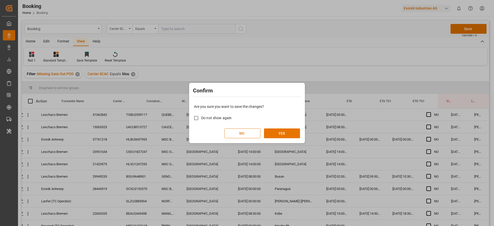
click at [300, 126] on div "Are you sure you want to save the changes? Do not show again NO YES" at bounding box center [246, 120] width 113 height 41
click at [286, 132] on button "YES" at bounding box center [282, 133] width 36 height 10
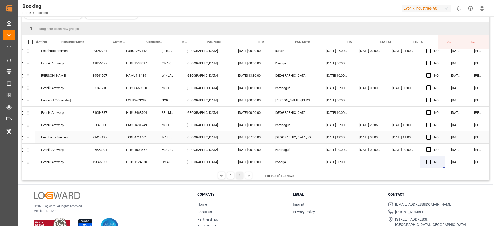
scroll to position [76, 0]
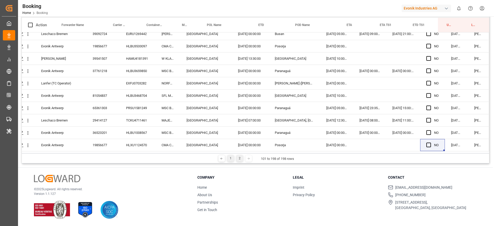
click at [228, 161] on div "1" at bounding box center [230, 158] width 6 height 6
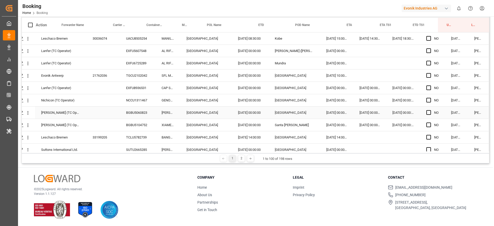
scroll to position [0, 0]
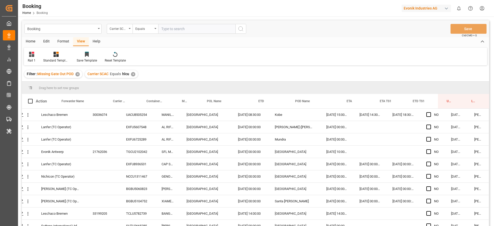
click at [131, 74] on div "✕" at bounding box center [133, 74] width 4 height 4
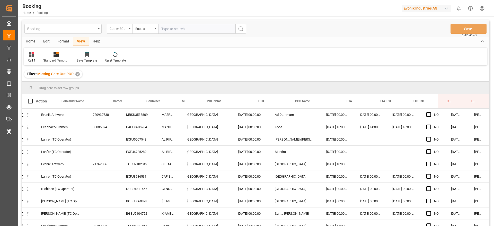
click at [182, 34] on div "Booking Carrier SCAC Equals Save Ctrl/CMD + S" at bounding box center [255, 28] width 467 height 17
click at [185, 30] on input "text" at bounding box center [196, 29] width 77 height 10
type input "[PERSON_NAME]"
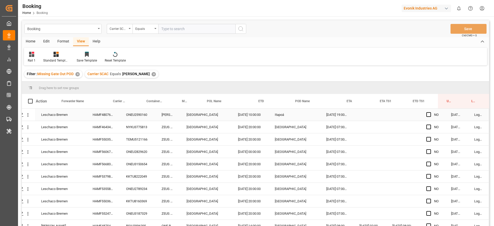
click at [107, 115] on div "HAMF48076600" at bounding box center [102, 115] width 33 height 12
click at [98, 140] on div "HAMF55035600" at bounding box center [102, 139] width 33 height 12
click at [106, 129] on div "HAMF46434900" at bounding box center [102, 127] width 33 height 12
click at [109, 139] on div "HAMF55035600" at bounding box center [102, 139] width 33 height 12
click at [102, 149] on div "HAMF56067500" at bounding box center [102, 152] width 33 height 12
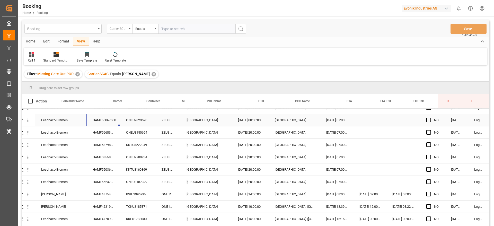
scroll to position [39, 20]
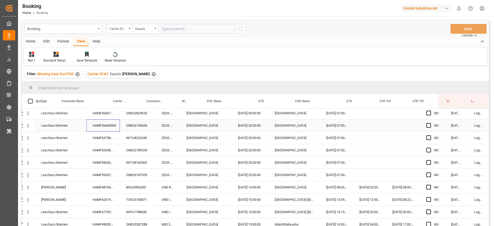
click at [115, 126] on div "HAMF56683900" at bounding box center [102, 125] width 33 height 12
click at [115, 138] on div "HAMF53798600" at bounding box center [102, 138] width 33 height 12
click at [105, 151] on div "HAMF53558700" at bounding box center [102, 150] width 33 height 12
click at [97, 159] on div "HAMF55036700" at bounding box center [102, 162] width 33 height 12
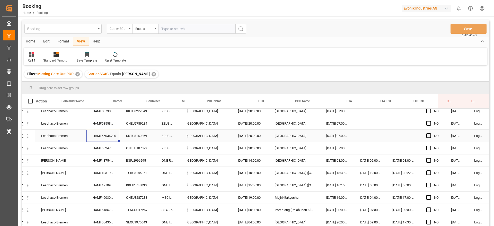
scroll to position [77, 20]
click at [105, 136] on div "HAMF55247400" at bounding box center [102, 136] width 33 height 12
click at [99, 151] on div "HAMF48754900" at bounding box center [102, 149] width 33 height 12
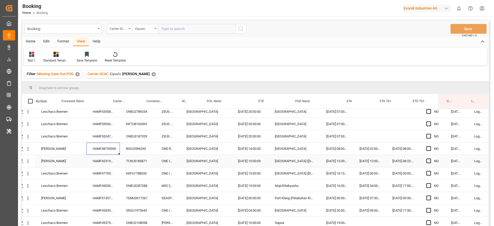
click at [106, 167] on div "HAMF42319700" at bounding box center [102, 161] width 33 height 12
click at [109, 170] on div "HAMF47709800" at bounding box center [102, 173] width 33 height 12
click at [111, 186] on div "HAMF49030400" at bounding box center [102, 186] width 33 height 12
click at [90, 196] on div "HAMF51357900" at bounding box center [102, 198] width 33 height 12
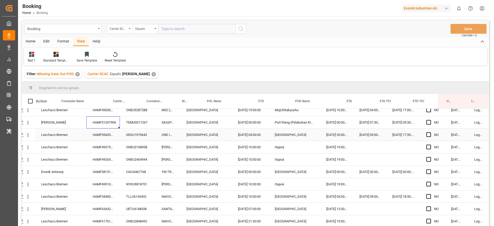
scroll to position [154, 20]
click at [98, 132] on div "HAMF55435300" at bounding box center [102, 135] width 33 height 12
click at [109, 169] on div "Leschaco Bremen HAMF48076600 ONEU2590160 [PERSON_NAME] [DATE] 10:00:00 Itapoá […" at bounding box center [246, 92] width 485 height 272
click at [112, 166] on div "HAMF58151800" at bounding box center [102, 172] width 33 height 12
click at [100, 183] on div "HAMF49310500" at bounding box center [102, 184] width 33 height 12
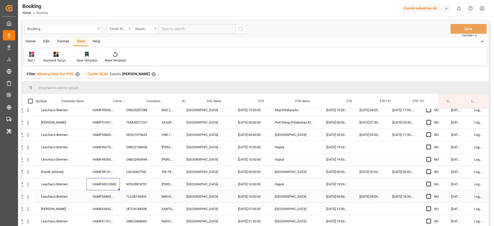
click at [99, 192] on div "HAMF54400800" at bounding box center [102, 196] width 33 height 12
click at [90, 208] on div "HAMF63432600" at bounding box center [102, 209] width 33 height 12
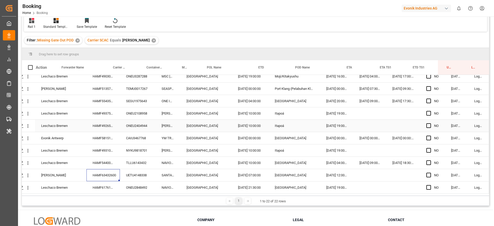
scroll to position [76, 0]
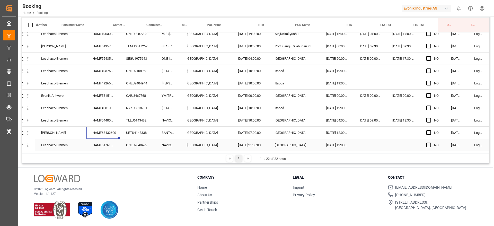
click at [113, 144] on div "HAMF61761900" at bounding box center [102, 145] width 33 height 12
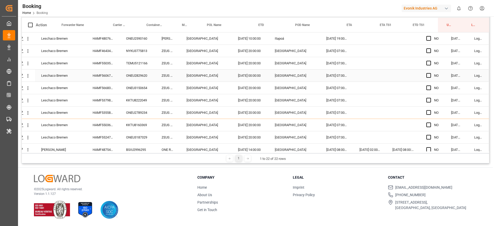
scroll to position [0, 0]
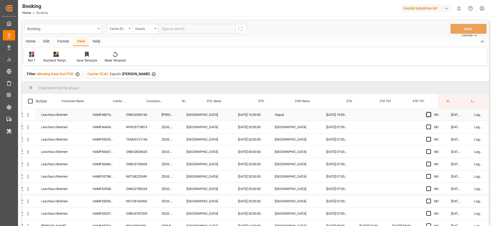
click at [427, 115] on span "Press SPACE to select this row." at bounding box center [428, 114] width 5 height 5
click at [430, 112] on input "Press SPACE to select this row." at bounding box center [430, 112] width 0 height 0
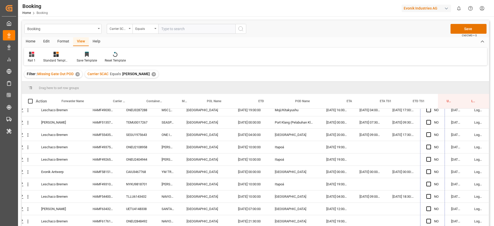
scroll to position [155, 20]
drag, startPoint x: 441, startPoint y: 119, endPoint x: 452, endPoint y: 191, distance: 72.7
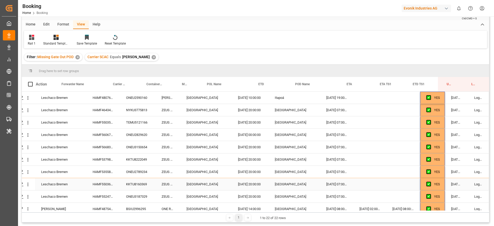
scroll to position [0, 0]
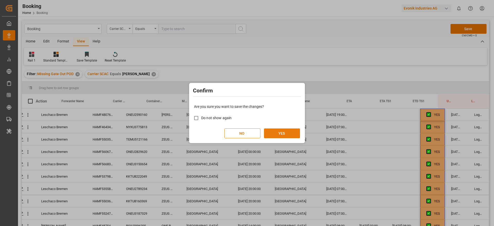
click at [283, 134] on button "YES" at bounding box center [282, 133] width 36 height 10
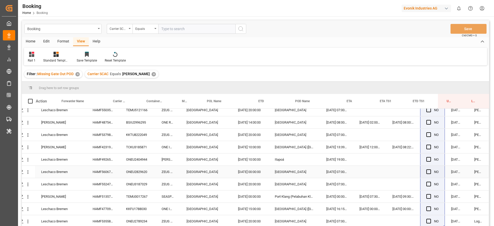
scroll to position [76, 0]
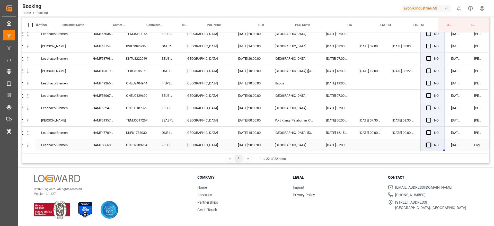
click at [426, 143] on span "Press SPACE to select this row." at bounding box center [428, 145] width 5 height 5
click at [430, 143] on input "Press SPACE to select this row." at bounding box center [430, 143] width 0 height 0
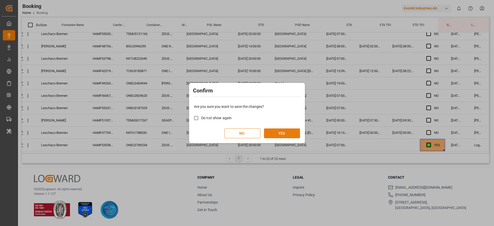
click at [285, 131] on button "YES" at bounding box center [282, 133] width 36 height 10
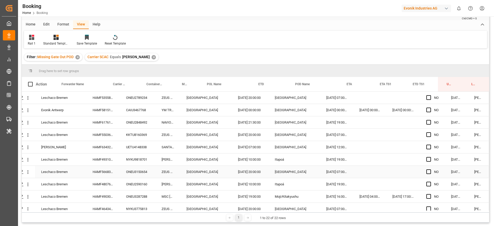
scroll to position [0, 0]
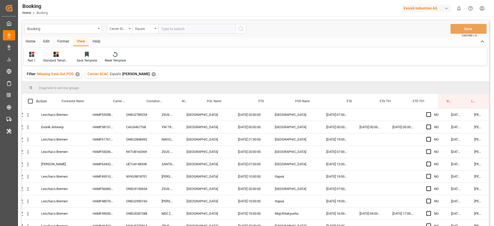
click at [152, 74] on div "✕" at bounding box center [154, 74] width 4 height 4
click at [180, 26] on input "text" at bounding box center [196, 29] width 77 height 10
type input "cosu"
drag, startPoint x: 101, startPoint y: 120, endPoint x: 110, endPoint y: 120, distance: 8.7
click at [101, 120] on div "6425279430" at bounding box center [102, 115] width 33 height 12
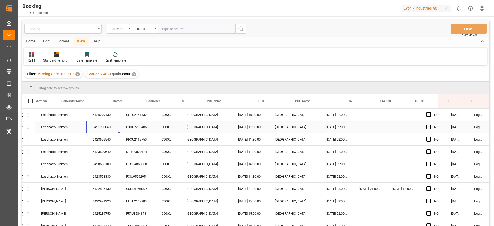
click at [106, 129] on div "6421960050" at bounding box center [102, 127] width 33 height 12
click at [111, 140] on div "6423656540" at bounding box center [102, 139] width 33 height 12
click at [106, 153] on div "6423699640" at bounding box center [102, 152] width 33 height 12
click at [100, 162] on div "6423558100" at bounding box center [102, 164] width 33 height 12
click at [113, 179] on div "6423558330" at bounding box center [102, 176] width 33 height 12
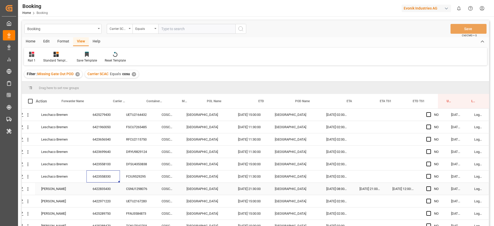
click at [115, 189] on div "6422835430" at bounding box center [102, 189] width 33 height 12
click at [98, 199] on div "6422971220" at bounding box center [102, 201] width 33 height 12
click at [101, 213] on div "6425289750" at bounding box center [102, 213] width 33 height 12
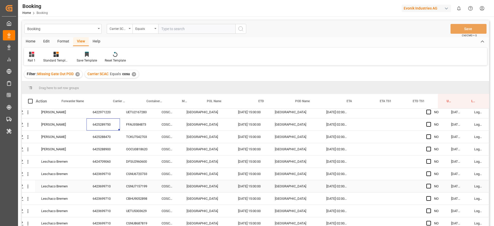
scroll to position [77, 20]
click at [110, 148] on div "6425288470" at bounding box center [102, 149] width 33 height 12
click at [100, 163] on div "6425288900" at bounding box center [102, 161] width 33 height 12
click at [99, 172] on div "6424709060" at bounding box center [102, 173] width 33 height 12
click at [106, 184] on div "6423699710" at bounding box center [102, 186] width 33 height 12
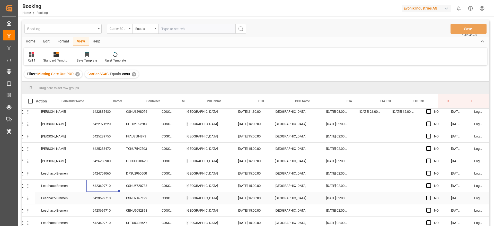
click at [94, 198] on div "6423699710" at bounding box center [102, 198] width 33 height 12
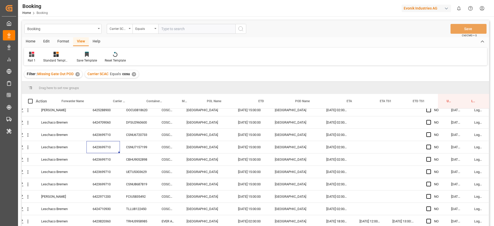
scroll to position [154, 20]
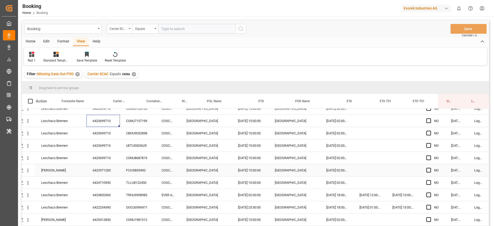
click at [107, 174] on div "6422971200" at bounding box center [102, 170] width 33 height 12
click at [111, 186] on div "6424710930" at bounding box center [102, 182] width 33 height 12
click at [93, 193] on div "6423820360" at bounding box center [102, 195] width 33 height 12
click at [109, 210] on div "6422234590" at bounding box center [102, 207] width 33 height 12
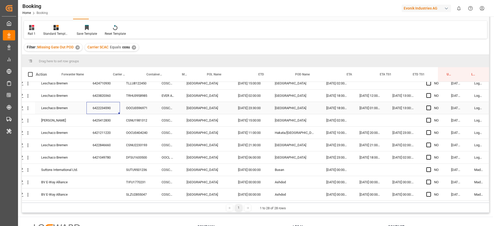
scroll to position [39, 0]
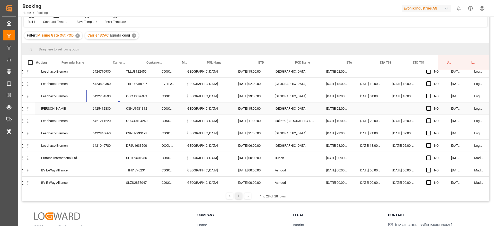
click at [111, 105] on div "6425412830" at bounding box center [102, 108] width 33 height 12
click at [95, 115] on div "6421211220" at bounding box center [102, 121] width 33 height 12
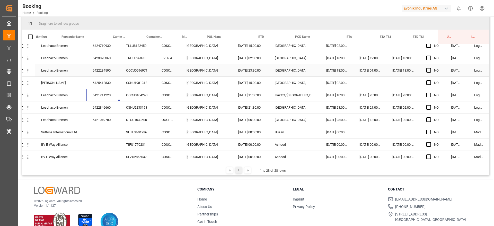
scroll to position [76, 0]
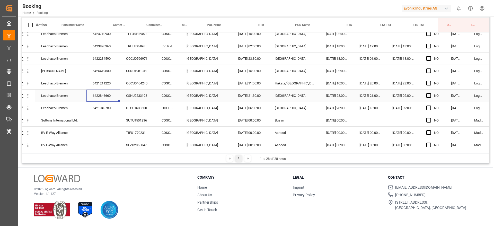
click at [105, 95] on div "6422846660" at bounding box center [102, 96] width 33 height 12
click at [106, 106] on div "6421049780" at bounding box center [102, 108] width 33 height 12
click at [128, 117] on div "SUTU9501236" at bounding box center [138, 120] width 36 height 12
click at [127, 128] on div "TIFU1770231" at bounding box center [138, 133] width 36 height 12
click at [128, 142] on div "SLZU2855047" at bounding box center [138, 145] width 36 height 12
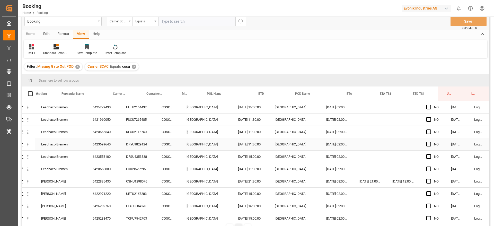
scroll to position [0, 0]
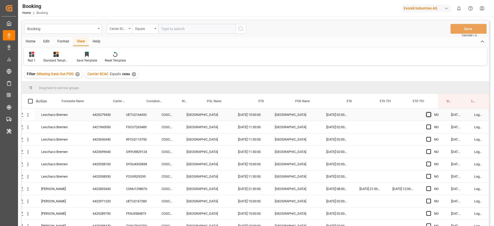
click at [428, 115] on span "Press SPACE to select this row." at bounding box center [428, 114] width 5 height 5
click at [430, 112] on input "Press SPACE to select this row." at bounding box center [430, 112] width 0 height 0
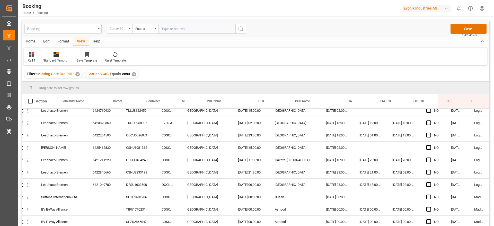
scroll to position [229, 20]
drag, startPoint x: 442, startPoint y: 119, endPoint x: 482, endPoint y: 185, distance: 76.6
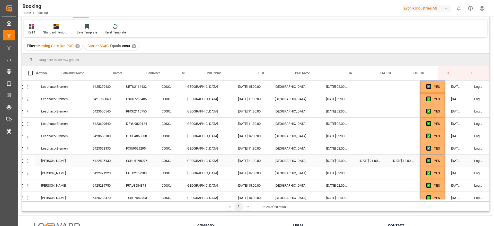
scroll to position [0, 0]
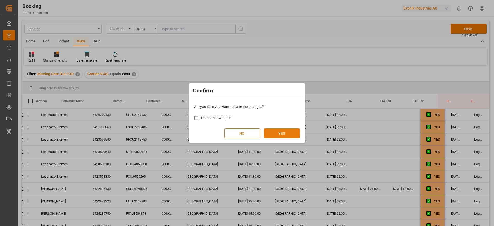
click at [279, 132] on button "YES" at bounding box center [282, 133] width 36 height 10
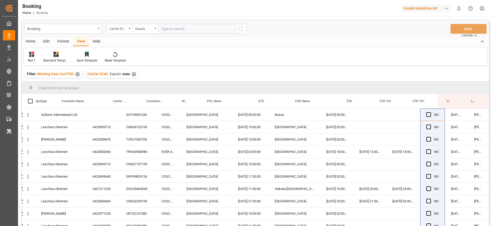
click at [130, 75] on div "Carrier SCAC Equals cosu ✕" at bounding box center [112, 74] width 54 height 8
click at [133, 74] on div "✕" at bounding box center [134, 74] width 4 height 4
click at [174, 27] on input "text" at bounding box center [196, 29] width 77 height 10
type input "iilu"
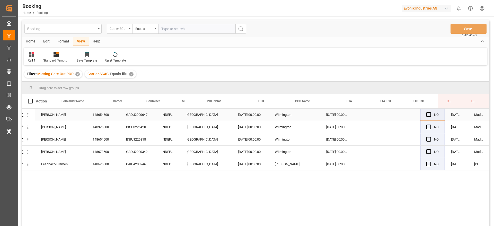
click at [426, 111] on div "Press SPACE to select this row." at bounding box center [430, 115] width 8 height 12
click at [426, 114] on span "Press SPACE to select this row." at bounding box center [428, 114] width 5 height 5
click at [430, 112] on input "Press SPACE to select this row." at bounding box center [430, 112] width 0 height 0
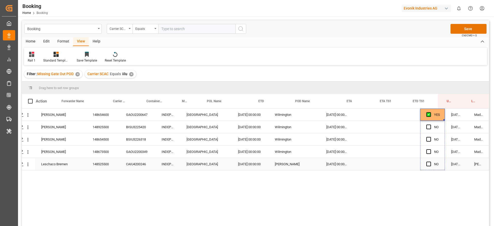
drag, startPoint x: 442, startPoint y: 120, endPoint x: 431, endPoint y: 170, distance: 51.5
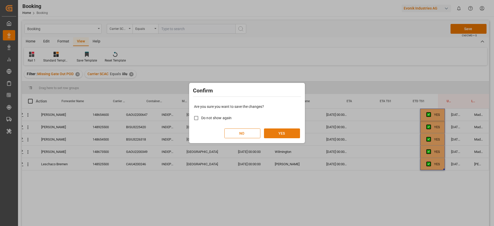
click at [283, 138] on button "YES" at bounding box center [282, 133] width 36 height 10
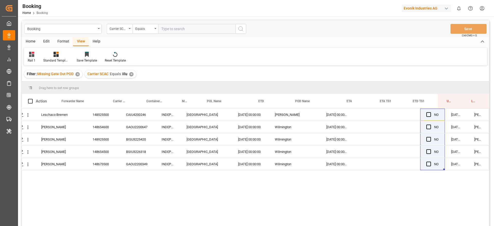
click at [133, 76] on div "Carrier SCAC Equals iilu ✕" at bounding box center [110, 74] width 51 height 8
click at [130, 76] on div "✕" at bounding box center [131, 74] width 4 height 4
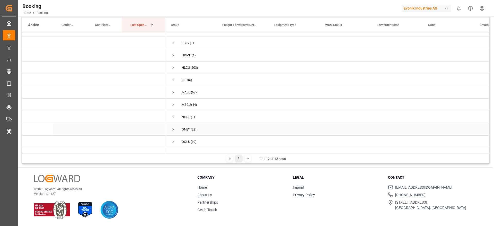
scroll to position [31, 0]
click at [175, 108] on span "Press SPACE to select this row." at bounding box center [173, 108] width 5 height 5
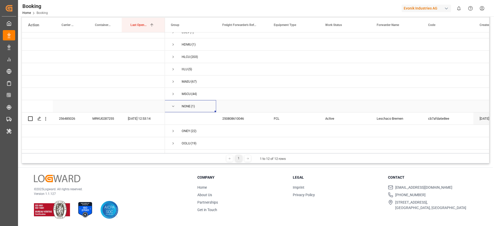
click at [174, 107] on span "Press SPACE to select this row." at bounding box center [173, 106] width 5 height 5
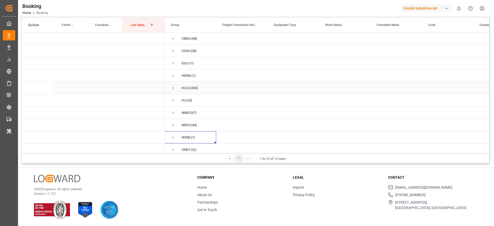
scroll to position [0, 0]
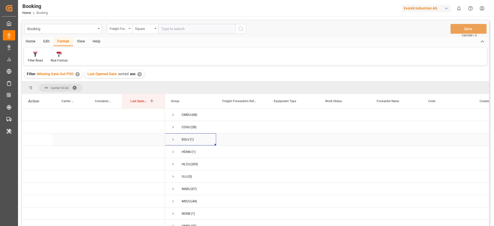
click at [172, 139] on span "Press SPACE to select this row." at bounding box center [173, 139] width 5 height 5
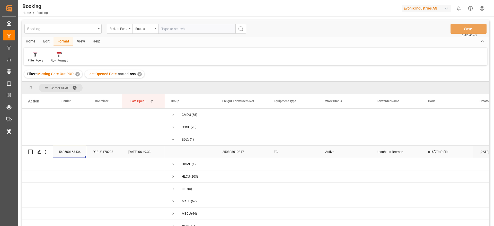
click at [80, 153] on div "560500163436" at bounding box center [69, 152] width 33 height 12
click at [47, 152] on icon "open menu" at bounding box center [45, 151] width 5 height 5
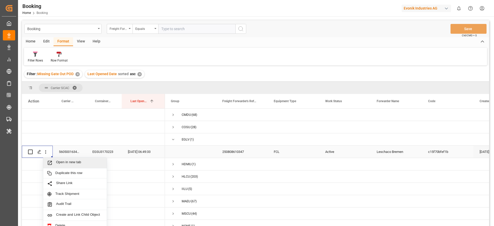
click at [61, 162] on span "Open in new tab" at bounding box center [79, 162] width 47 height 5
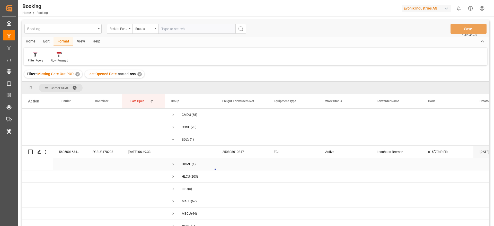
click at [171, 164] on span "Press SPACE to select this row." at bounding box center [173, 164] width 5 height 5
click at [78, 175] on div "ANRA05782400" at bounding box center [69, 176] width 33 height 12
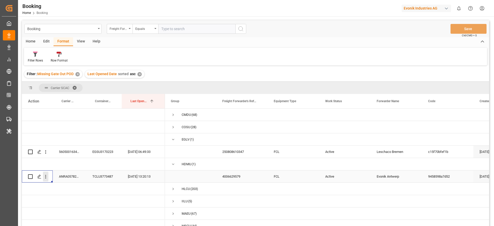
click at [47, 176] on icon "open menu" at bounding box center [45, 176] width 5 height 5
click at [64, 192] on div "Open in new tab" at bounding box center [75, 187] width 64 height 11
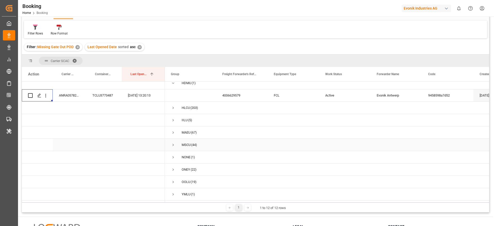
scroll to position [39, 0]
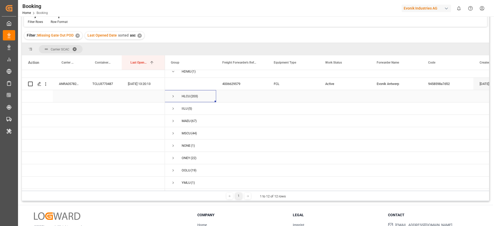
click at [168, 96] on div "HLCU (203)" at bounding box center [190, 96] width 51 height 12
click at [174, 94] on span "Press SPACE to select this row." at bounding box center [173, 96] width 5 height 5
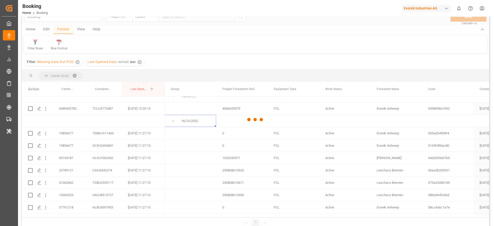
scroll to position [0, 0]
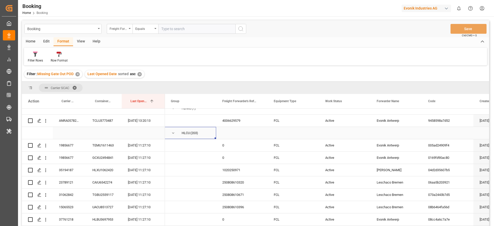
click at [174, 133] on span "Press SPACE to select this row." at bounding box center [173, 133] width 5 height 5
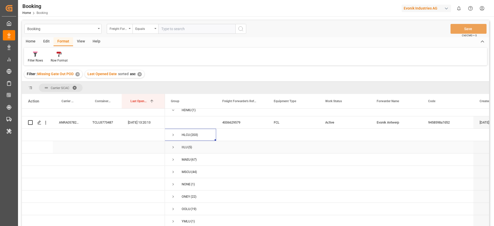
scroll to position [17, 0]
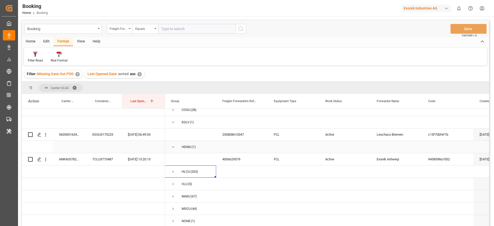
click at [174, 145] on span "Press SPACE to select this row." at bounding box center [173, 147] width 5 height 5
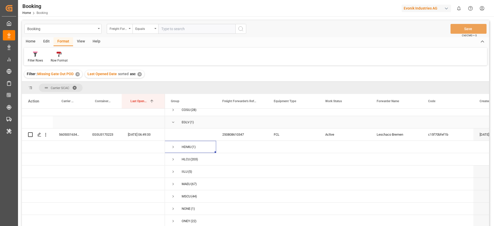
click at [172, 121] on span "Press SPACE to select this row." at bounding box center [173, 122] width 5 height 5
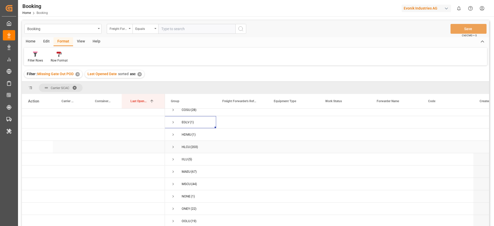
click at [176, 154] on span "IILU (5)" at bounding box center [190, 159] width 39 height 12
click at [174, 158] on span "Press SPACE to select this row." at bounding box center [173, 159] width 5 height 5
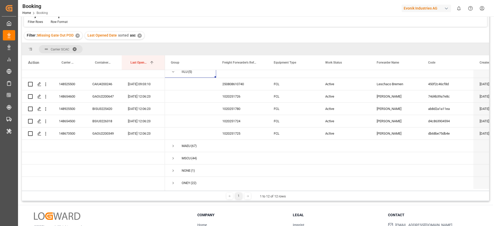
scroll to position [54, 0]
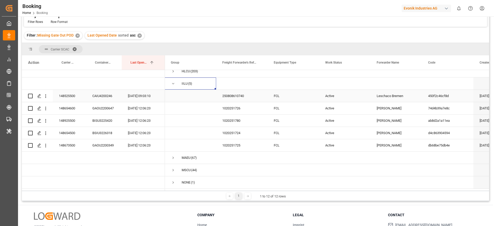
click at [69, 99] on div "148525500" at bounding box center [69, 96] width 33 height 12
click at [72, 109] on div "148654600" at bounding box center [69, 108] width 33 height 12
click at [81, 116] on div "148925500" at bounding box center [69, 120] width 33 height 12
click at [72, 135] on div "148654500" at bounding box center [69, 133] width 33 height 12
click at [62, 144] on div "148673500" at bounding box center [69, 145] width 33 height 12
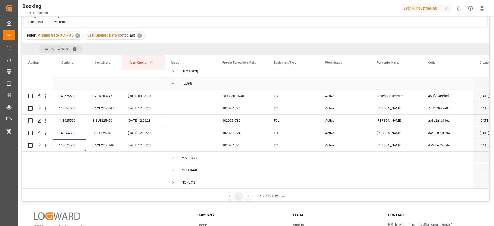
click at [172, 82] on span "Press SPACE to select this row." at bounding box center [173, 83] width 5 height 5
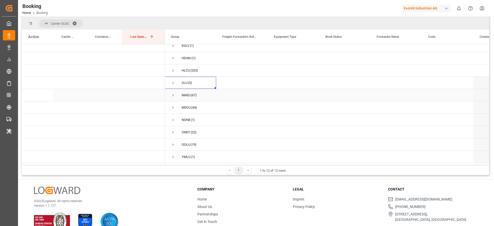
scroll to position [76, 0]
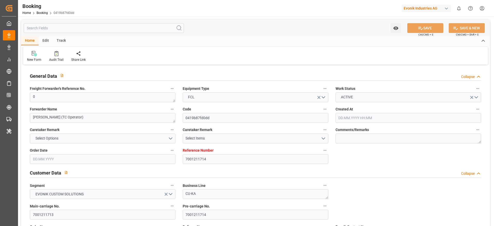
type input "7001211714"
type input "9839208"
type input "CMACGM"
type input "CMA CGM Group"
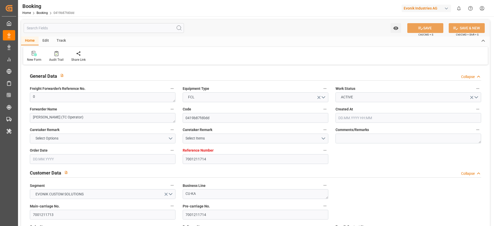
type input "NLRTM"
type input "IDBDJ"
type input "MYPKG"
type input "IDJKT"
type input "0"
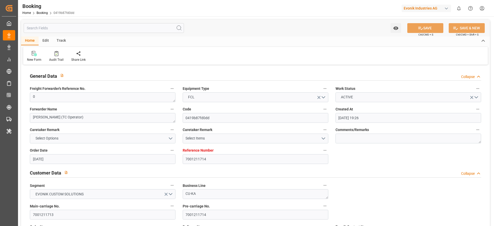
type input "[DATE] 19:26"
type input "[DATE]"
type input "26.07.2025 00:00"
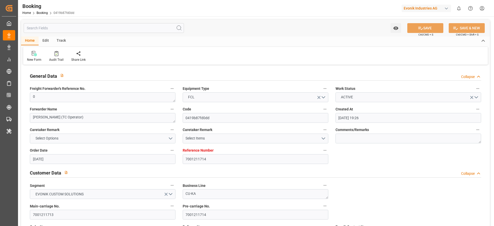
type input "26.07.2025 00:00"
type input "27.07.2025 00:00"
type input "19.07.2025 00:00"
type input "19.09.2025 00:00"
type input "13.08.2025 00:00"
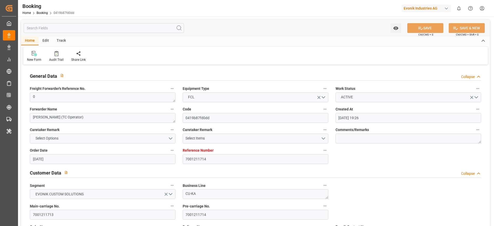
type input "05.09.2025 00:00"
type input "02.09.2025 00:00"
type input "05.09.2025 00:00"
type input "[DATE] 00:00"
type input "04.09.2025 00:00"
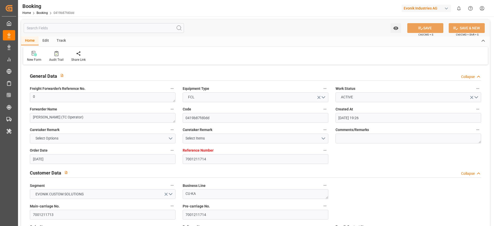
type input "09.09.2025 00:00"
type input "12.09.2025 00:00"
type input "06.09.2025 00:00"
type input "15.09.2025 00:00"
type input "[DATE] 00:00"
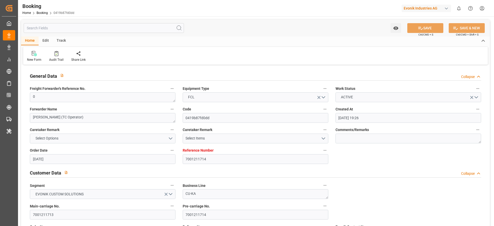
type input "19.08.2025"
type input "11.09.2025 10:37"
click at [57, 53] on icon at bounding box center [57, 53] width 4 height 5
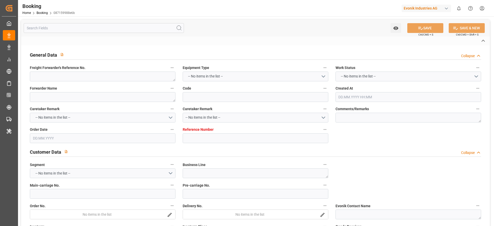
type textarea "0"
type textarea "Newport (TC Operator)"
type input "087159988e6b"
type input "7001227397"
type textarea "CU-KA"
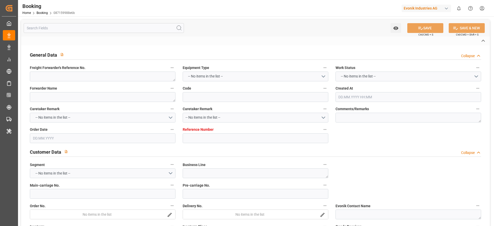
type input "7001227390"
type textarea "[EMAIL_ADDRESS][DOMAIN_NAME]"
type textarea "CIF"
type textarea "PASIR GUDANG"
type textarea "3"
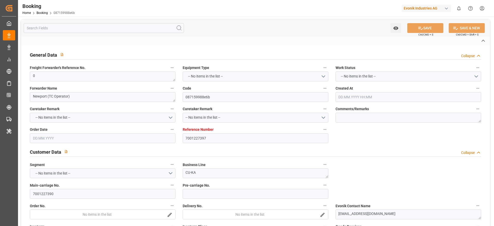
type textarea "Niederkassel"
type textarea "CRXU8667889"
type input "CMACGM SAINT GERMAIN"
type input "CMDU"
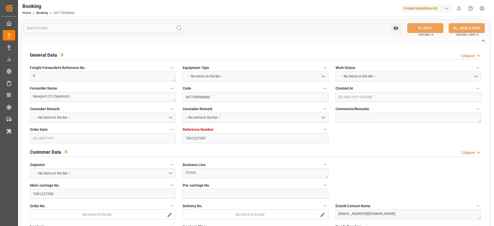
type input "[GEOGRAPHIC_DATA]"
type input "Pasir Gudang, Johor"
type input "Port Klang (Pelabuhan Klang)"
type textarea "eta"
type textarea "INPUT_Evonik_Seeburger_IFTMIN_1002991231_20250725123656166.edi"
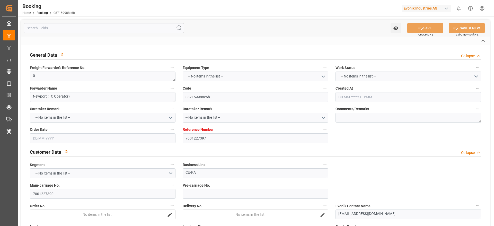
type textarea "NWC/UK North West Continent / UK_MYPGU_CMDU_CU-KA"
type textarea "INPUT_Evonik_Seeburger_IFTMIN_1002974972_20250721094421706.edi,INPUT_Evonik_See…"
type textarea "1002991231"
type textarea "[PERSON_NAME]"
type textarea "businessDivision-businessLine-"
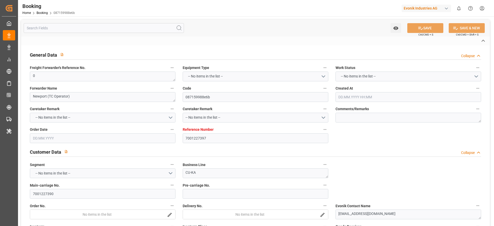
type textarea "IFTMIN"
type textarea "a011t00000LcJC5AAN"
type textarea "Yes"
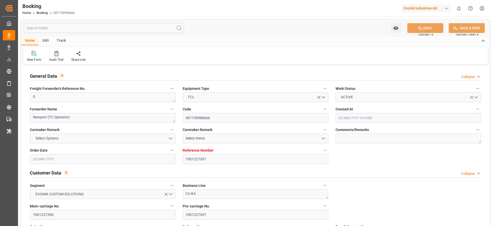
type input "7001227397"
type input "9987201"
type input "CMACGM"
type input "CMA CGM Group"
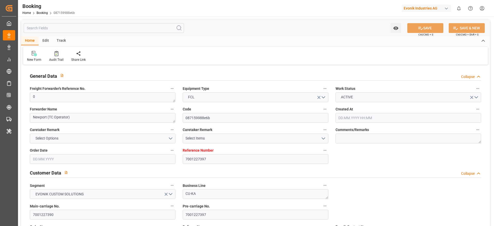
type input "NLRTM"
type input "MYPGU"
type input "MYPKG"
type input "0"
type input "21.07.2025 07:45"
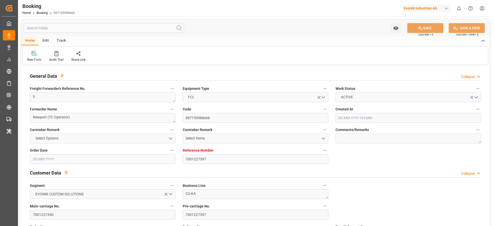
type input "21.07.2025"
type input "26.09.2025"
type input "06.08.2025"
type input "31.07.2025 00:00"
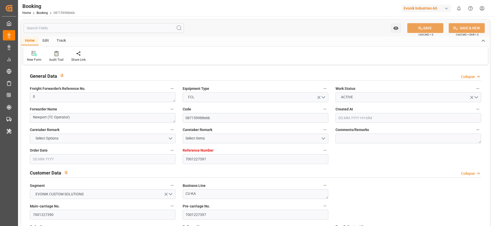
type input "01.08.2025 00:00"
type input "25.07.2025 00:00"
type input "14.09.2025 00:00"
type input "23.09.2025 00:00"
type input "[DATE] 00:00"
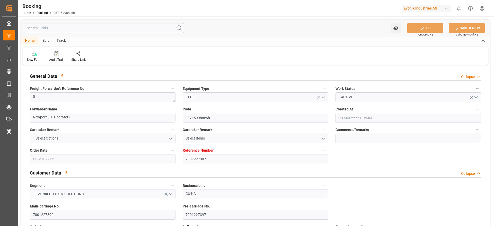
type input "07.09.2025 00:00"
type input "[DATE] 00:00"
type input "25.07.2025"
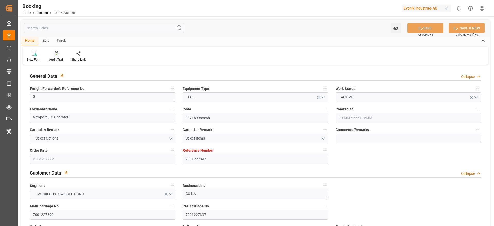
type input "[DATE] 11:20"
click at [52, 57] on div "Audit Trail" at bounding box center [56, 59] width 14 height 5
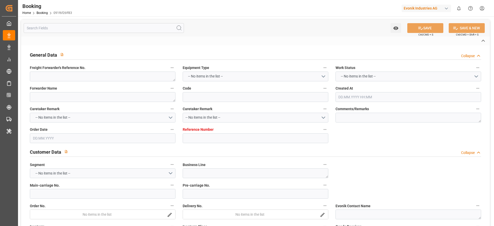
type textarea "0"
type textarea "[PERSON_NAME] (TC Operator)"
type input "091f6f26ff83"
type input "7001255020"
type textarea "CU-KA"
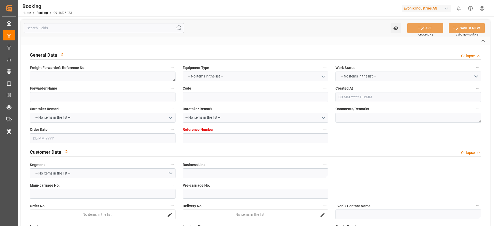
type input "7001255017"
type textarea "[EMAIL_ADDRESS][DOMAIN_NAME]"
type textarea "CIF"
type textarea "SANTA [PERSON_NAME]"
type textarea "3"
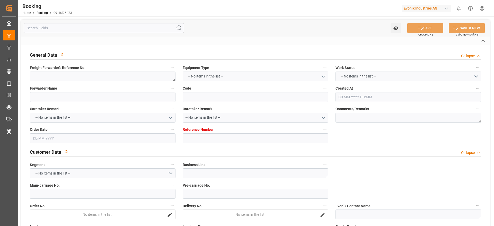
type textarea "Niederkassel"
type textarea "BGBU5134314"
type input "CMA CGM SAINT LAURENT"
type input "CMDU"
type input "[GEOGRAPHIC_DATA]"
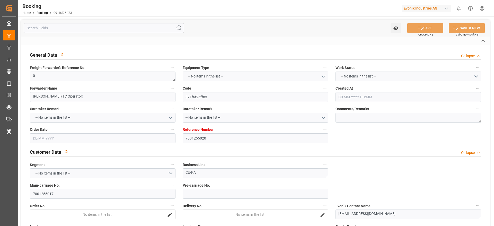
type input "Santa [PERSON_NAME]"
type input "[GEOGRAPHIC_DATA]"
type textarea "eta"
type textarea "INPUT_Evonik_Seeburger_IFTMIN_1003112792_20250903210141783.edi"
type textarea "NWC/[GEOGRAPHIC_DATA] [GEOGRAPHIC_DATA] Continent / [GEOGRAPHIC_DATA]-KA"
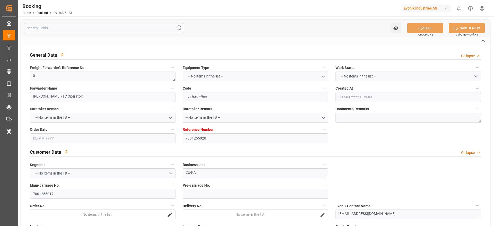
type textarea "INPUT_Evonik_Seeburger_IFTMIN_1003075478_20250821144350644.edi,INPUT_Evonik_See…"
type textarea "1003112792"
type textarea "[PERSON_NAME]"
type textarea "Pod-businessDivision-businessLine-"
type textarea "IFTMIN"
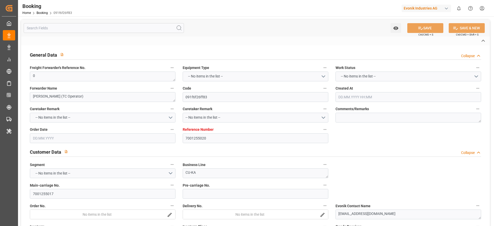
type textarea "a011t00000LcJC5AAN"
type textarea "Yes"
type input "7001255020"
type input "9709219"
type input "CMACGM"
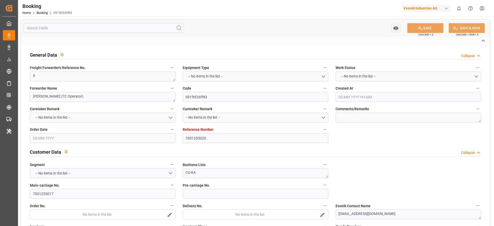
type input "CMA CGM Group"
type input "NLRTM"
type input "COSMR"
type input "FRLEH"
type input "0"
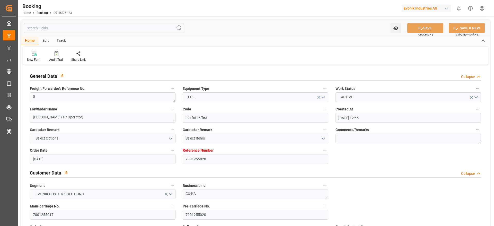
type input "21.08.2025 12:55"
type input "21.08.2025"
type input "05.10.2025"
type input "[DATE]"
type input "[DATE] 00:00"
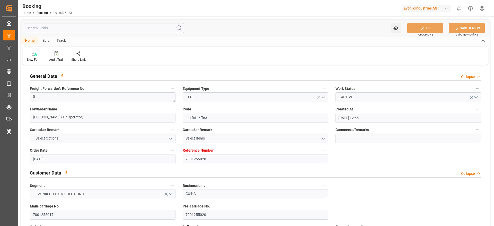
type input "08.09.2025 00:00"
type input "03.09.2025 00:00"
type input "07.10.2025 00:00"
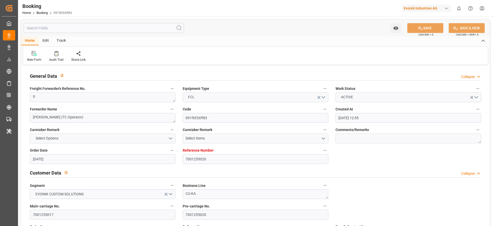
type input "06.10.2025 00:00"
type input "11.09.2025 00:00"
type input "10.09.2025 00:00"
type input "13.09.2025 00:00"
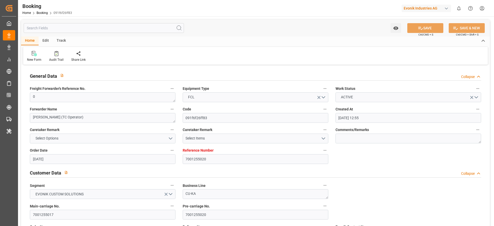
type input "13.09.2025 00:00"
type input "21.08.2025"
type input "11.09.2025 11:20"
click at [60, 58] on div "Audit Trail" at bounding box center [56, 59] width 14 height 5
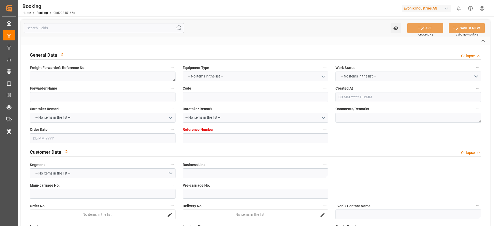
type textarea "0"
type textarea "Newport (TC Operator)"
type input "0bd29845166c"
type input "7001227393"
type textarea "CU-KA"
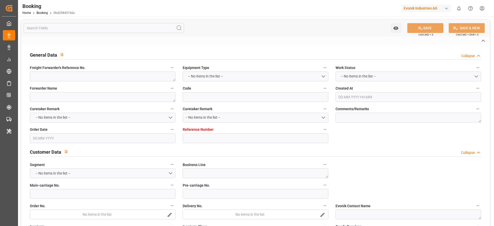
type input "7001227390"
type textarea "[EMAIL_ADDRESS][DOMAIN_NAME]"
type textarea "CIF"
type textarea "PASIR GUDANG"
type textarea "3"
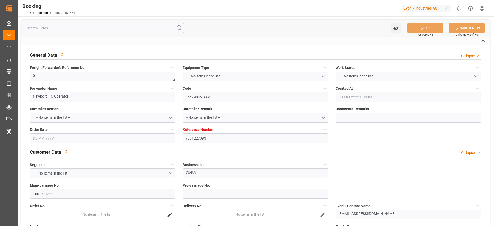
type textarea "Niederkassel"
type textarea "NPCU1261206"
type input "CMACGM SAINT GERMAIN"
type input "CMDU"
type input "[GEOGRAPHIC_DATA]"
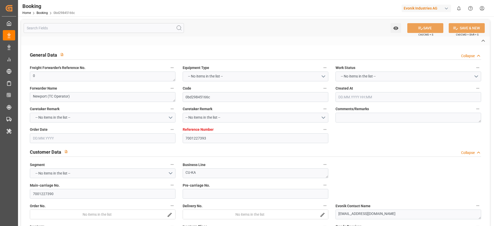
type input "[GEOGRAPHIC_DATA], [GEOGRAPHIC_DATA]"
type input "Port Klang (Pelabuhan Klang)"
type textarea "eta"
type textarea "INPUT_Evonik_Seeburger_IFTMIN_1002991231_20250725123656166.edi"
type textarea "NWC/[GEOGRAPHIC_DATA] [GEOGRAPHIC_DATA] Continent / [GEOGRAPHIC_DATA]-KA"
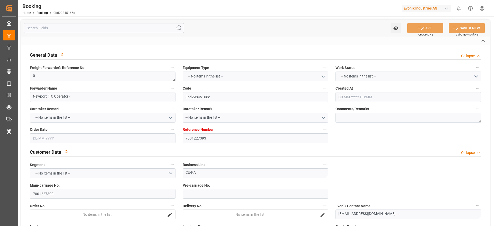
type textarea "INPUT_Evonik_Seeburger_IFTMIN_1002974972_20250721094421706.edi,INPUT_Evonik_See…"
type textarea "1002991231"
type textarea "[PERSON_NAME]"
type textarea "businessDivision-businessLine-"
type textarea "IFTMIN"
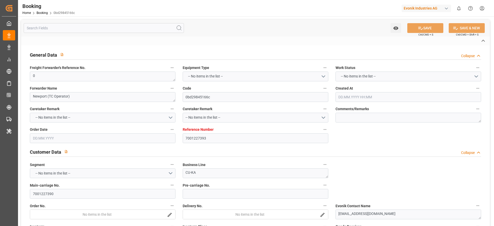
type textarea "a011t00000LcJC5AAN"
type textarea "Yes"
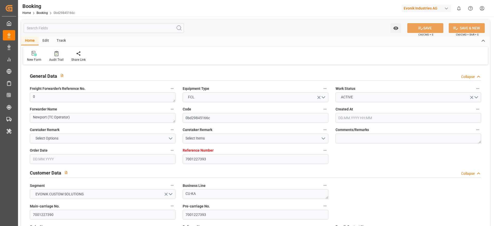
type input "7001227393"
type input "9987201"
type input "CMACGM"
type input "CMA CGM Group"
type input "NLRTM"
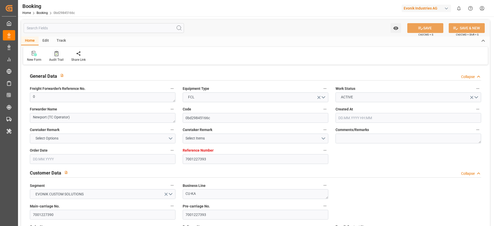
type input "MYPGU"
type input "MYPKG"
type input "0"
type input "[DATE] 07:45"
type input "[DATE]"
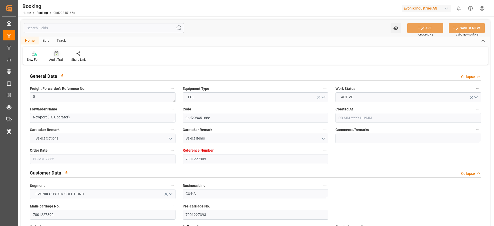
type input "[DATE]"
type input "[DATE] 00:00"
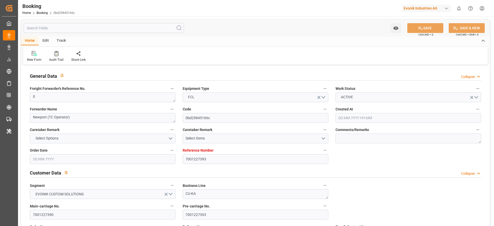
type input "[DATE] 00:00"
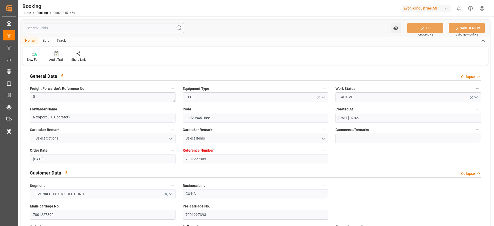
type input "[DATE] 00:00"
type input "[DATE]"
type input "[DATE] 11:12"
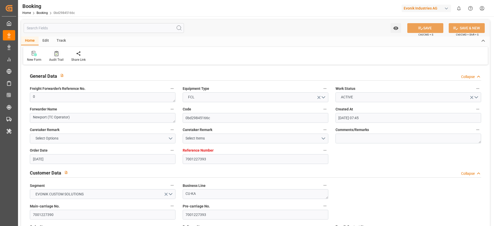
click at [59, 55] on div at bounding box center [56, 53] width 14 height 5
type input "7001255018"
type input "9709219"
type input "CMACGM"
type input "CMA CGM Group"
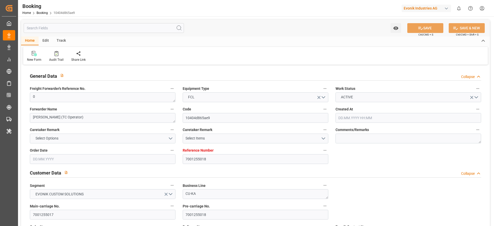
type input "NLRTM"
type input "COSMR"
type input "FRLEH"
type input "0"
type input "[DATE] 12:55"
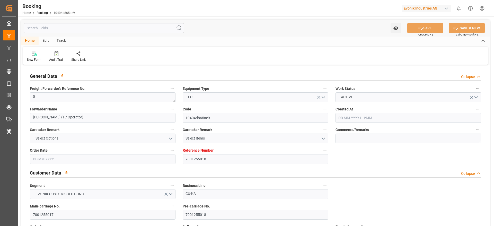
type input "[DATE]"
type input "02.09.2025 00:00"
type input "[DATE] 00:00"
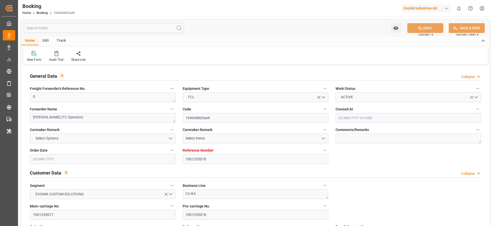
type input "[DATE] 00:00"
type input "02.09.2025 00:00"
type input "[DATE] 00:00"
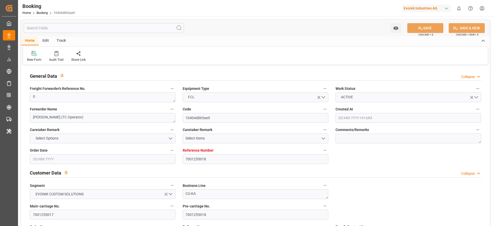
type input "[DATE] 00:00"
type input "10.09.2025 00:00"
type input "[DATE] 00:00"
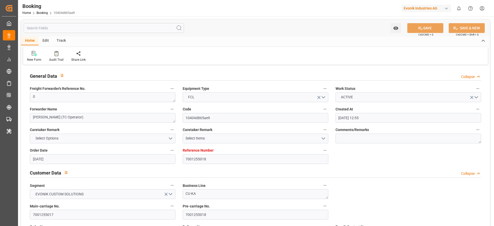
type input "[DATE]"
type input "11.09.2025 11:17"
click at [64, 57] on div "Audit Trail" at bounding box center [56, 56] width 22 height 11
type input "7001255022"
type input "9709219"
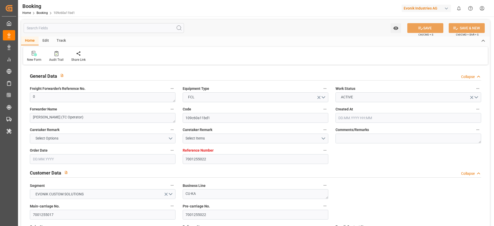
type input "CMACGM"
type input "CMA CGM Group"
type input "NLRTM"
type input "COSMR"
type input "FRLEH"
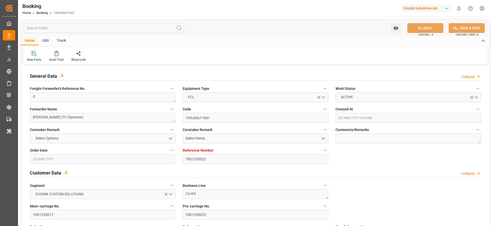
type input "0"
type input "21.08.2025 12:55"
type input "21.08.2025"
type input "05.10.2025"
type input "09.09.2025"
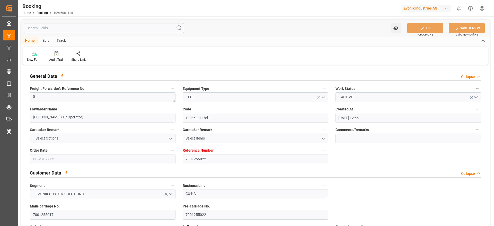
type input "03.09.2025 00:00"
type input "08.09.2025 00:00"
type input "04.09.2025 00:00"
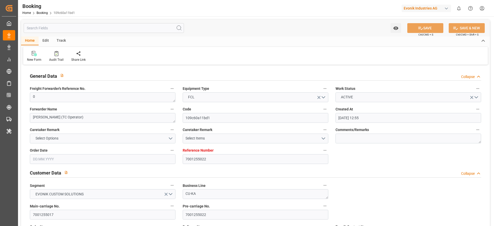
type input "07.10.2025 00:00"
type input "06.10.2025 00:00"
type input "11.09.2025 00:00"
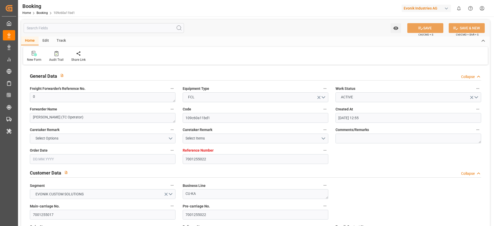
type input "13.09.2025 00:00"
type input "21.08.2025"
type input "11.09.2025 11:18"
click at [60, 56] on div "Audit Trail" at bounding box center [56, 56] width 22 height 11
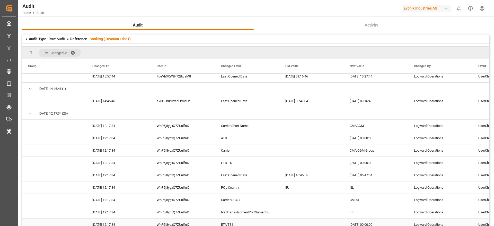
scroll to position [116, 0]
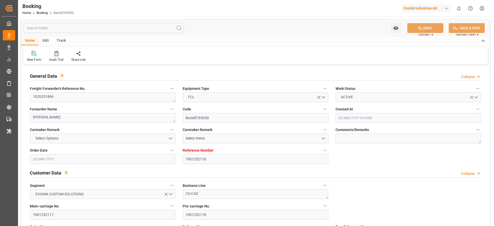
click at [57, 55] on icon at bounding box center [57, 53] width 4 height 5
type input "7001221824"
type input "9472165"
type input "Evergreen"
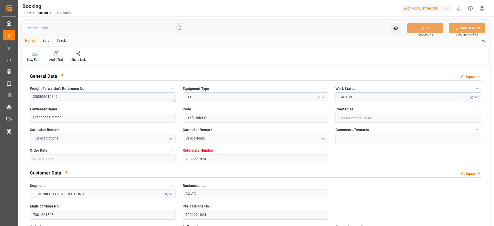
type input "Evergreen Marine Corp."
type input "NLRTM"
type input "USNYC"
type input "19"
type input "0"
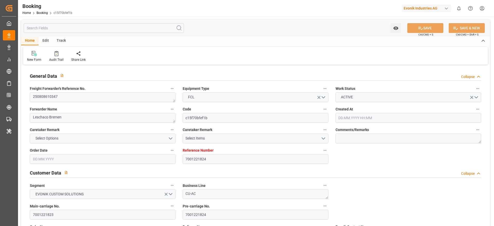
type input "NLRTM"
type input "USNYC"
type input "9472165"
type input "[DATE] 12:04"
type input "[DATE]"
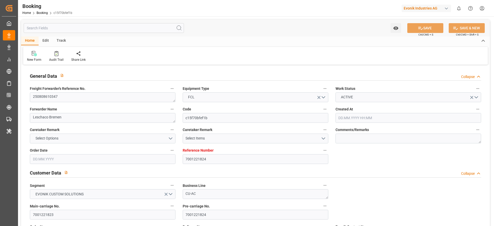
type input "[DATE]"
type input "[DATE] 00:01"
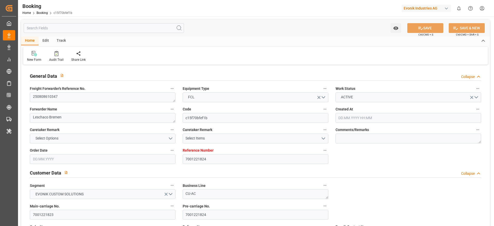
type input "[DATE] 00:00"
type input "[DATE] 12:00"
type input "[DATE] 00:00"
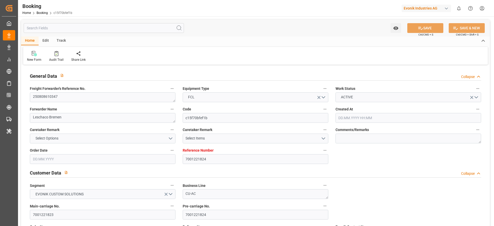
type input "[DATE] 00:00"
type input "[DATE]"
type input "[DATE] 06:49"
type input "[DATE]"
type input "[DATE] 12:00"
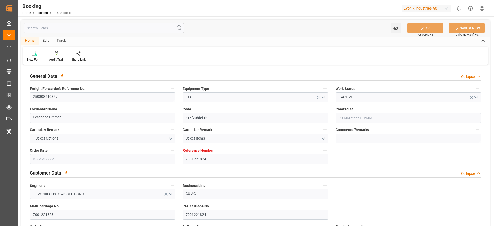
type input "[DATE] 00:02"
type input "[DATE] 00:01"
type input "[DATE] 08:13"
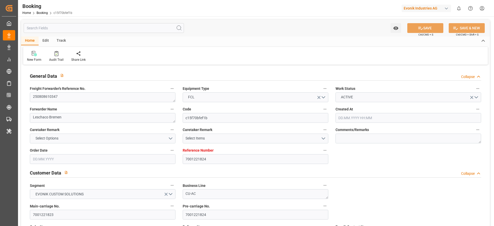
type input "[DATE] 12:00"
type input "[DATE] 18:18"
type input "[DATE] 12:21"
type input "[DATE] 23:59"
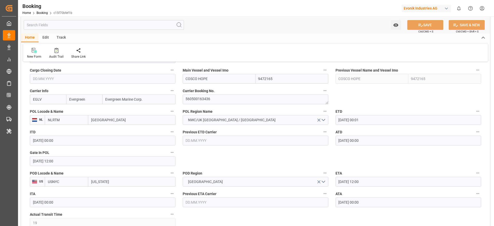
scroll to position [386, 0]
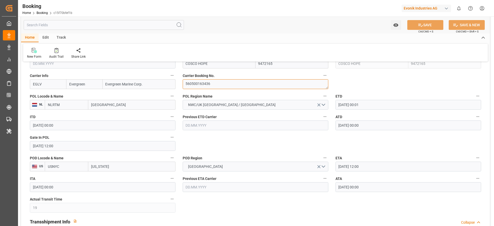
click at [219, 83] on textarea "560500163436" at bounding box center [256, 84] width 146 height 10
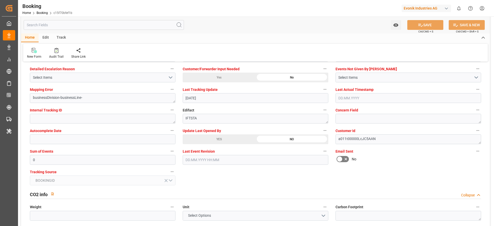
scroll to position [1003, 0]
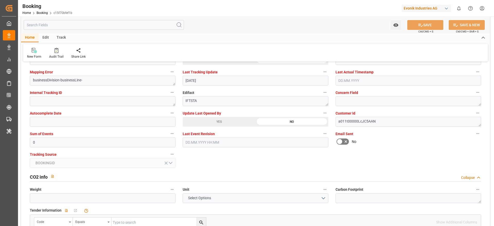
click at [212, 124] on div "YES" at bounding box center [219, 122] width 73 height 10
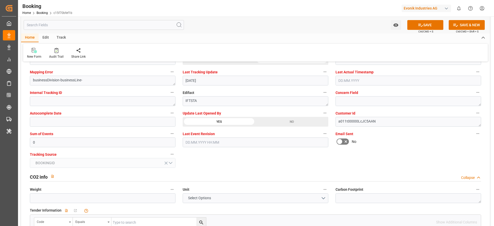
scroll to position [926, 0]
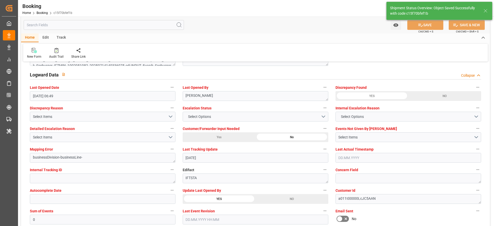
type textarea "[PERSON_NAME]"
type input "[DATE] 11:58"
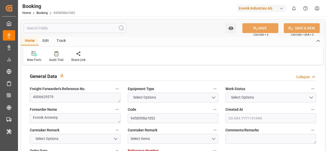
type input "0"
type input "9312810"
type input "Hyundai"
type input "Hyundai Merchant Marine [DOMAIN_NAME]."
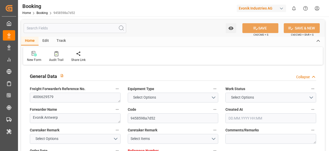
type input "NLRTM"
type input "JPNGO"
type input "51"
type input "0"
type input "NLRTM"
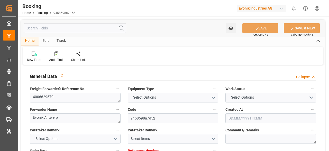
type input "JPNGO"
type input "9312810"
type input "[DATE] 08:02"
type input "[DATE]"
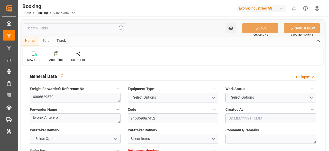
type input "[DATE]"
type input "[DATE] 00:00"
type input "[DATE] 11:56"
type input "[DATE] 14:36"
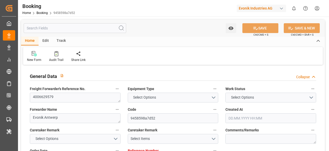
type input "[DATE] 23:30"
type input "[DATE] 00:00"
type input "[DATE] 23:10"
type input "[DATE] 13:20"
type input "[DATE]"
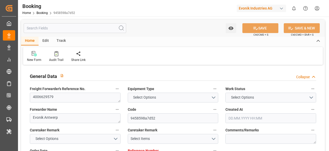
type input "[DATE] 19:45"
type input "[DATE] 12:43"
type input "[DATE] 13:29"
type input "[DATE] 23:30"
type input "[DATE] 07:47"
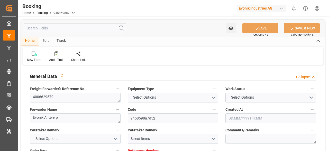
type input "[DATE] 11:31"
type input "[DATE] 07:10"
type input "[DATE] 20:56"
type input "[DATE] 08:18"
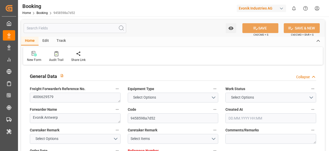
type input "[DATE] 20:56"
type input "[DATE] 08:18"
type input "[DATE] 09:18"
type input "[DATE] 21:56"
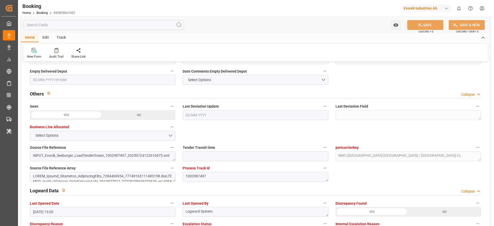
scroll to position [965, 0]
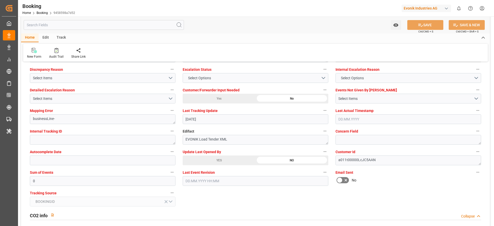
click at [234, 150] on div "YES" at bounding box center [219, 160] width 73 height 10
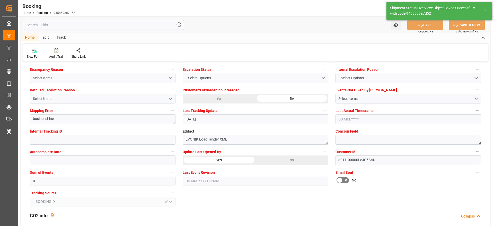
type textarea "[PERSON_NAME]"
type input "[DATE] 11:59"
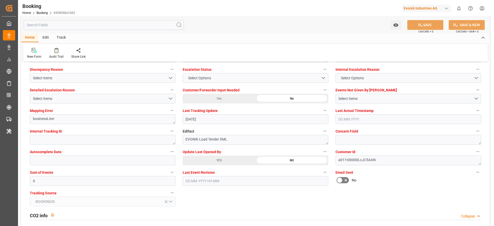
scroll to position [926, 0]
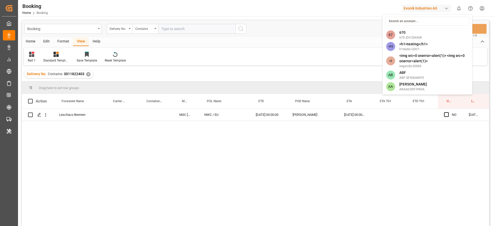
scroll to position [0, 20]
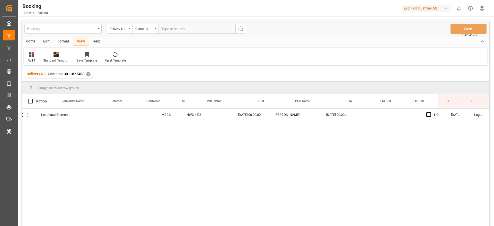
click at [413, 11] on div "Evonik Industries AG" at bounding box center [426, 8] width 49 height 7
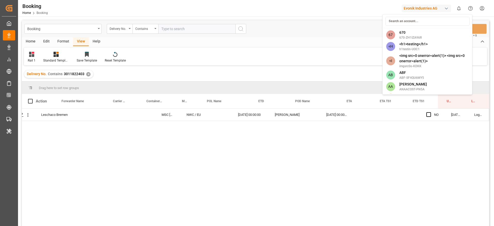
click at [407, 19] on input at bounding box center [427, 21] width 84 height 9
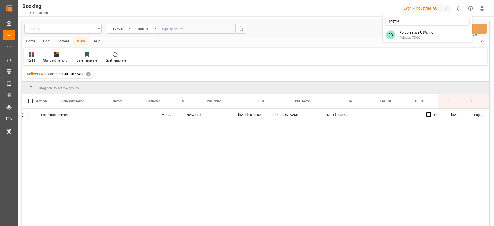
type input "polypla"
click at [411, 46] on html "Created by potrace 1.15, written by Peter Selinger 2001-2017 Created by potrace…" at bounding box center [247, 113] width 494 height 226
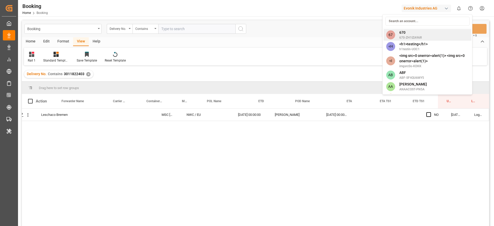
click at [419, 38] on span "670-ZH1IZA96R" at bounding box center [410, 37] width 23 height 5
